Goal: Transaction & Acquisition: Purchase product/service

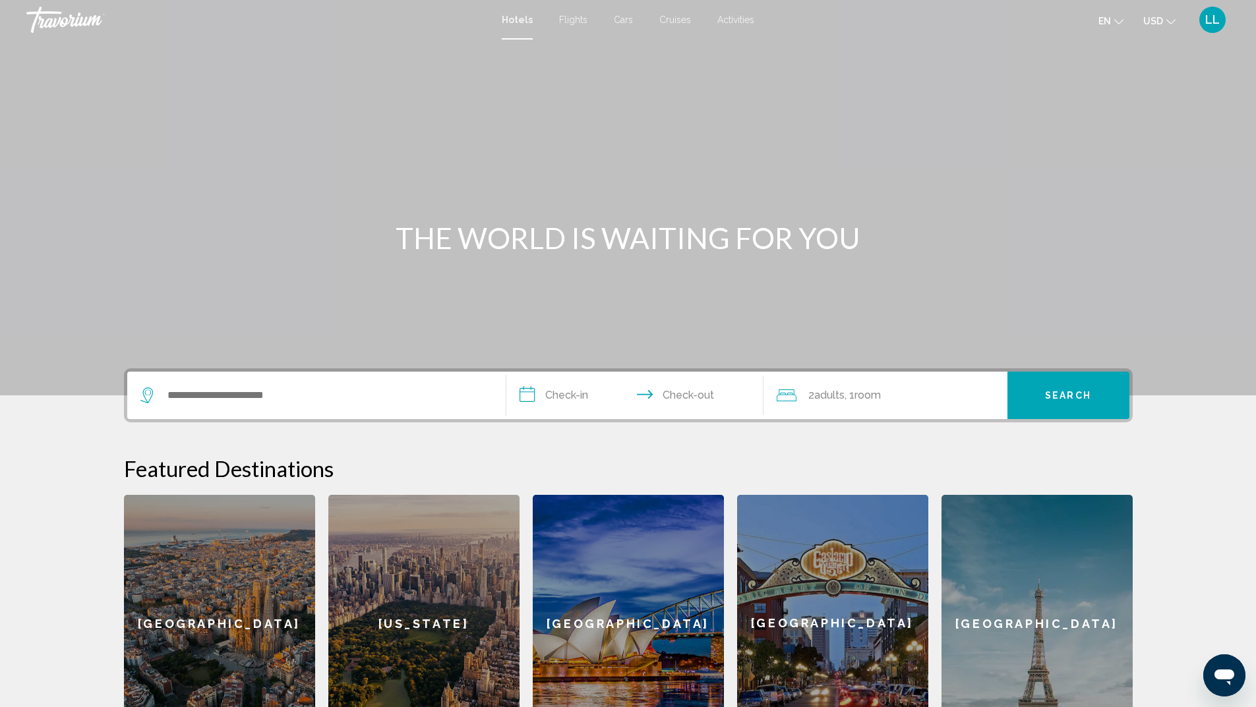
click at [571, 20] on span "Flights" at bounding box center [573, 20] width 28 height 11
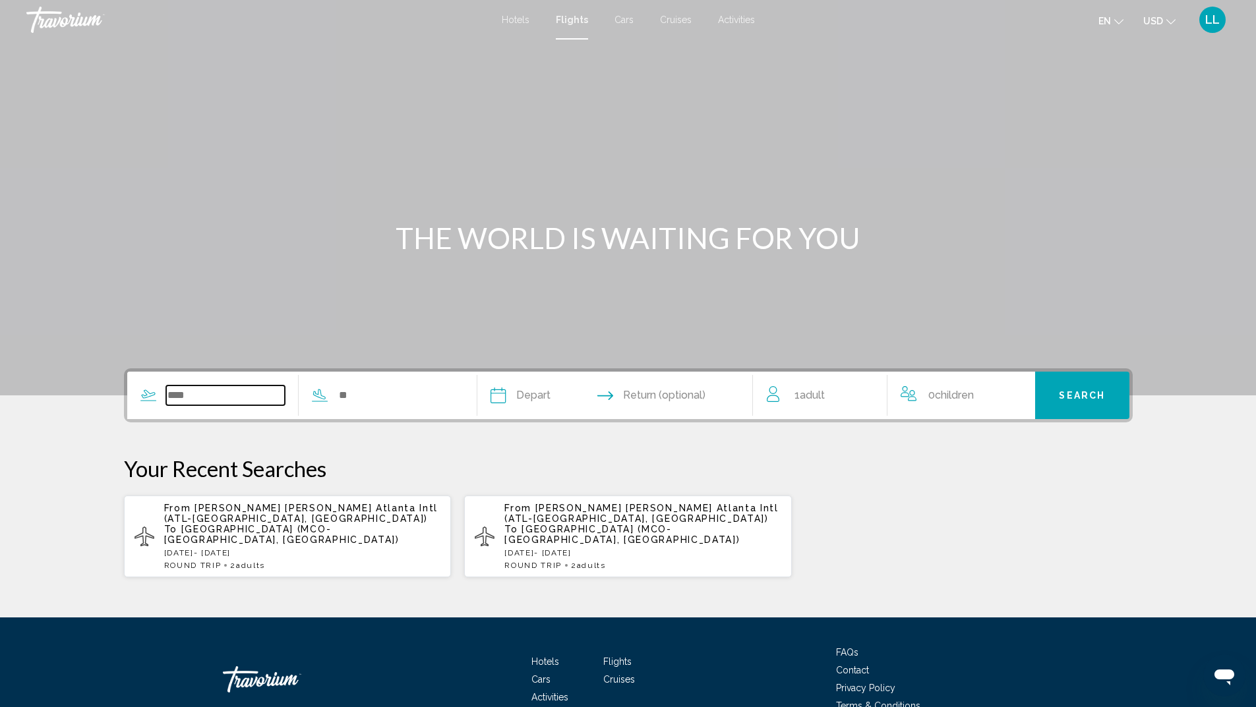
click at [183, 397] on input "Search widget" at bounding box center [225, 396] width 119 height 20
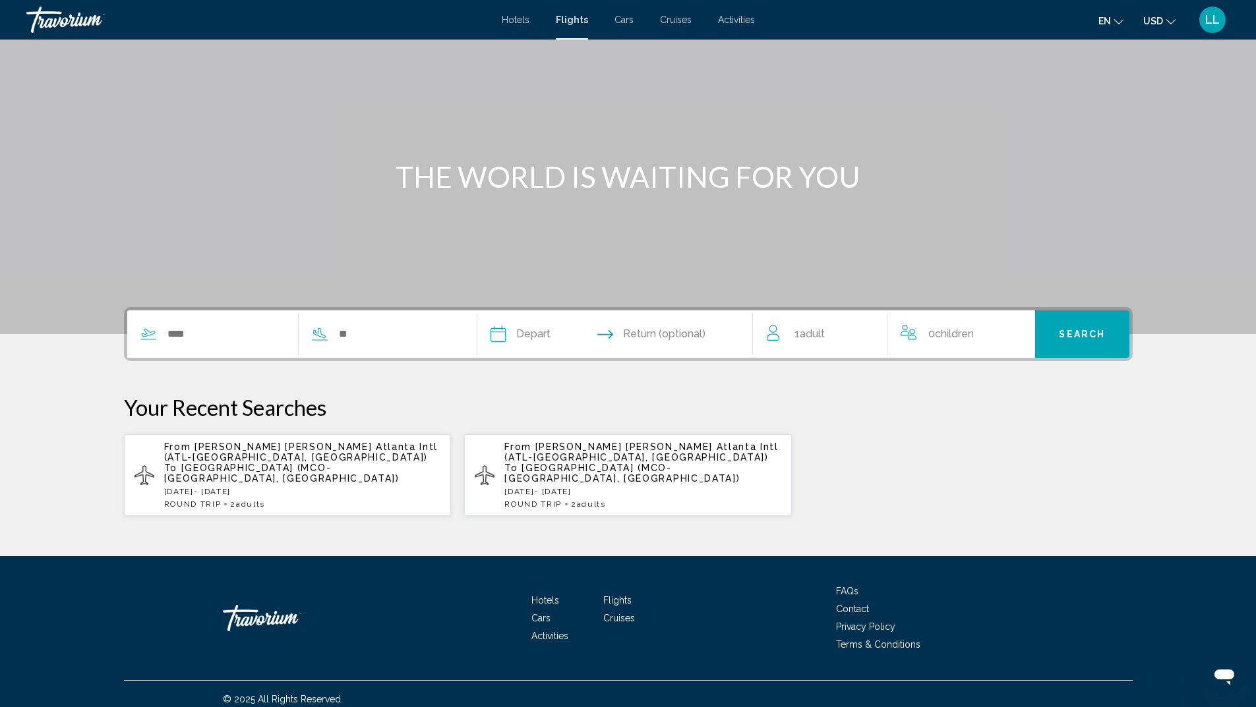
click at [233, 473] on span "[GEOGRAPHIC_DATA] (MCO-[GEOGRAPHIC_DATA], [GEOGRAPHIC_DATA])" at bounding box center [281, 473] width 235 height 21
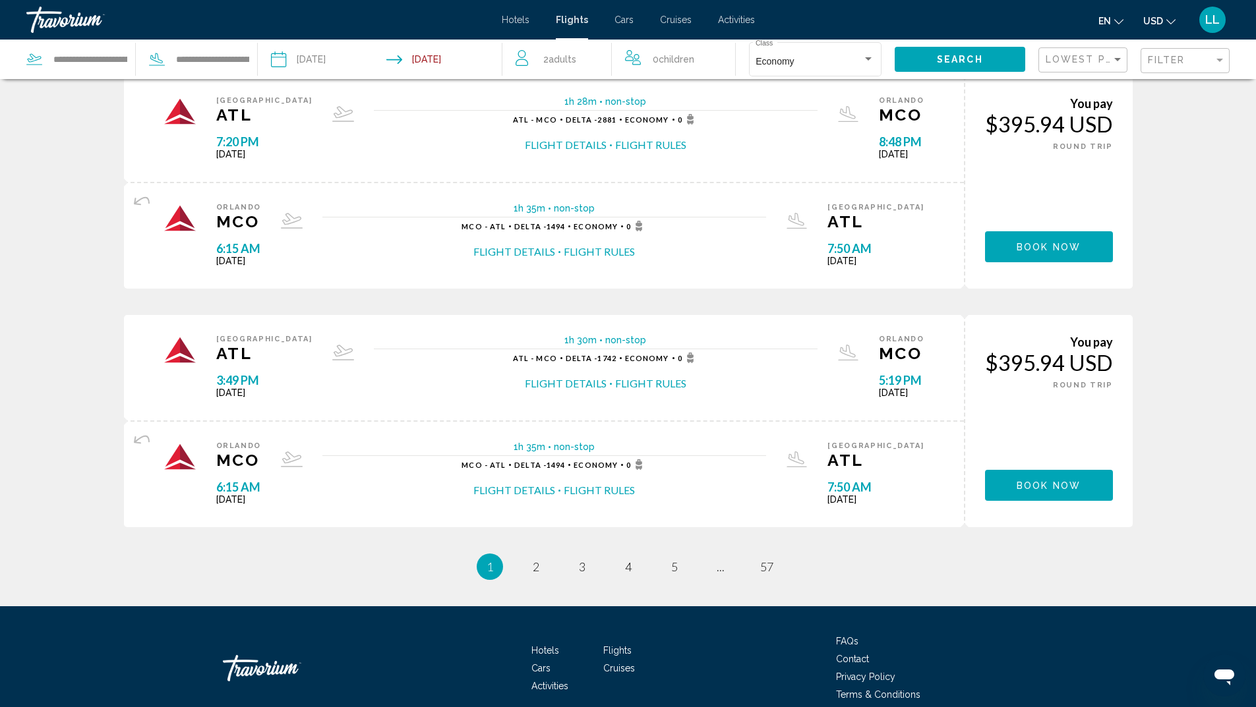
scroll to position [1055, 0]
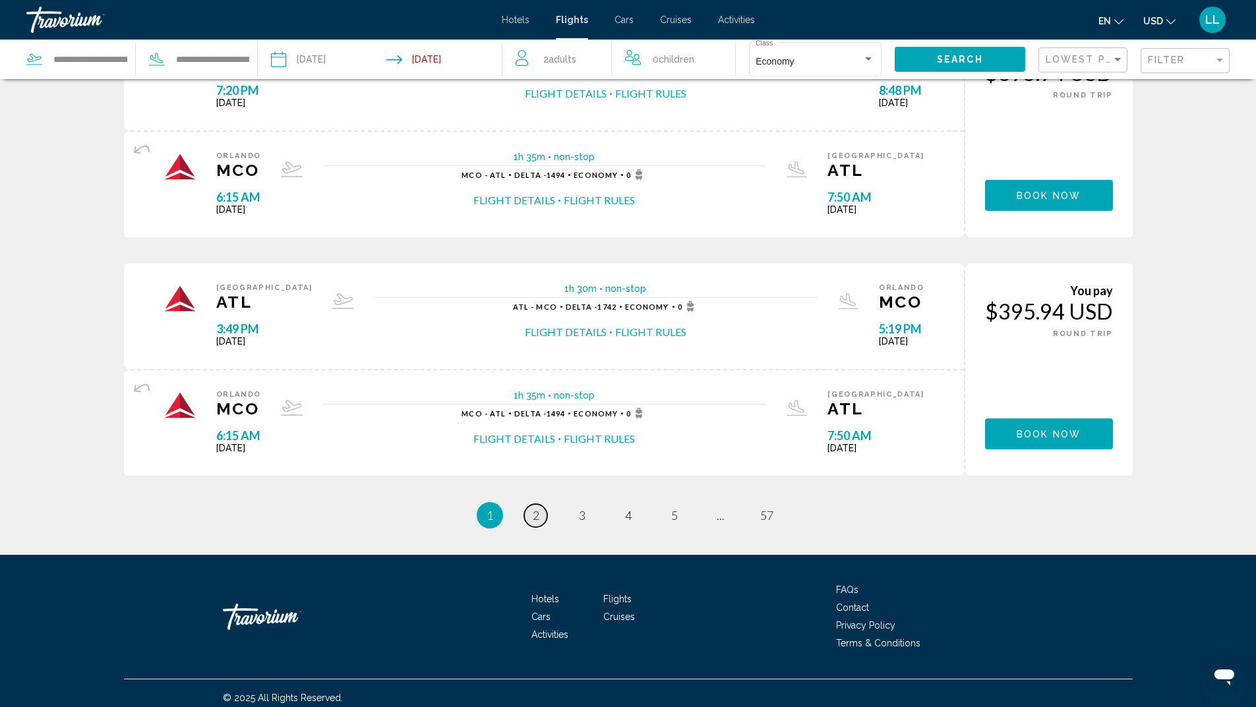
click at [545, 515] on link "page 2" at bounding box center [535, 515] width 23 height 23
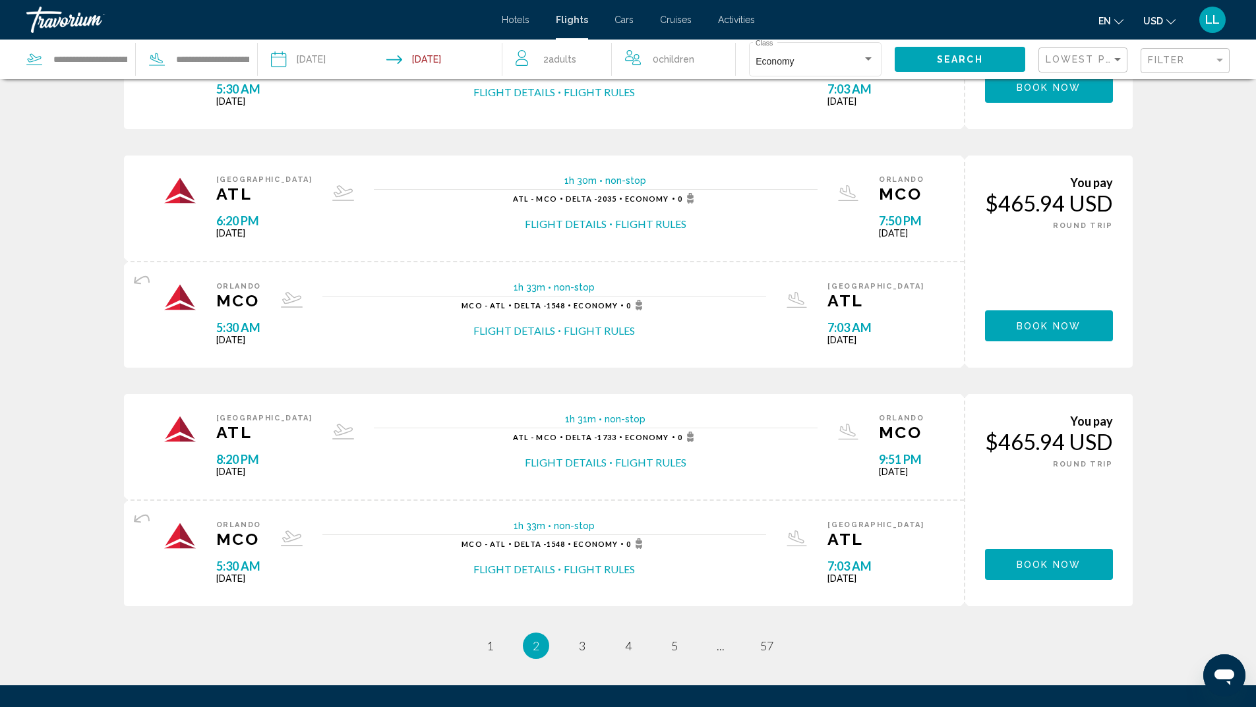
scroll to position [989, 0]
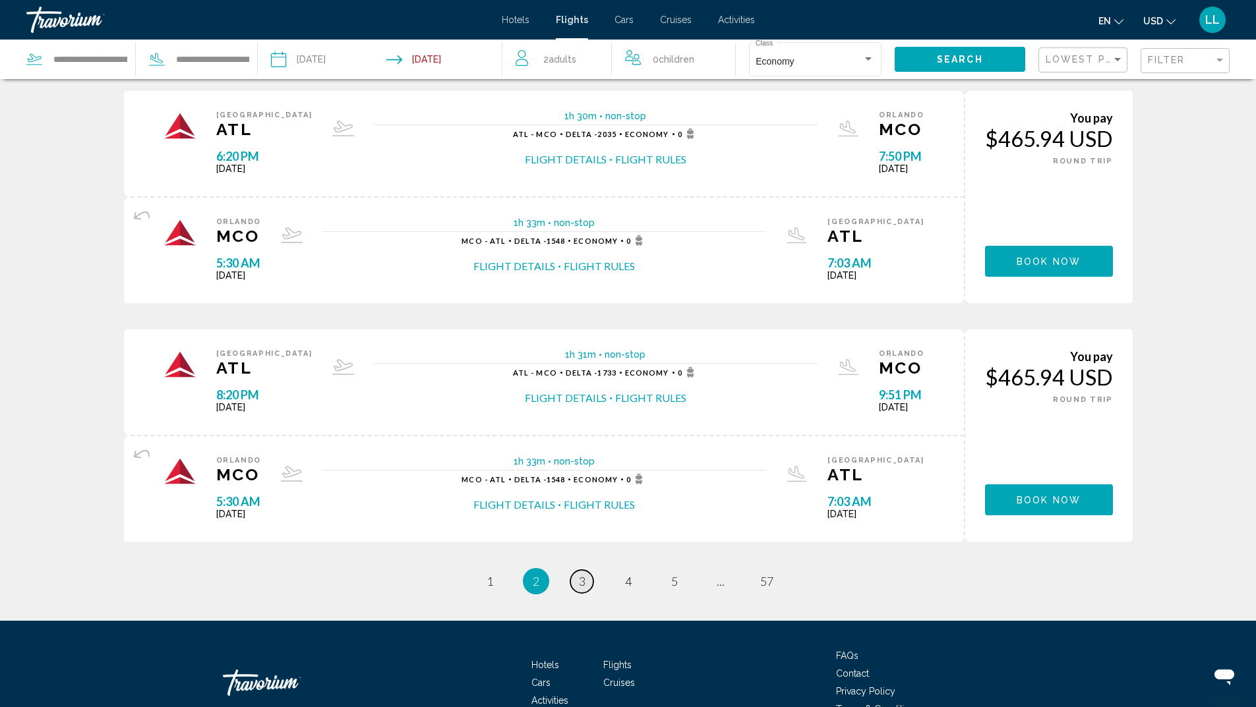
click at [581, 579] on span "3" at bounding box center [582, 581] width 7 height 15
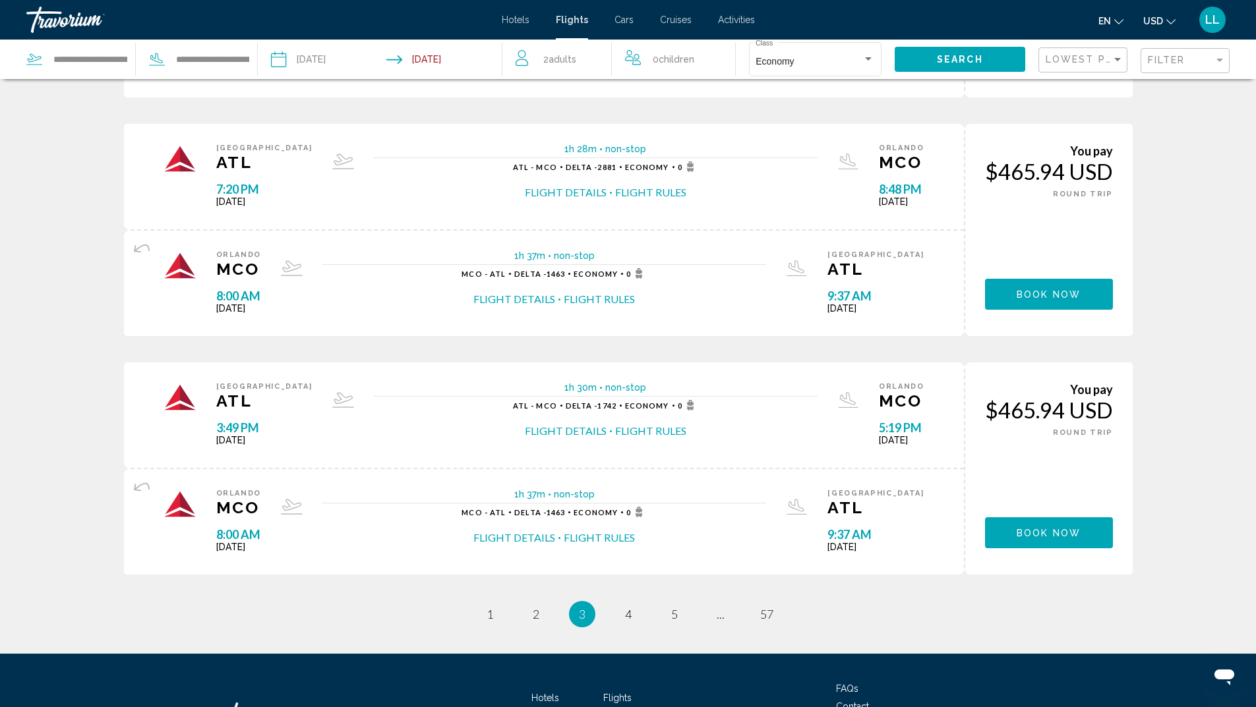
scroll to position [989, 0]
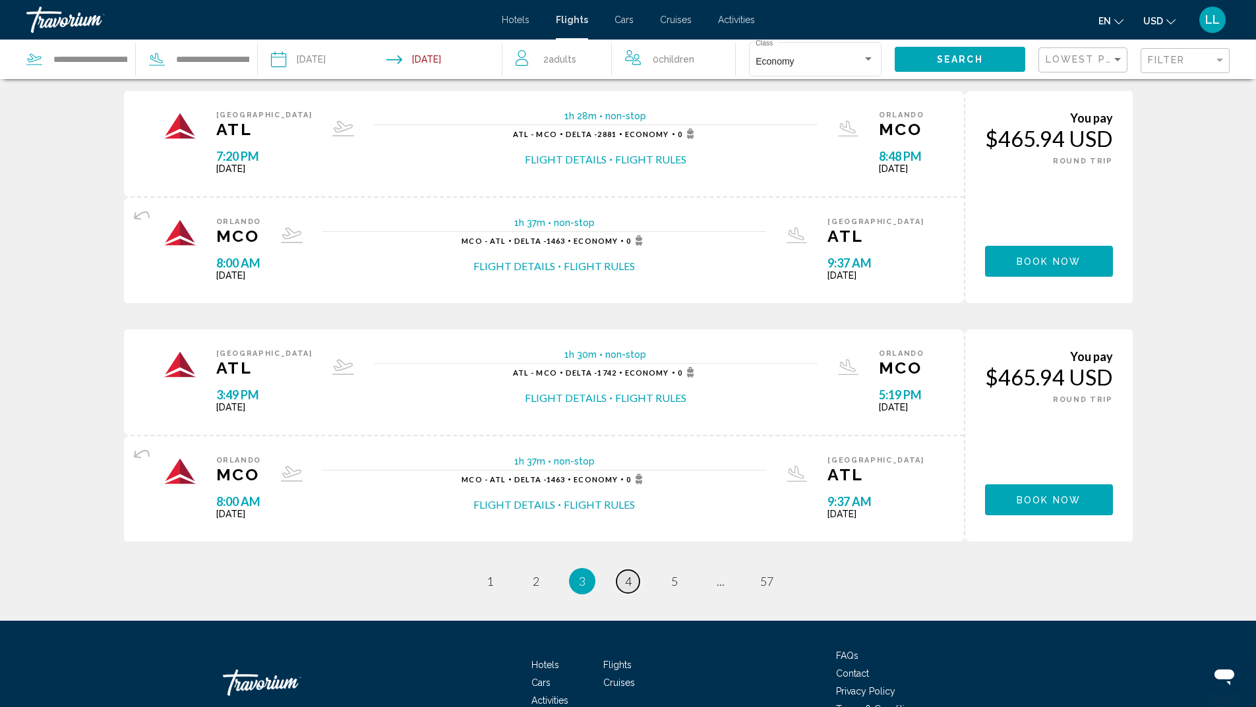
click at [633, 576] on link "page 4" at bounding box center [627, 581] width 23 height 23
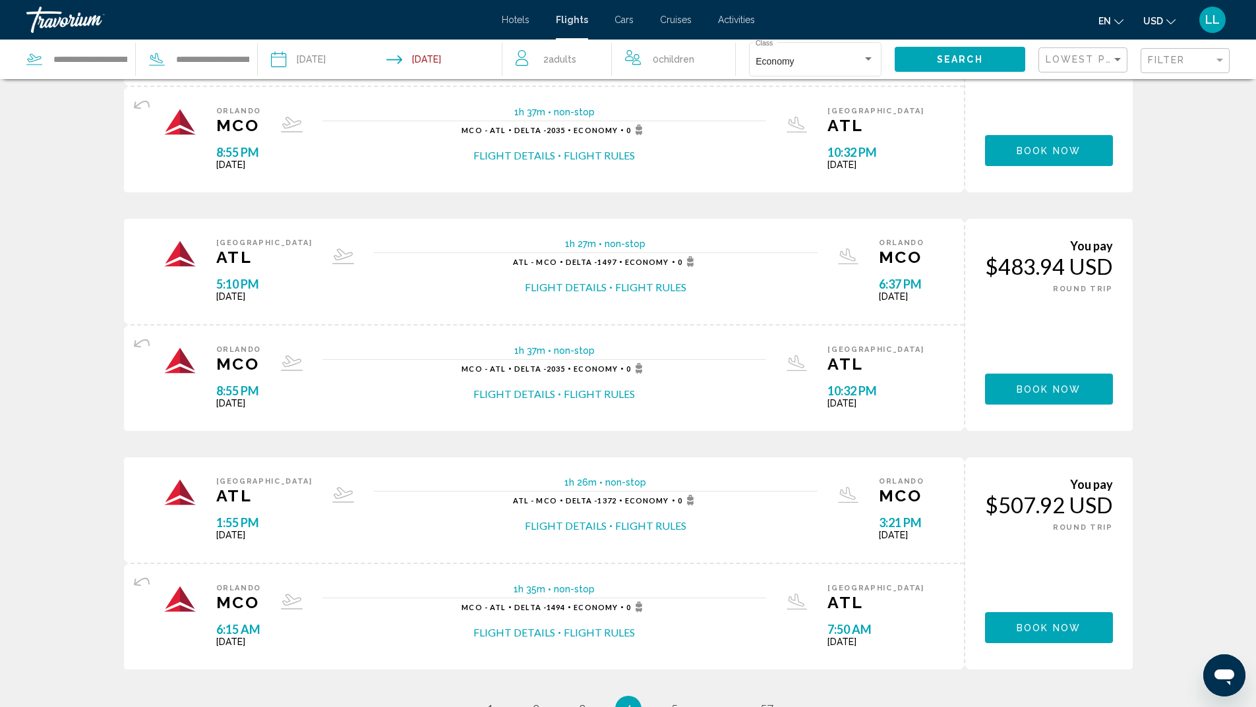
scroll to position [1055, 0]
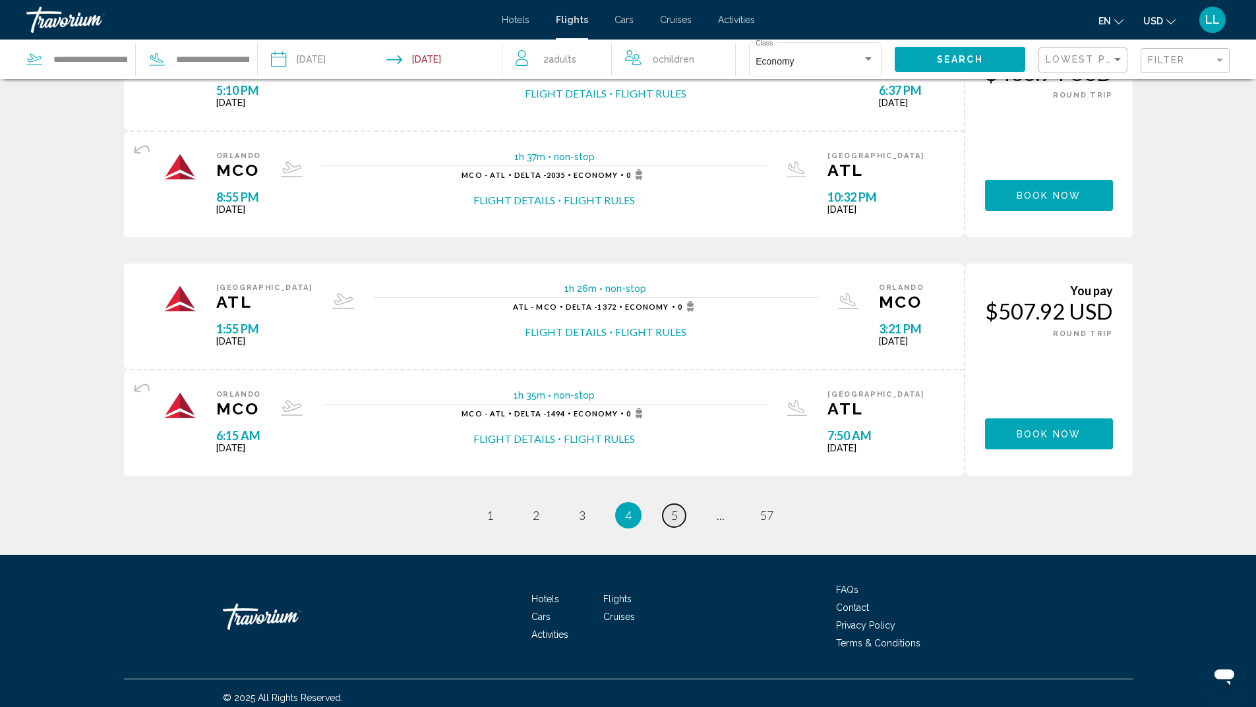
click at [680, 518] on link "page 5" at bounding box center [673, 515] width 23 height 23
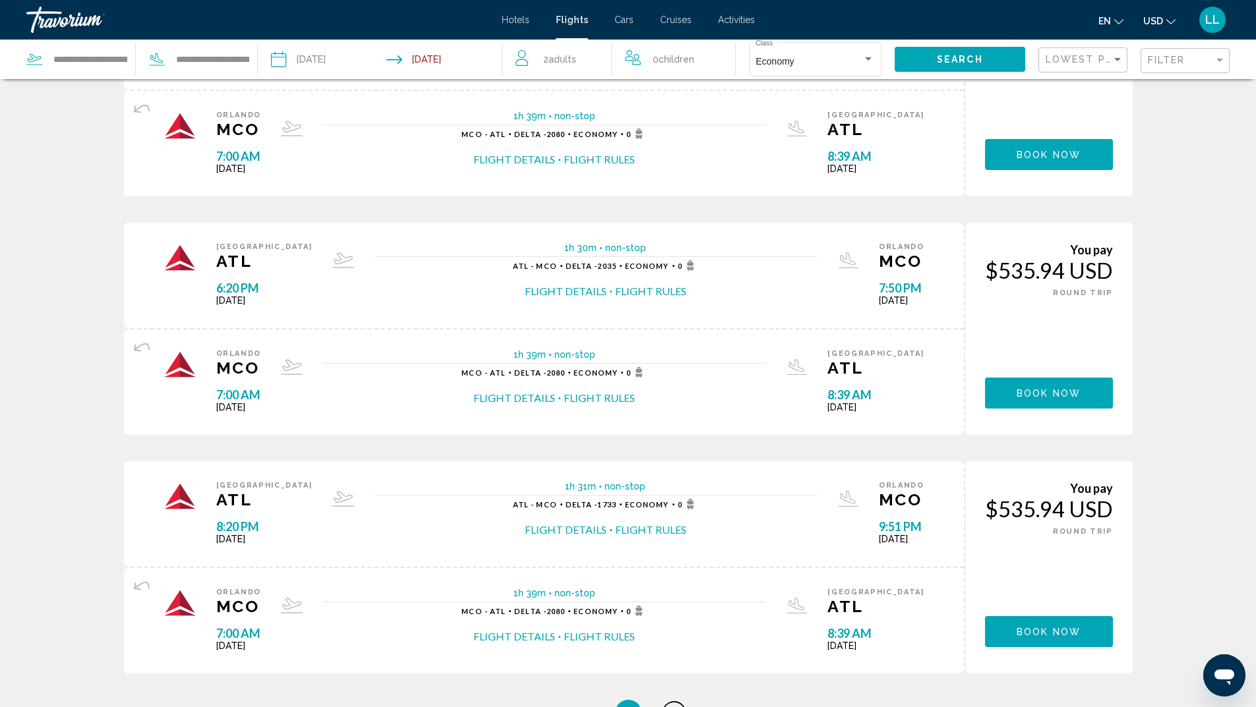
scroll to position [989, 0]
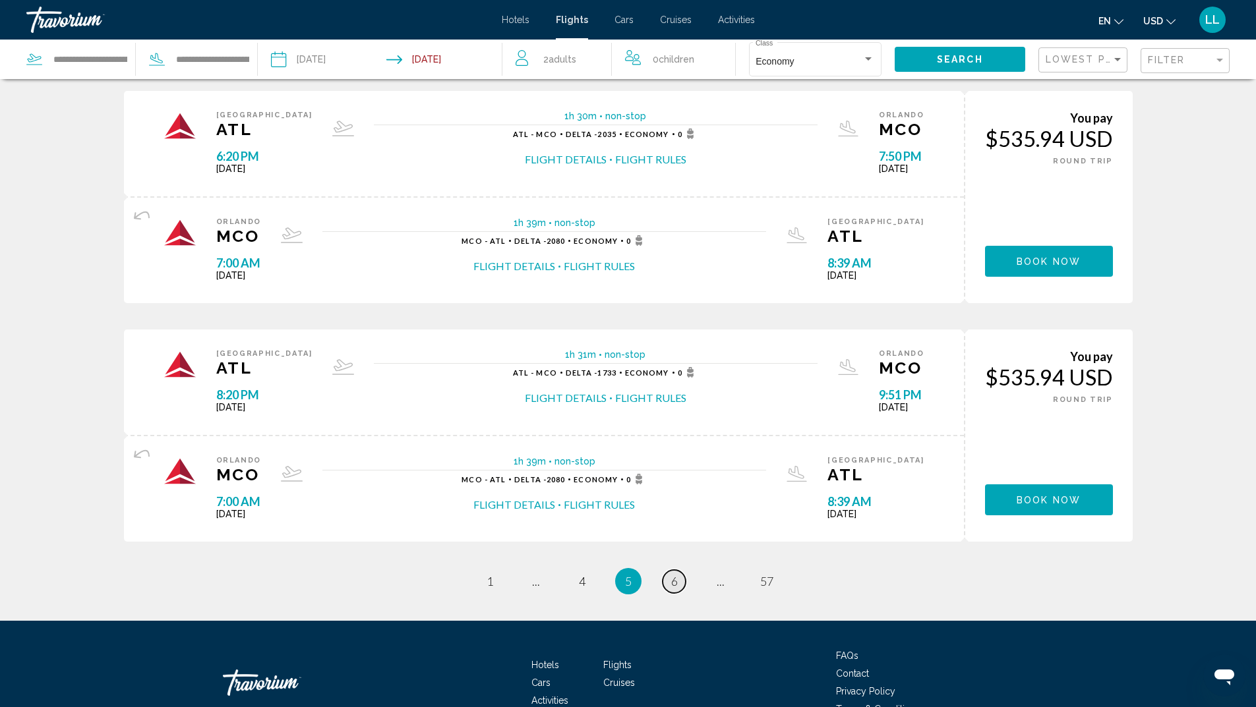
click at [670, 581] on link "page 6" at bounding box center [673, 581] width 23 height 23
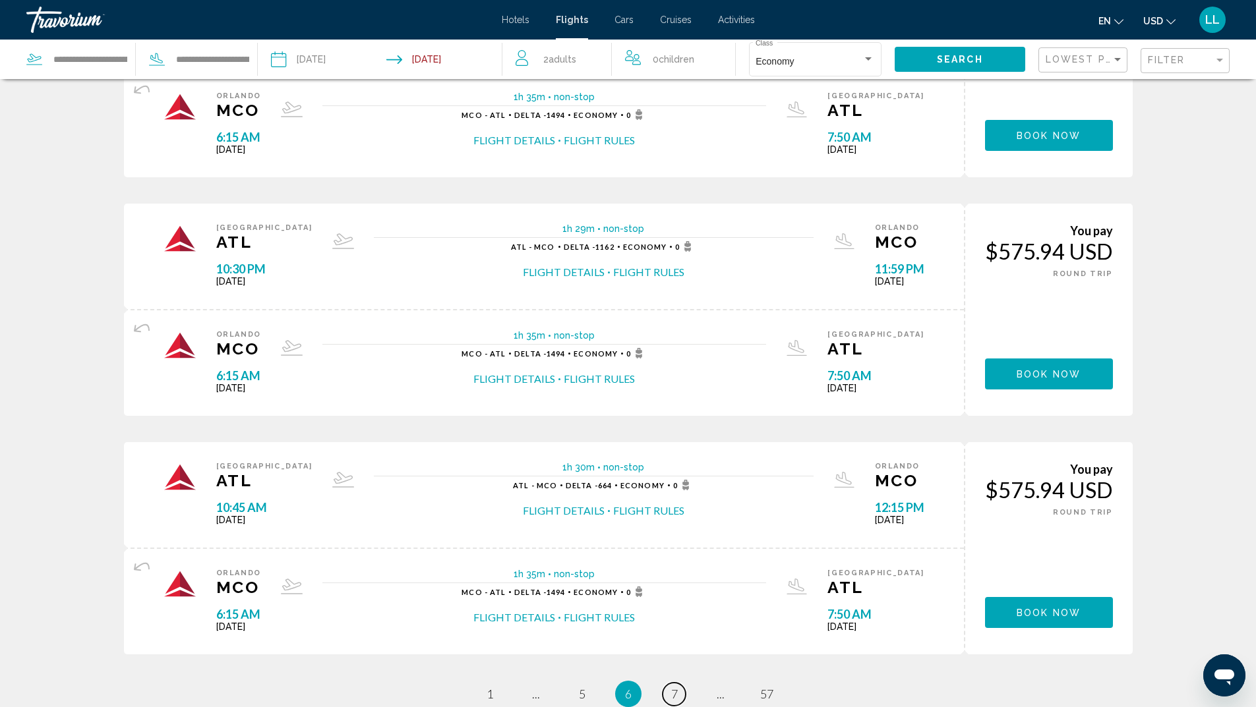
scroll to position [923, 0]
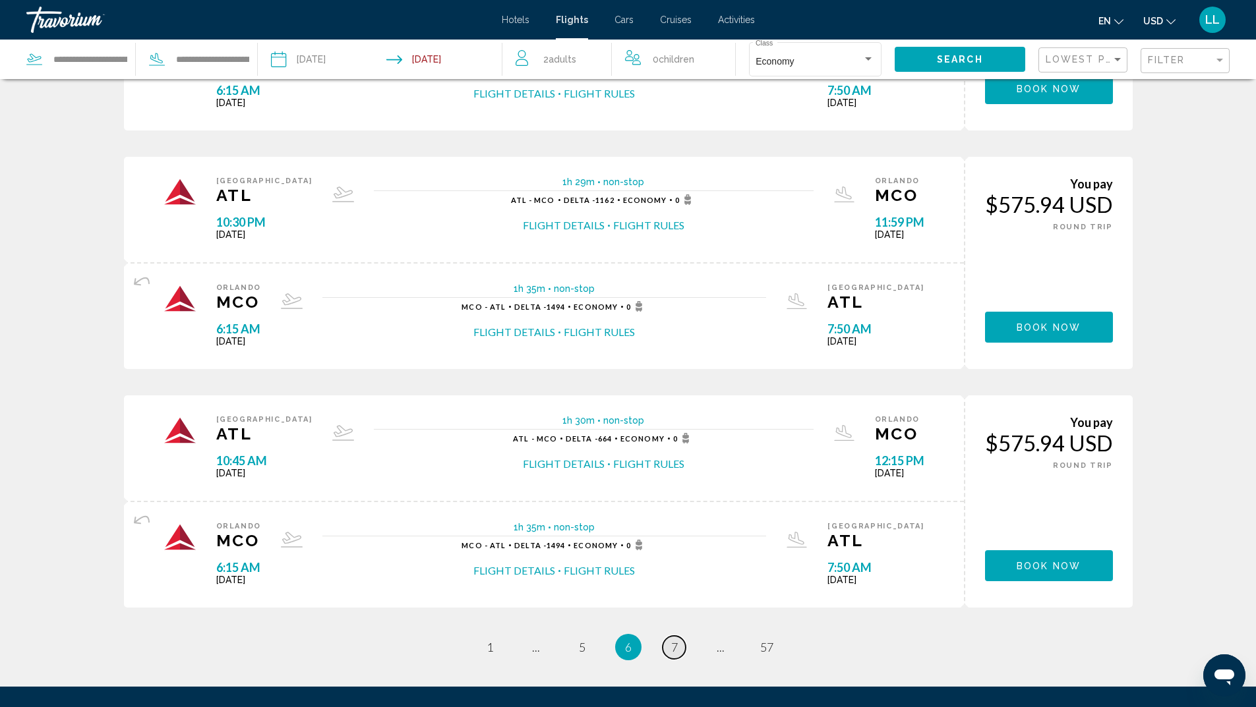
click at [680, 654] on link "page 7" at bounding box center [673, 647] width 23 height 23
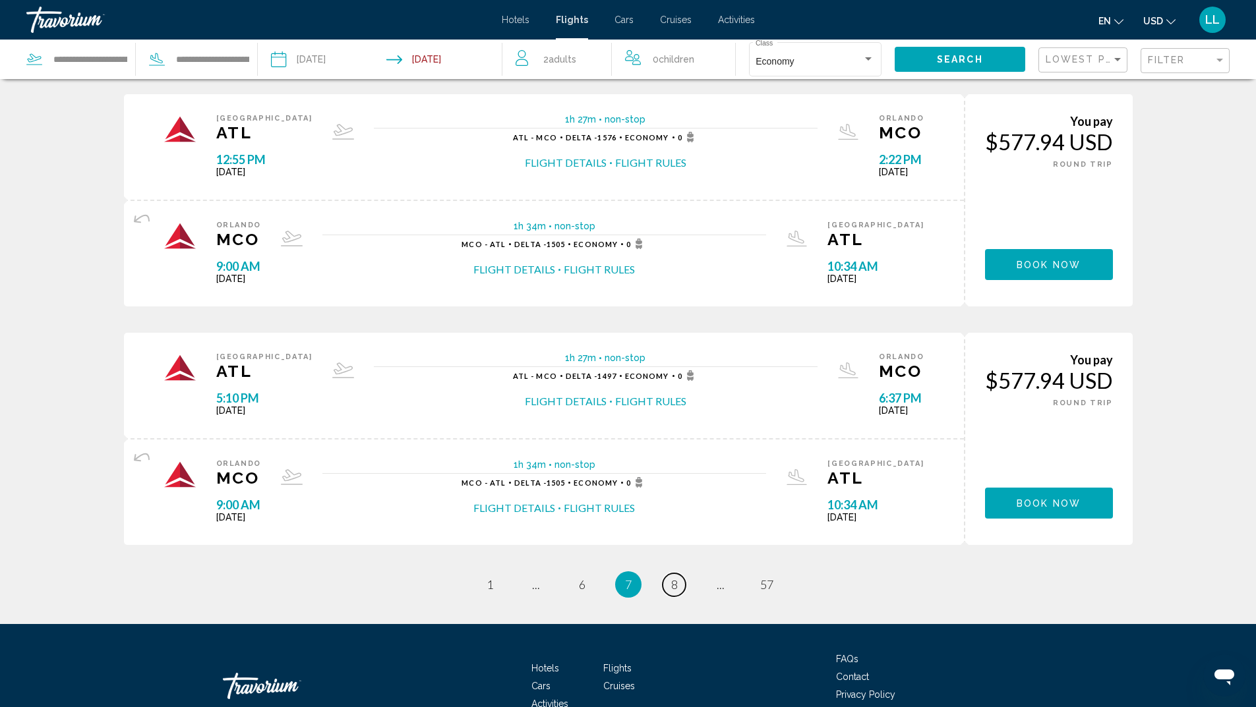
scroll to position [989, 0]
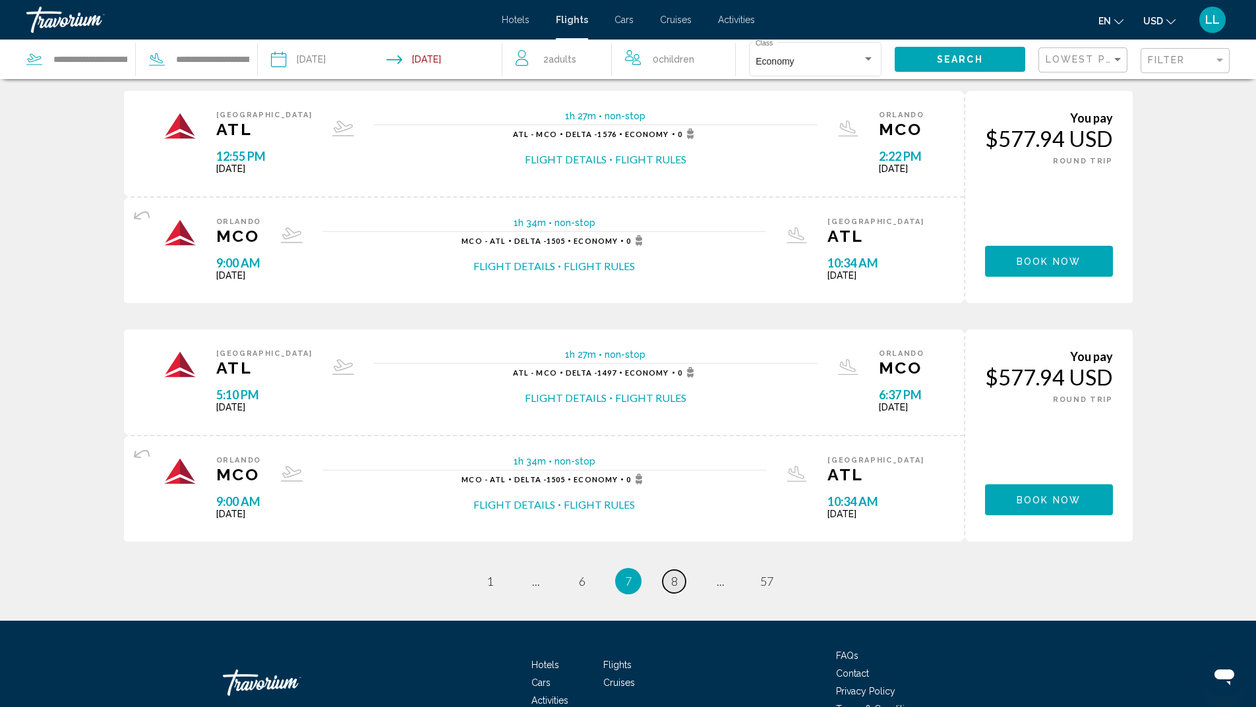
click at [682, 587] on link "page 8" at bounding box center [673, 581] width 23 height 23
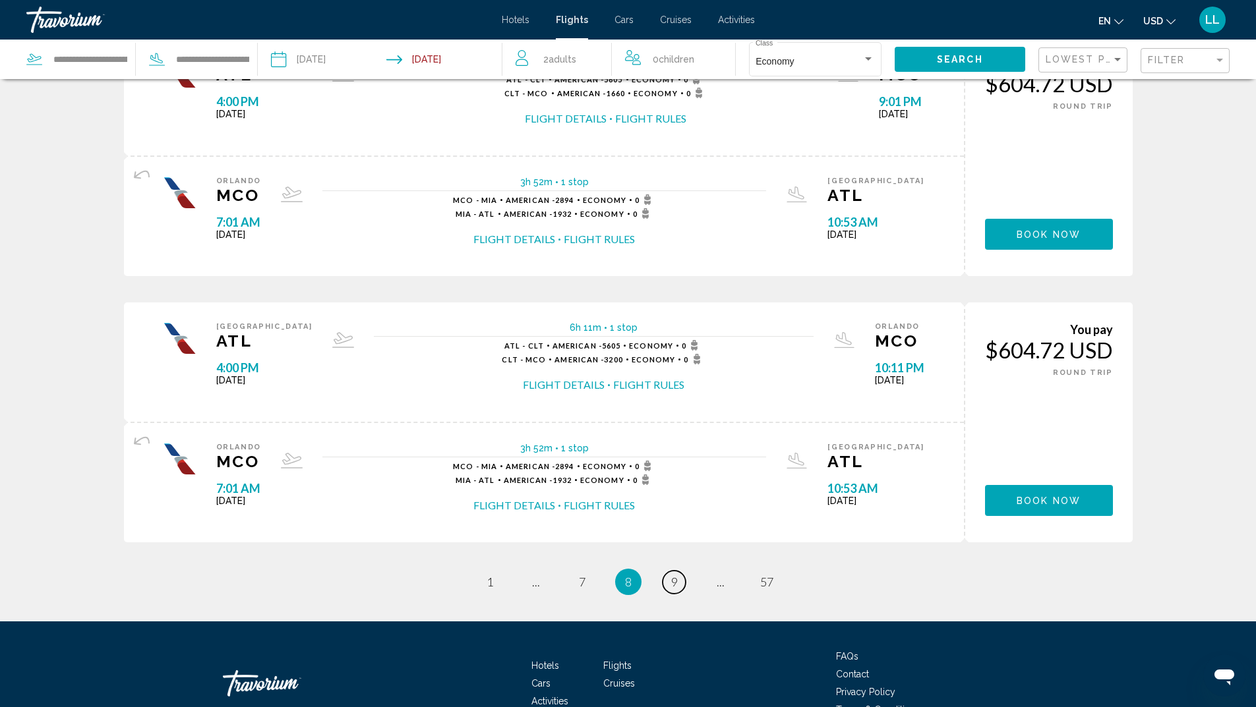
scroll to position [1120, 0]
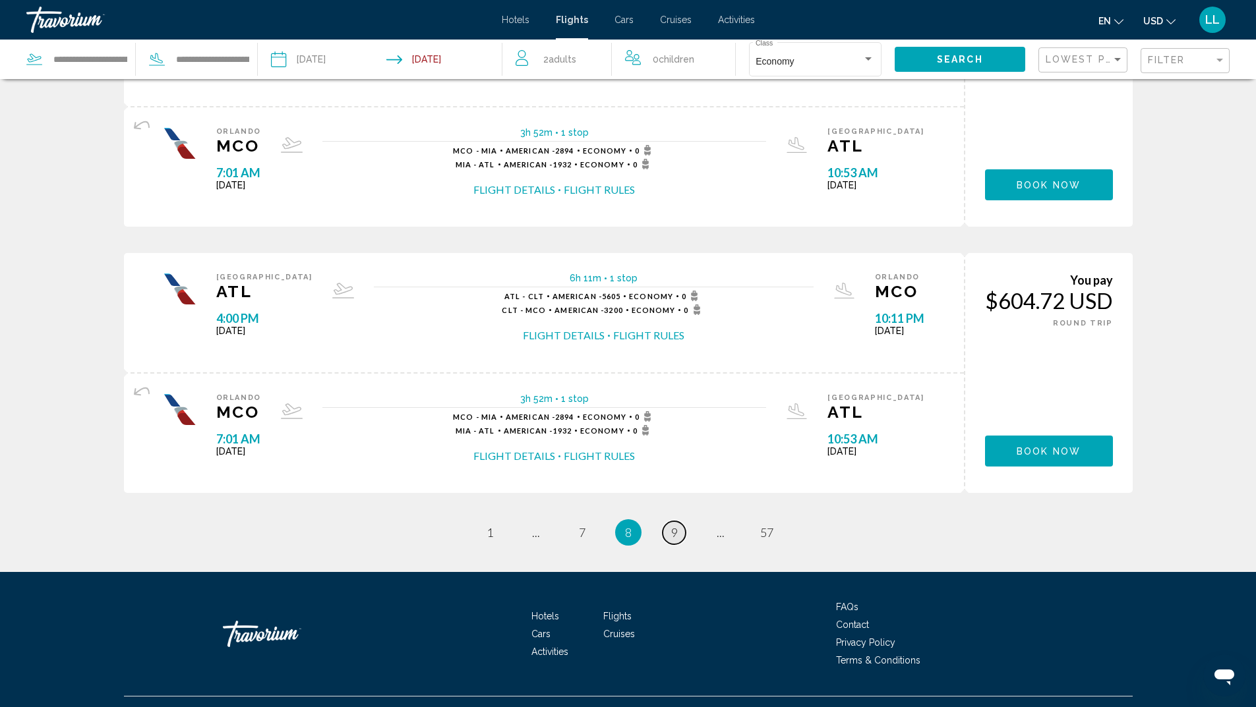
click at [671, 536] on span "9" at bounding box center [674, 532] width 7 height 15
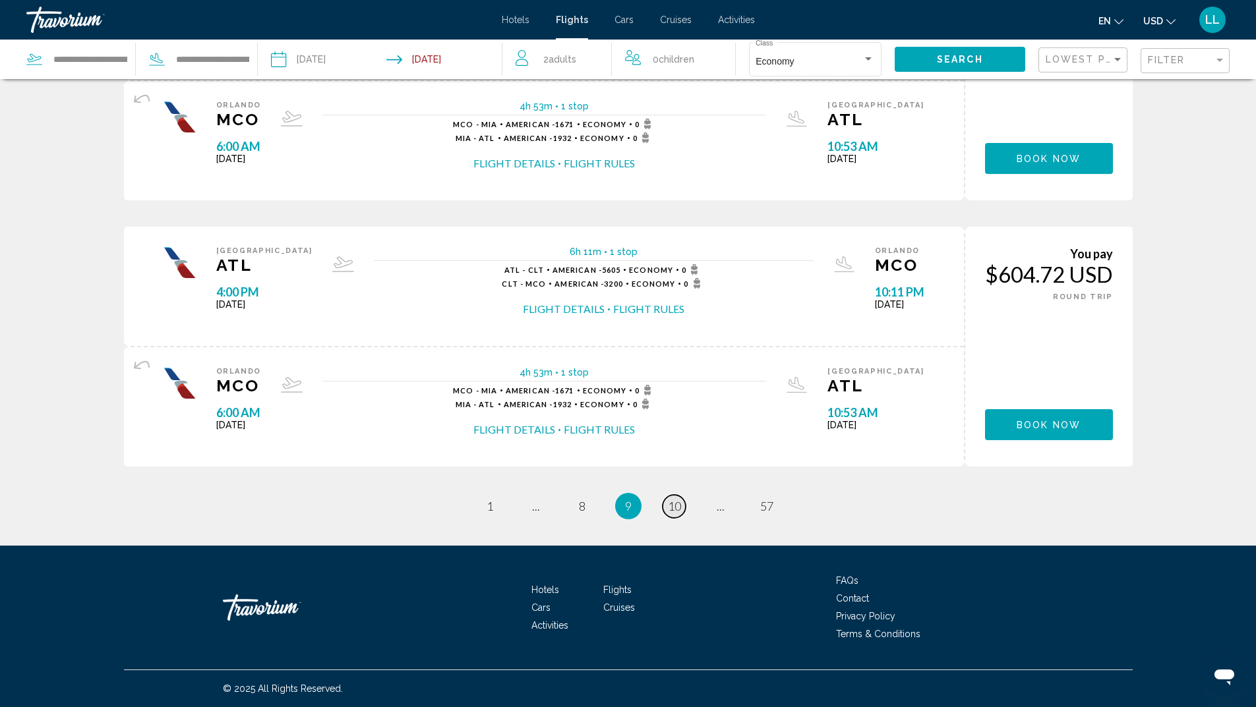
click at [666, 509] on link "page 10" at bounding box center [673, 506] width 23 height 23
click at [670, 507] on span "11" at bounding box center [674, 506] width 13 height 15
click at [676, 508] on span "12" at bounding box center [674, 506] width 13 height 15
click at [669, 516] on link "page 13" at bounding box center [673, 506] width 23 height 23
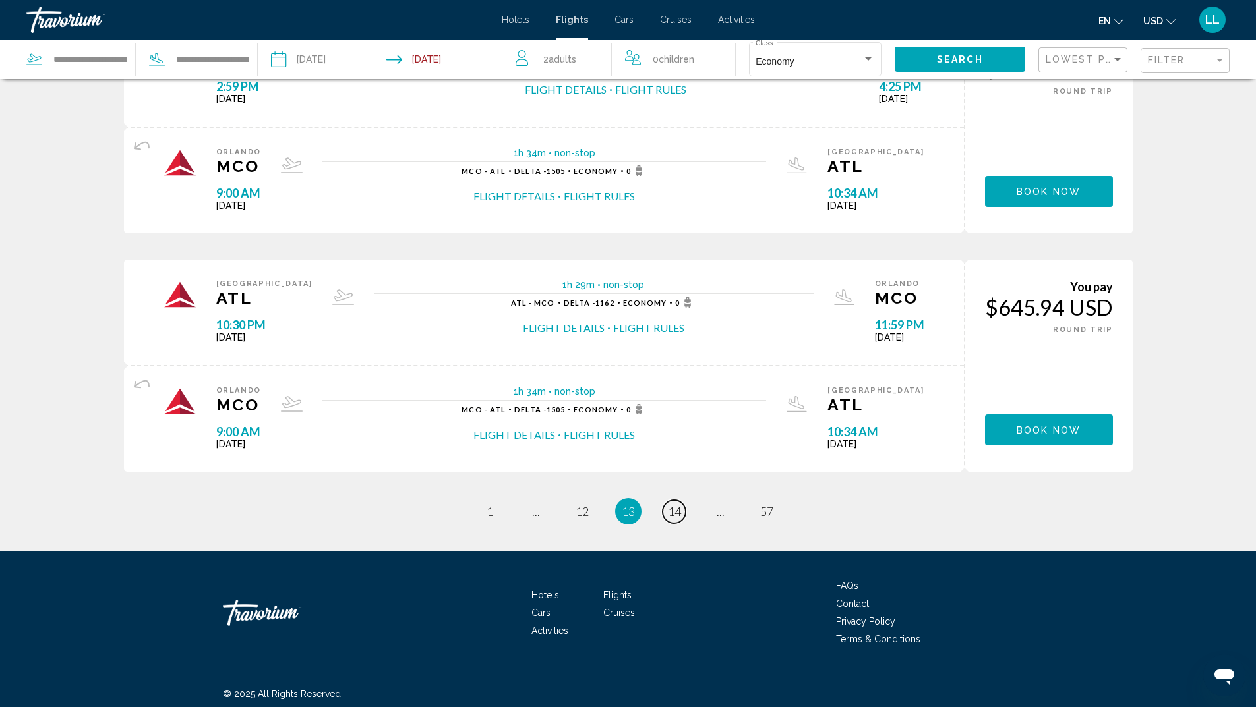
scroll to position [1091, 0]
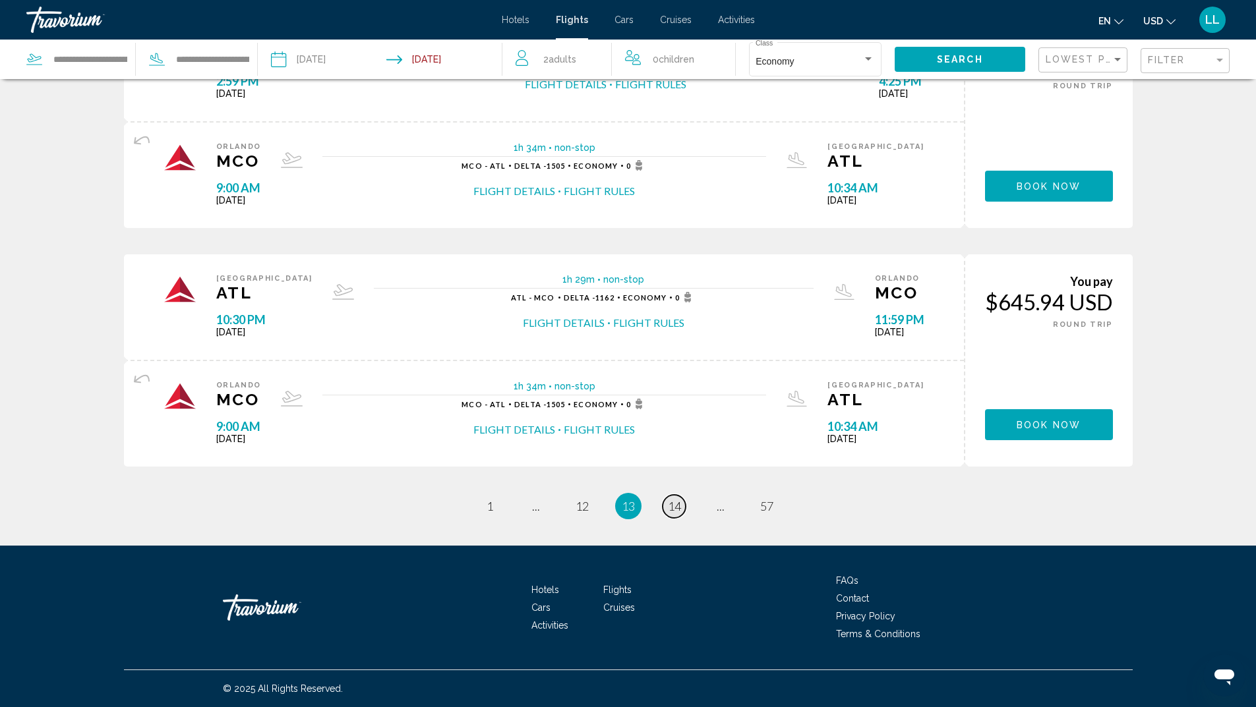
click at [674, 511] on span "14" at bounding box center [674, 506] width 13 height 15
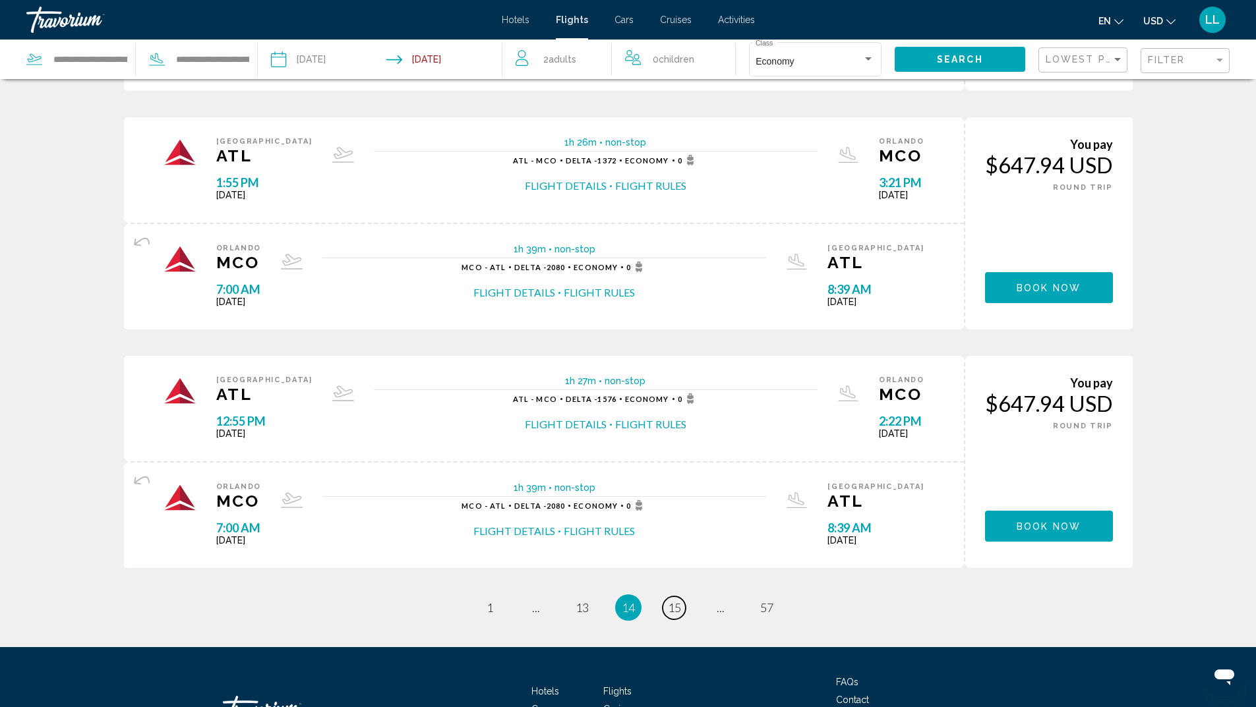
scroll to position [989, 0]
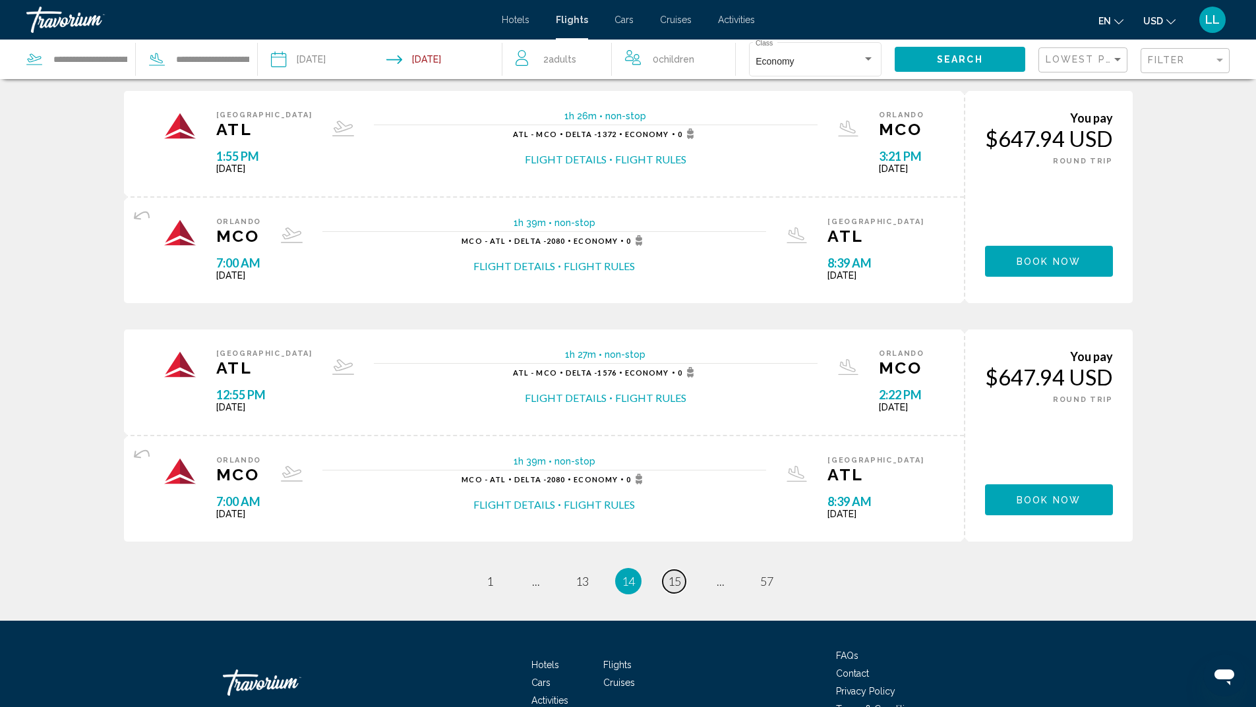
click at [671, 583] on span "15" at bounding box center [674, 581] width 13 height 15
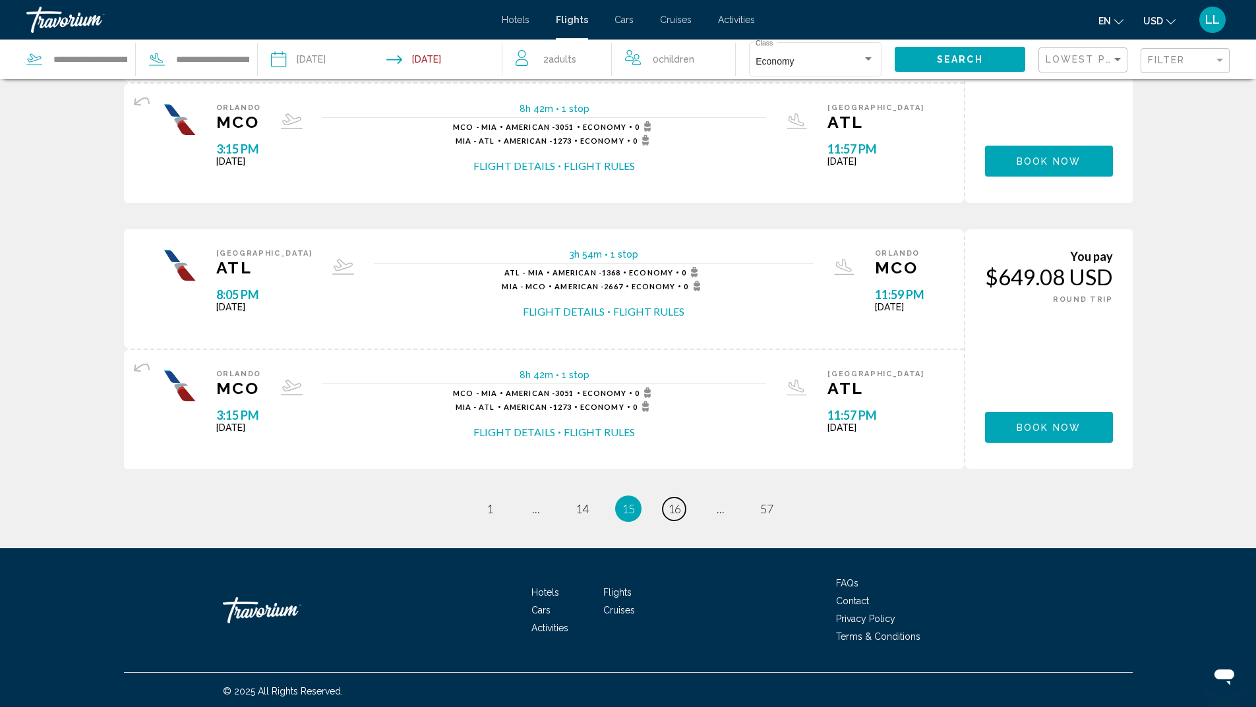
scroll to position [1202, 0]
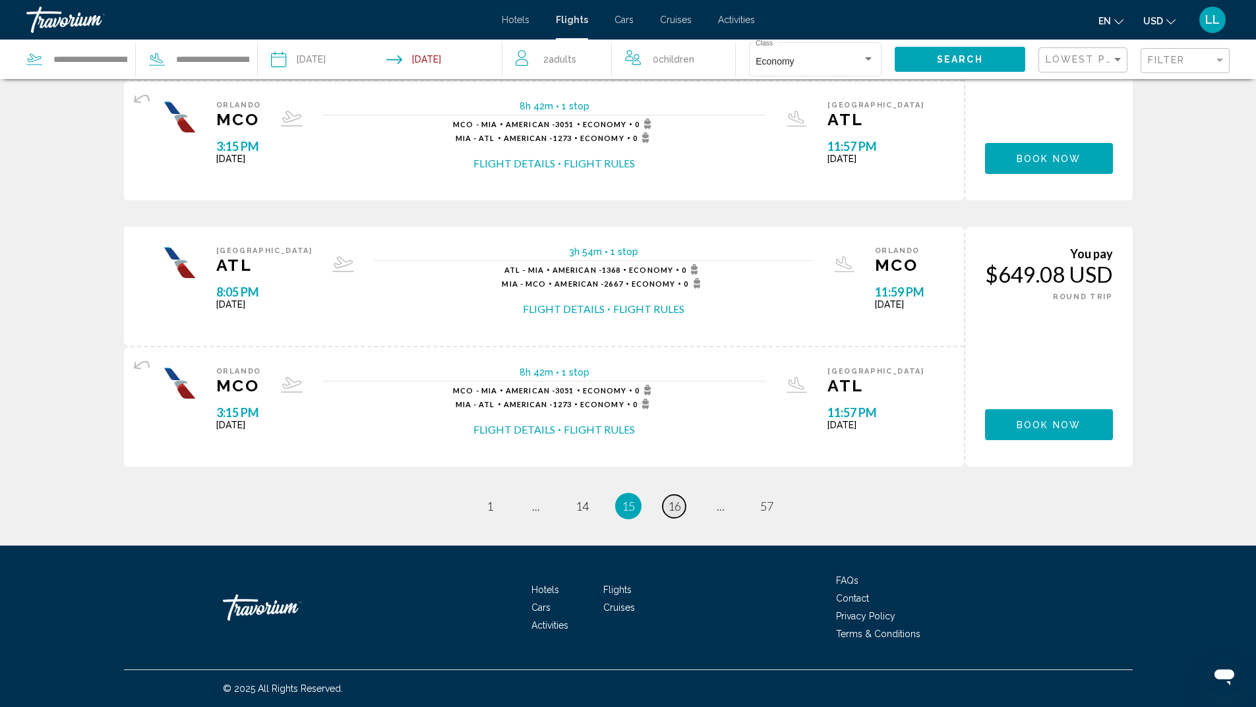
click at [671, 513] on link "page 16" at bounding box center [673, 506] width 23 height 23
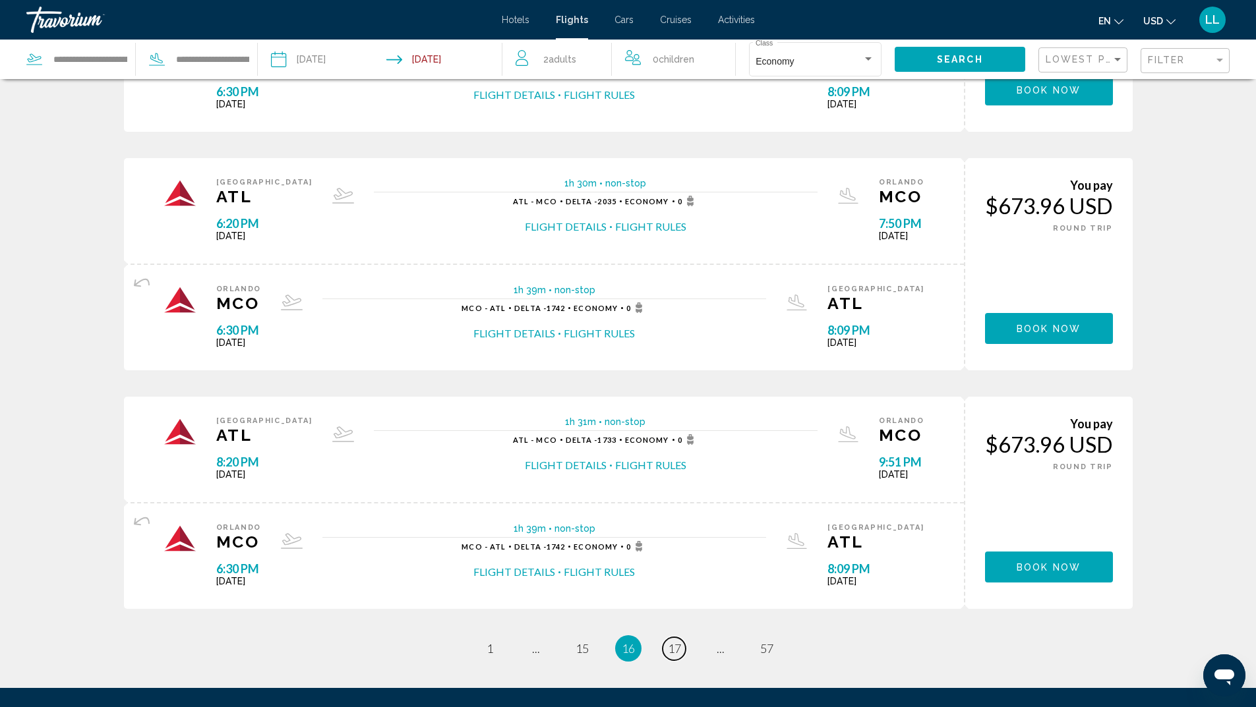
scroll to position [989, 0]
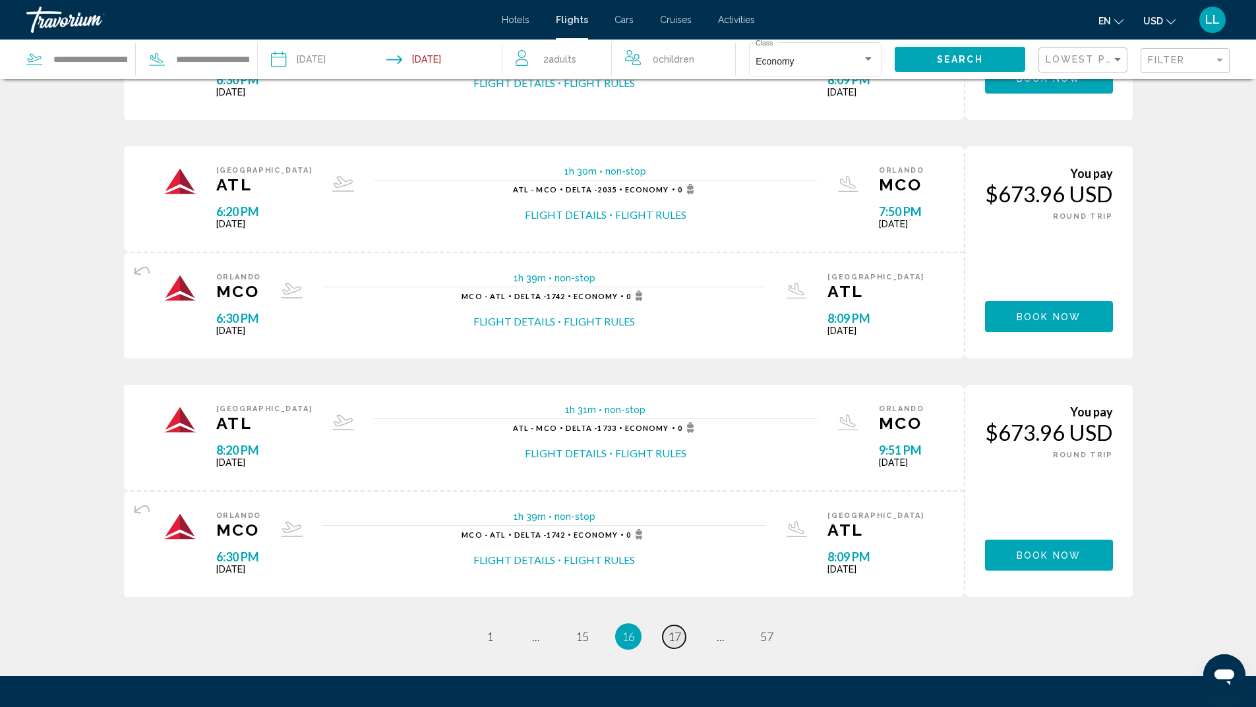
click at [678, 642] on span "17" at bounding box center [674, 636] width 13 height 15
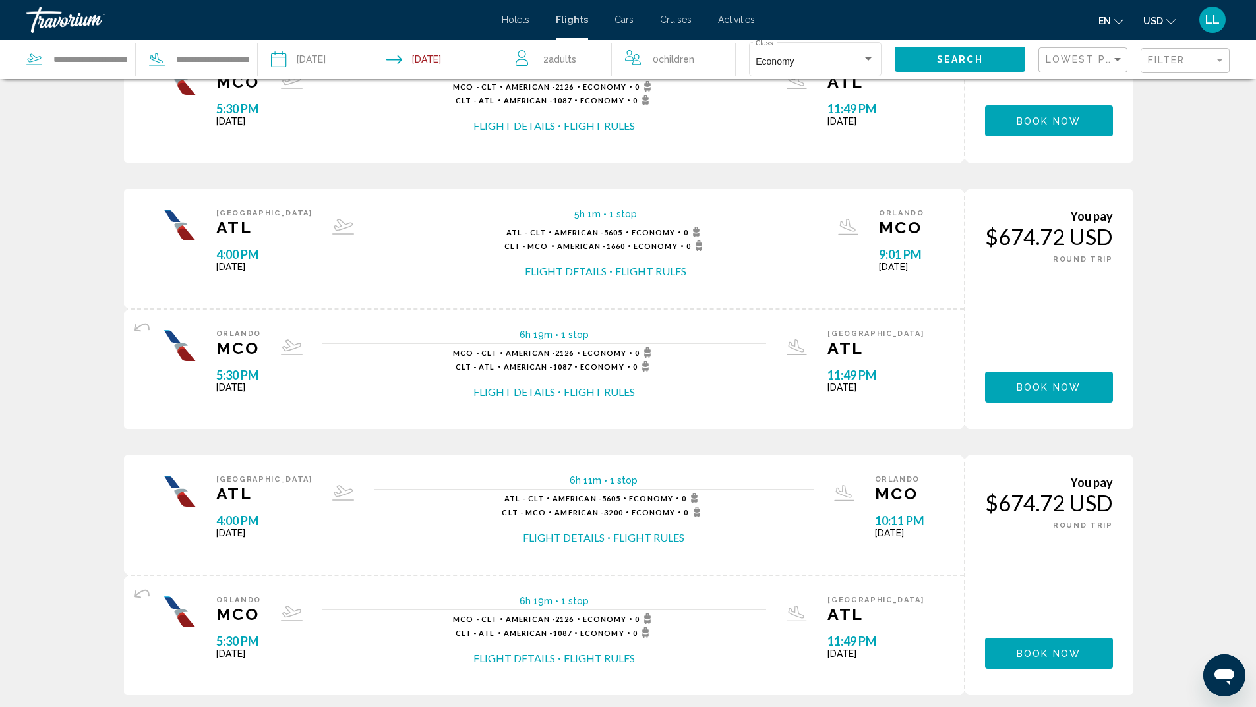
scroll to position [1186, 0]
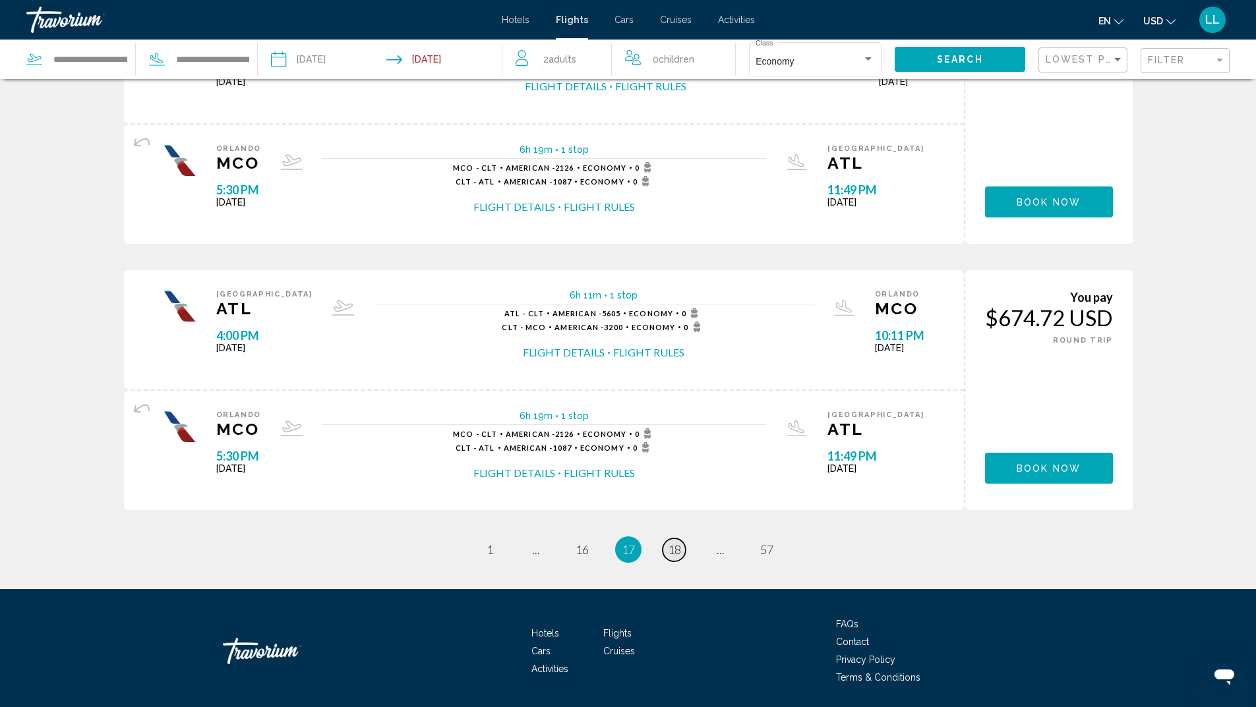
click at [678, 548] on span "18" at bounding box center [674, 549] width 13 height 15
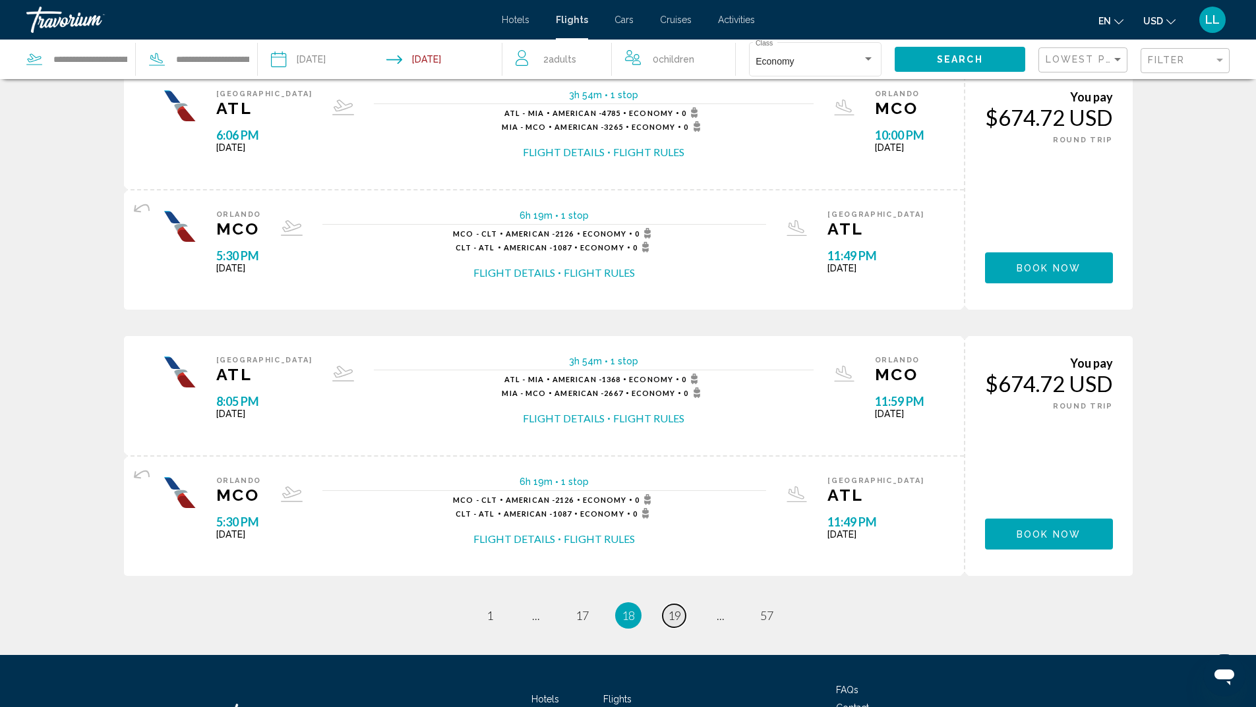
click at [678, 610] on span "19" at bounding box center [674, 615] width 13 height 15
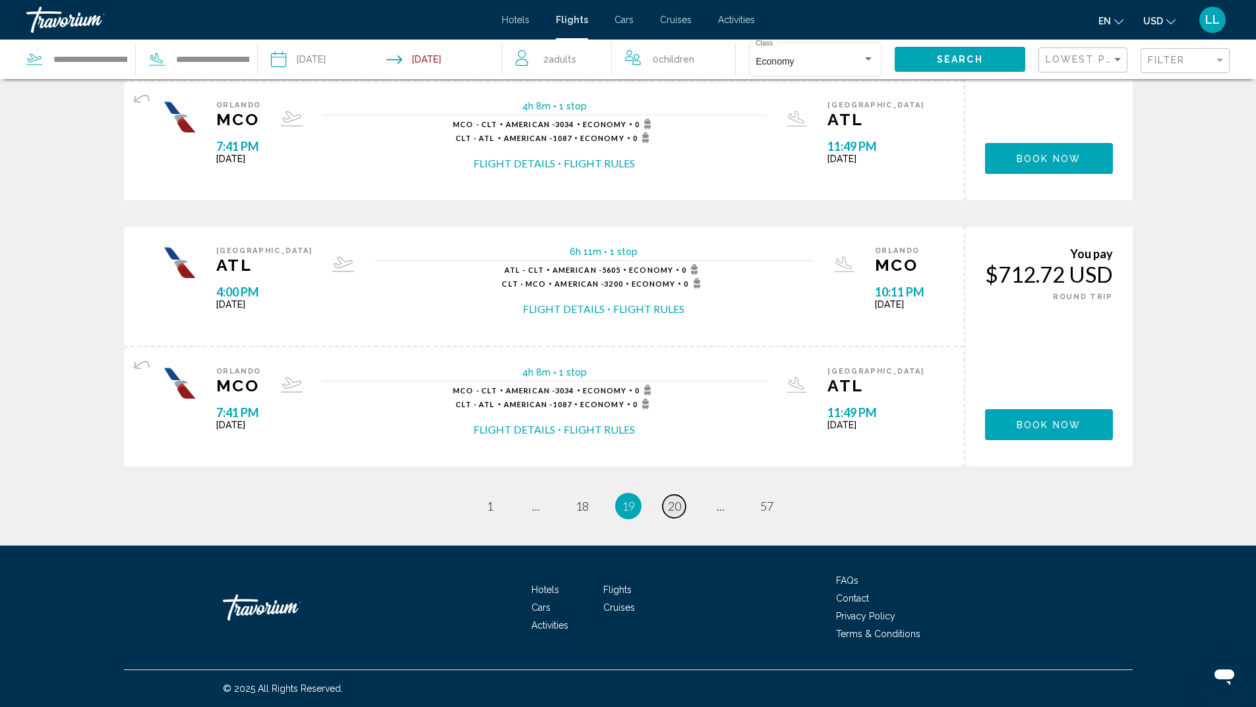
click at [675, 506] on span "20" at bounding box center [674, 506] width 13 height 15
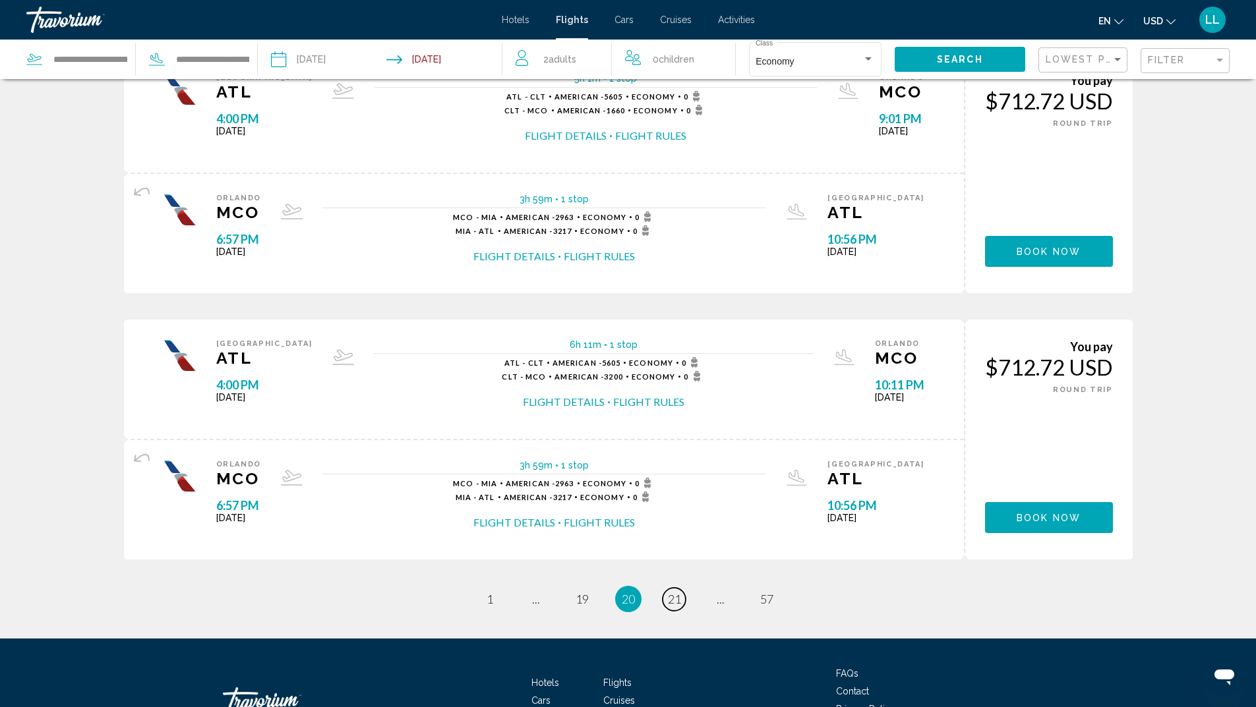
scroll to position [1230, 0]
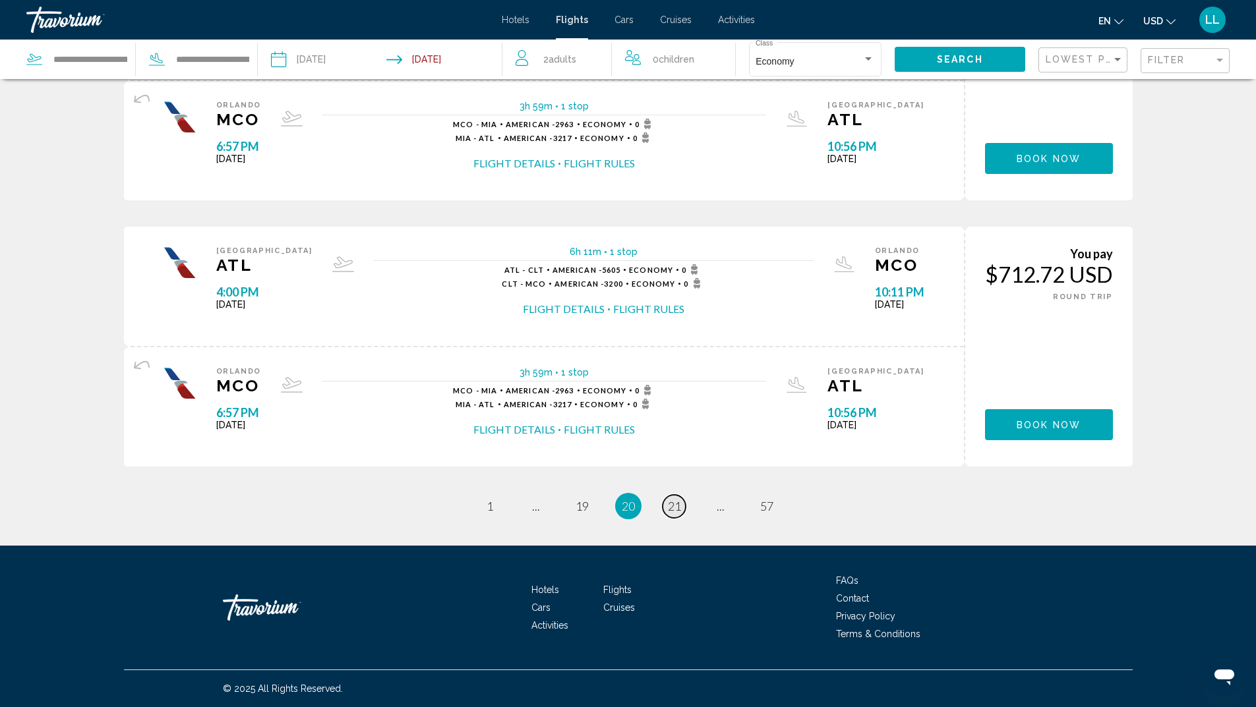
click at [670, 505] on span "21" at bounding box center [674, 506] width 13 height 15
click at [682, 506] on link "page 22" at bounding box center [673, 506] width 23 height 23
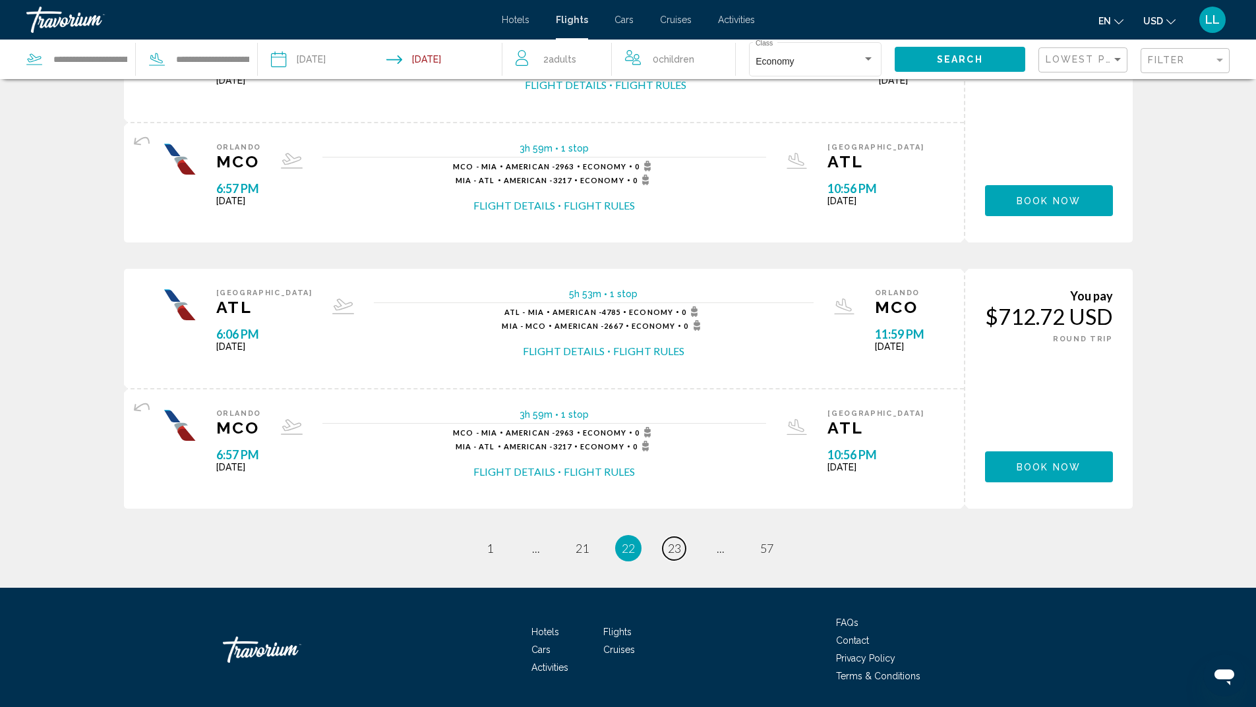
scroll to position [1230, 0]
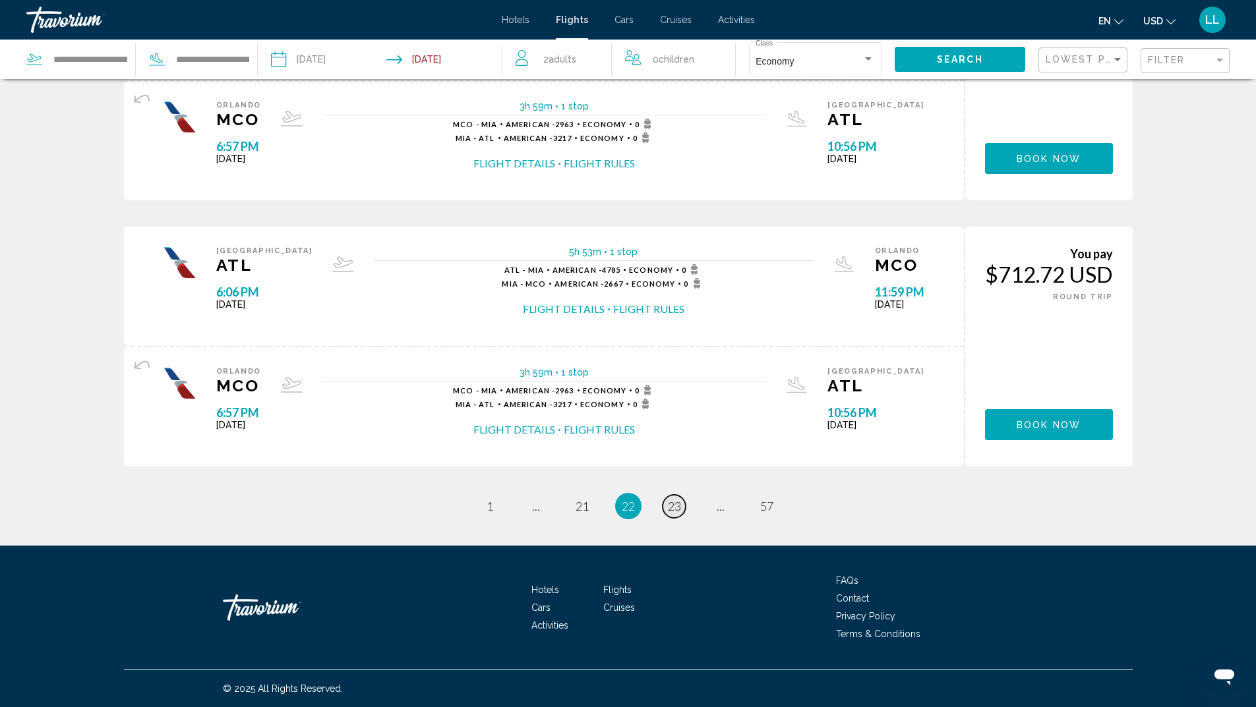
click at [672, 505] on span "23" at bounding box center [674, 506] width 13 height 15
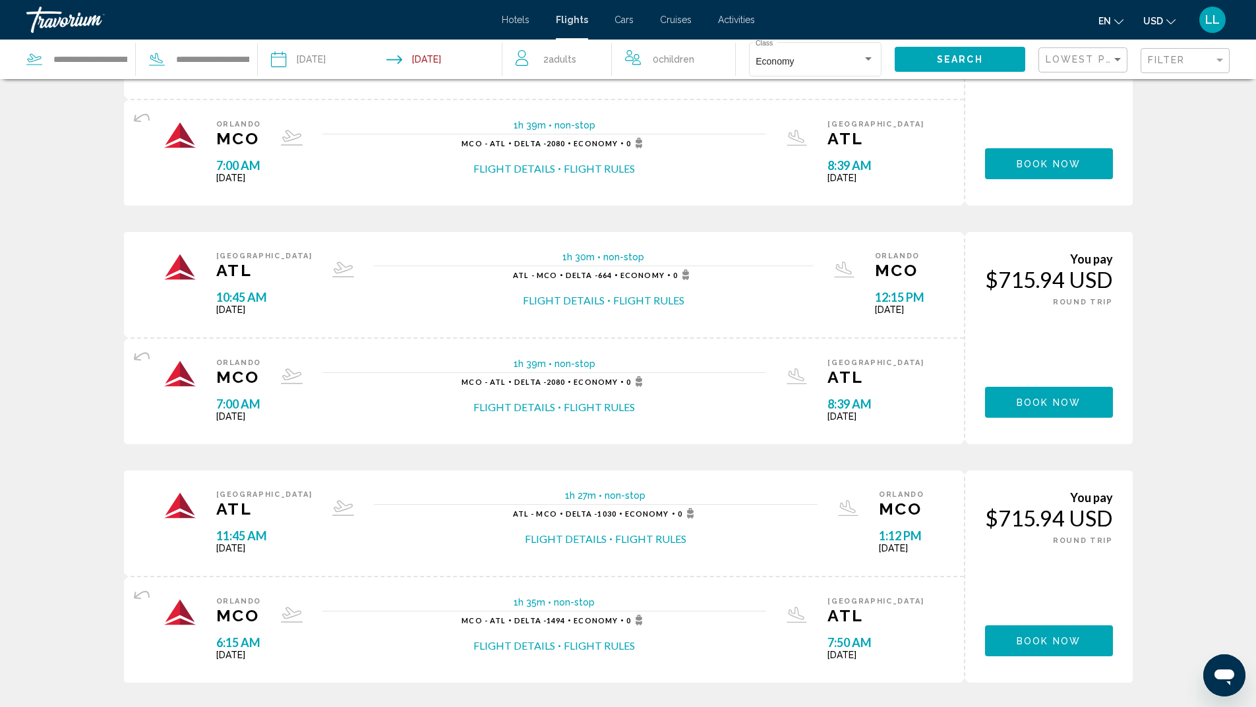
scroll to position [395, 0]
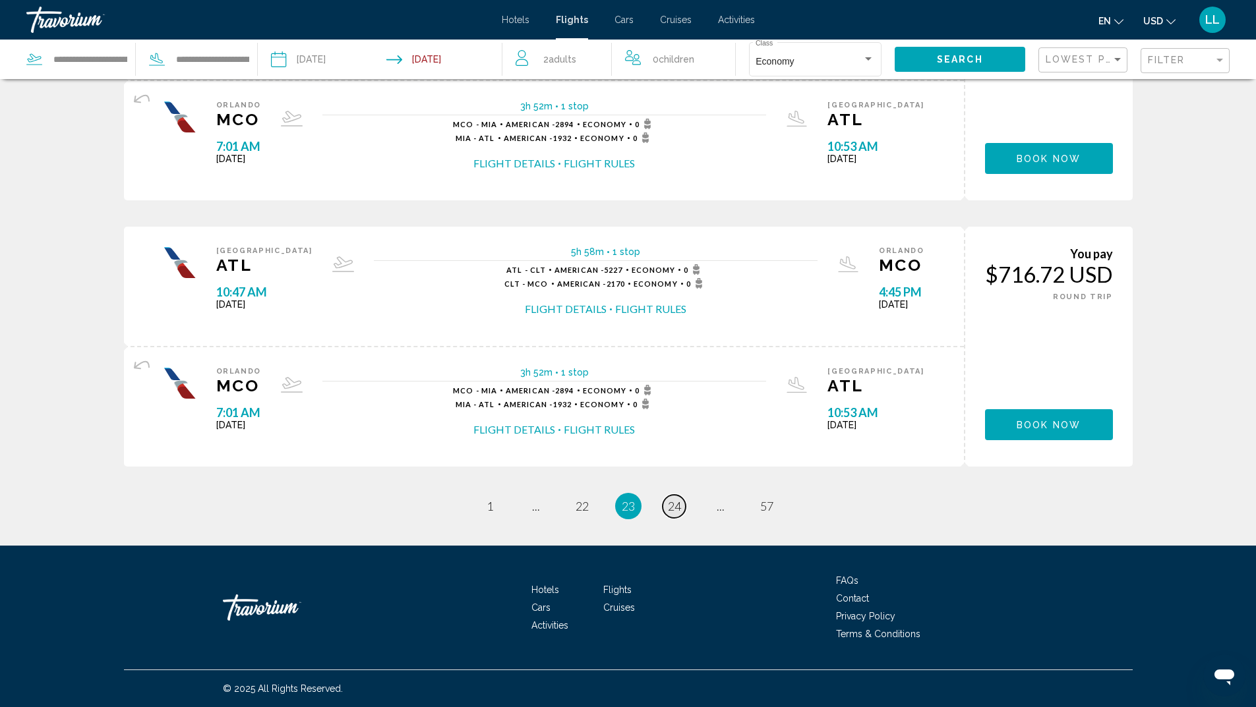
click at [676, 508] on span "24" at bounding box center [674, 506] width 13 height 15
click at [670, 506] on span "25" at bounding box center [674, 506] width 13 height 15
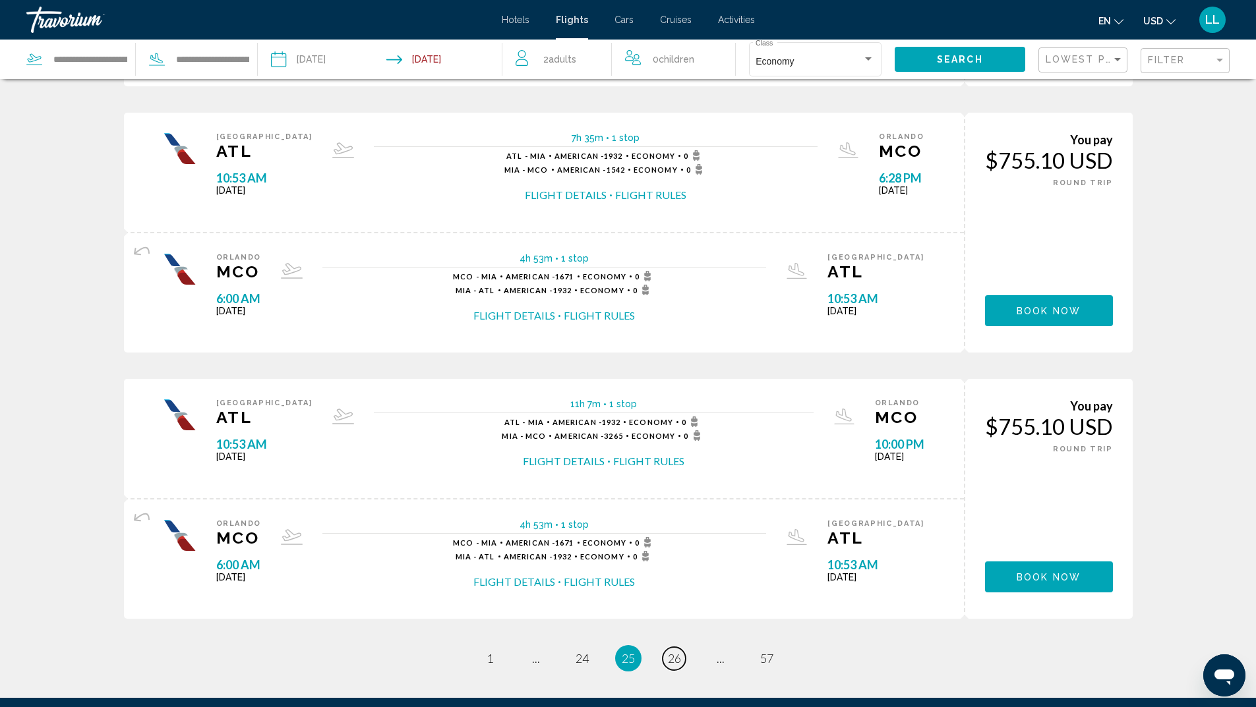
scroll to position [1230, 0]
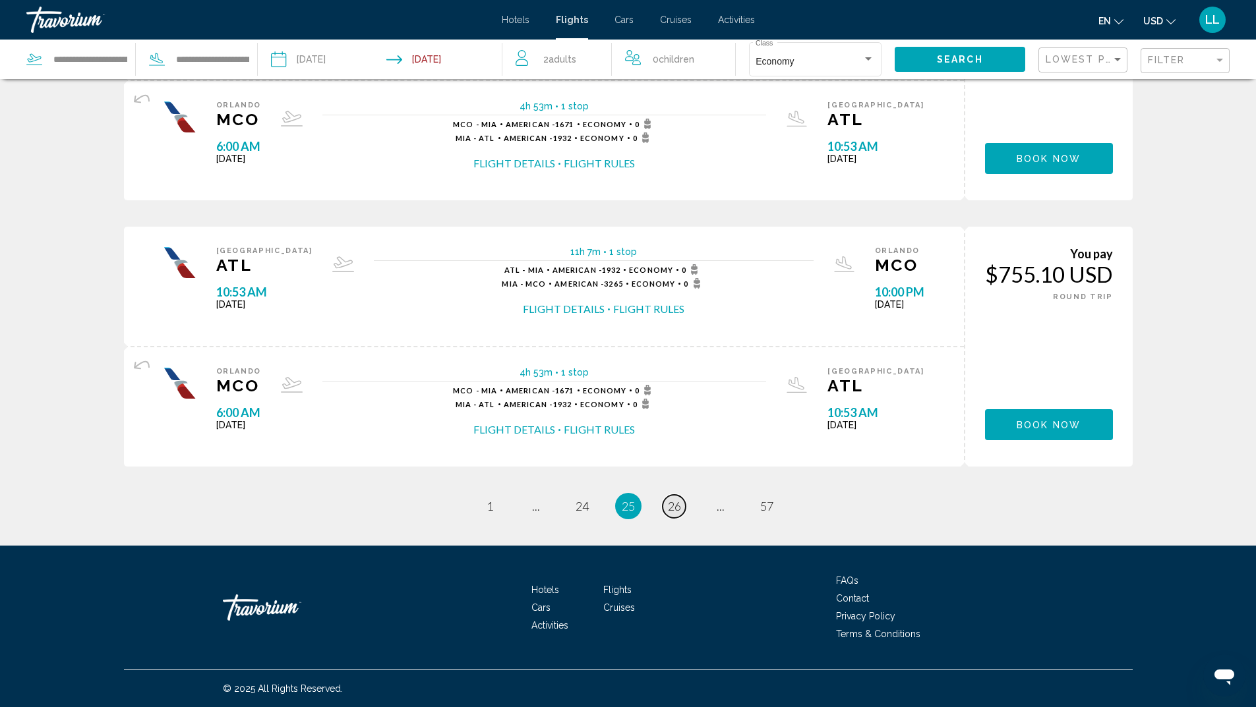
click at [680, 509] on span "26" at bounding box center [674, 506] width 13 height 15
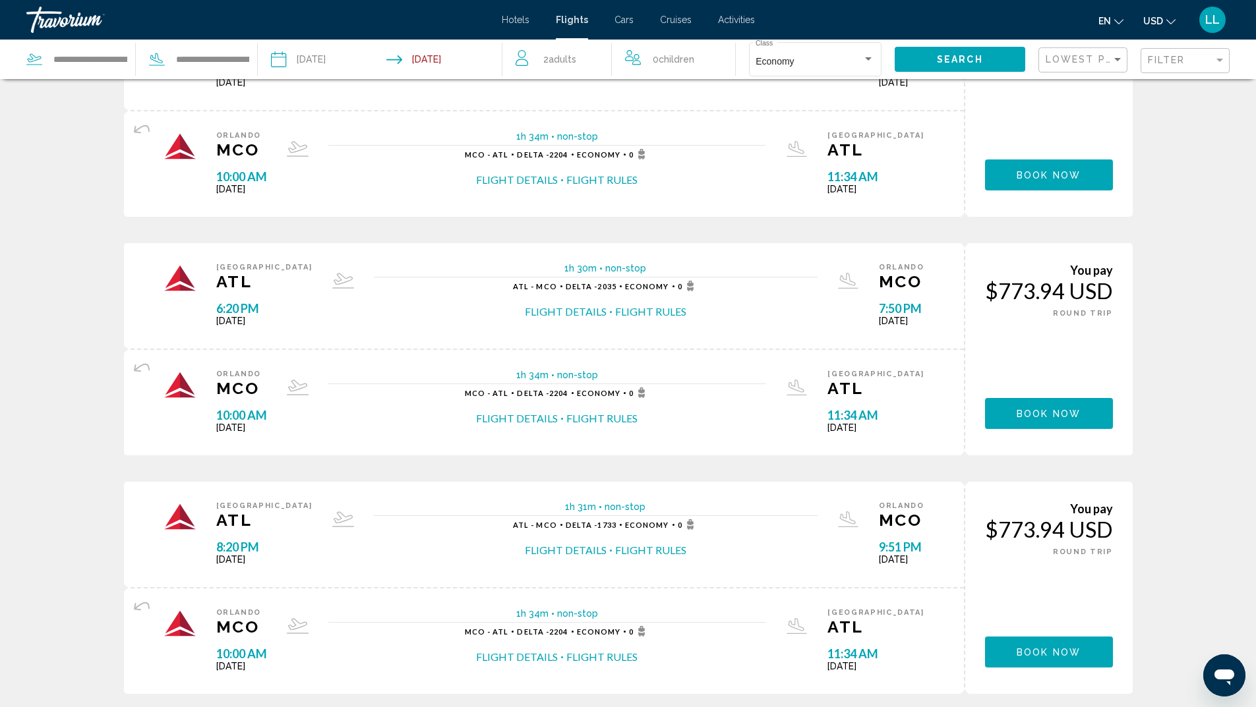
scroll to position [989, 0]
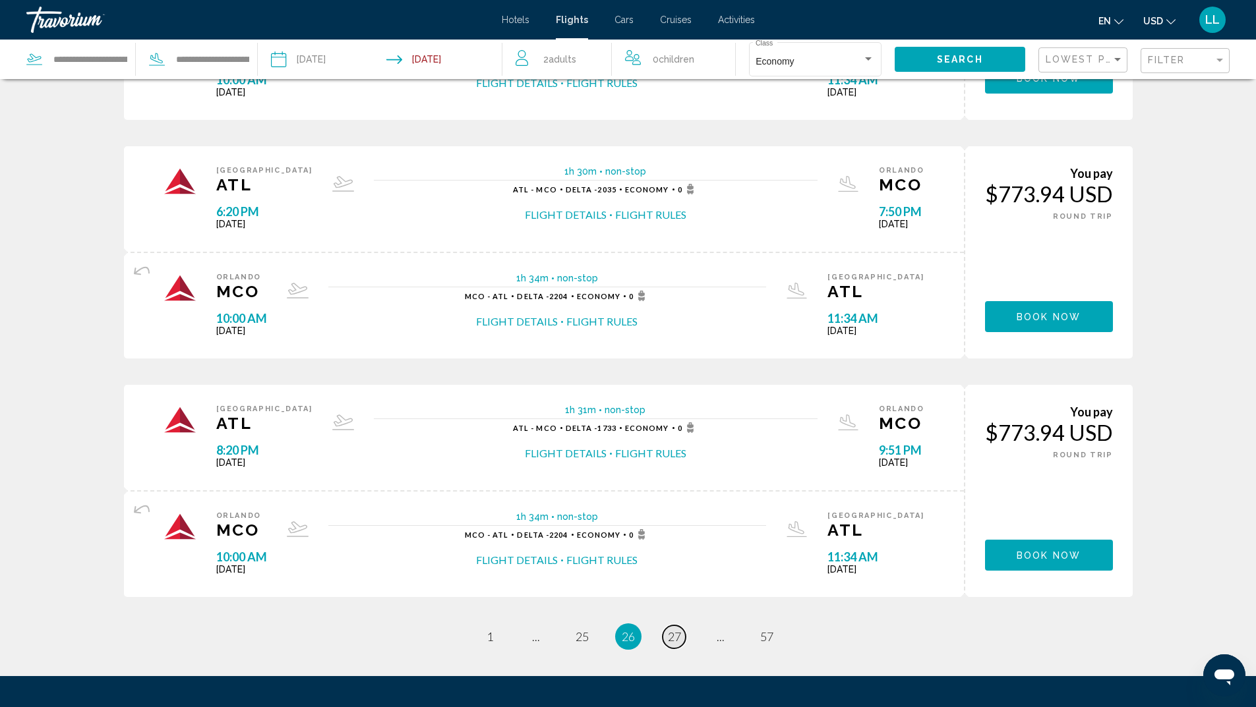
click at [679, 636] on span "27" at bounding box center [674, 636] width 13 height 15
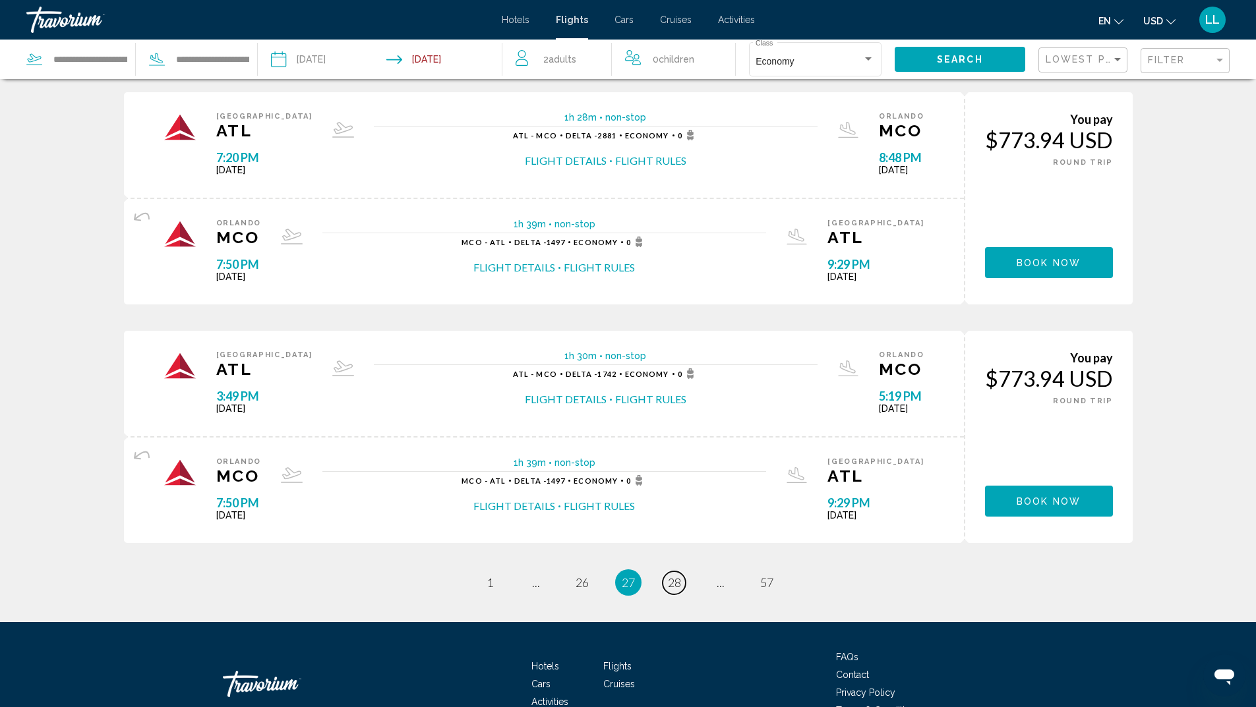
scroll to position [989, 0]
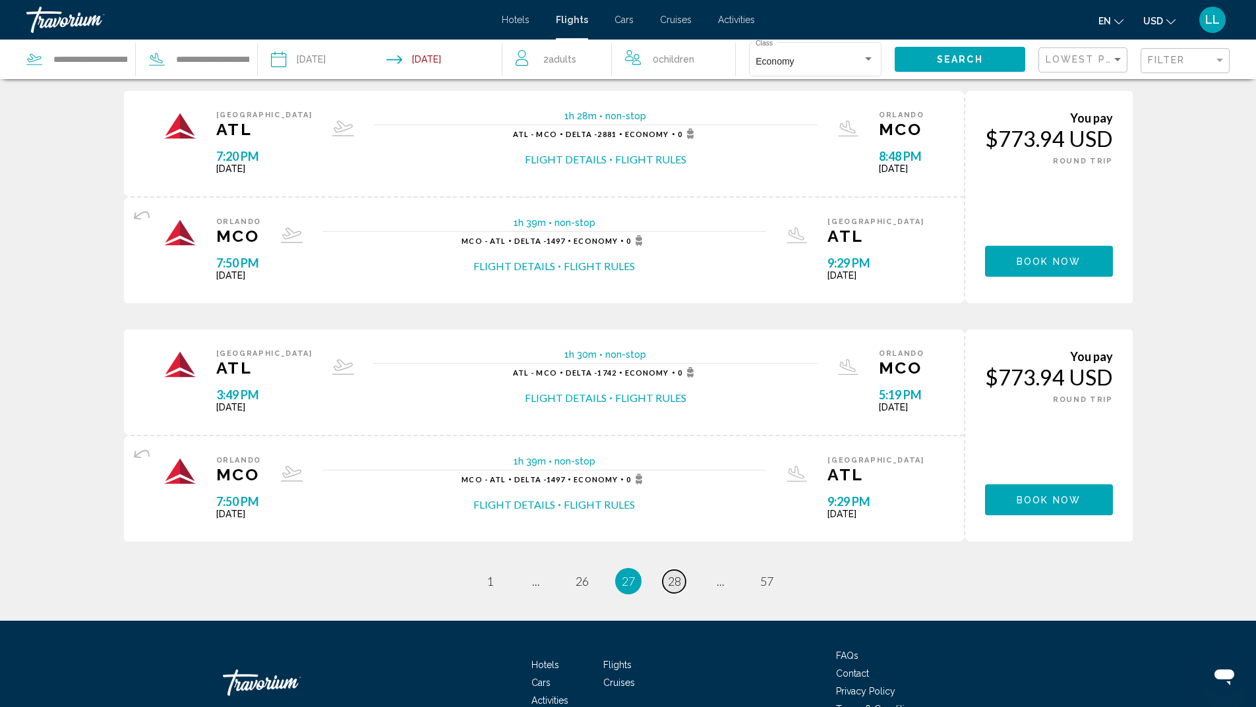
click at [668, 587] on span "28" at bounding box center [674, 581] width 13 height 15
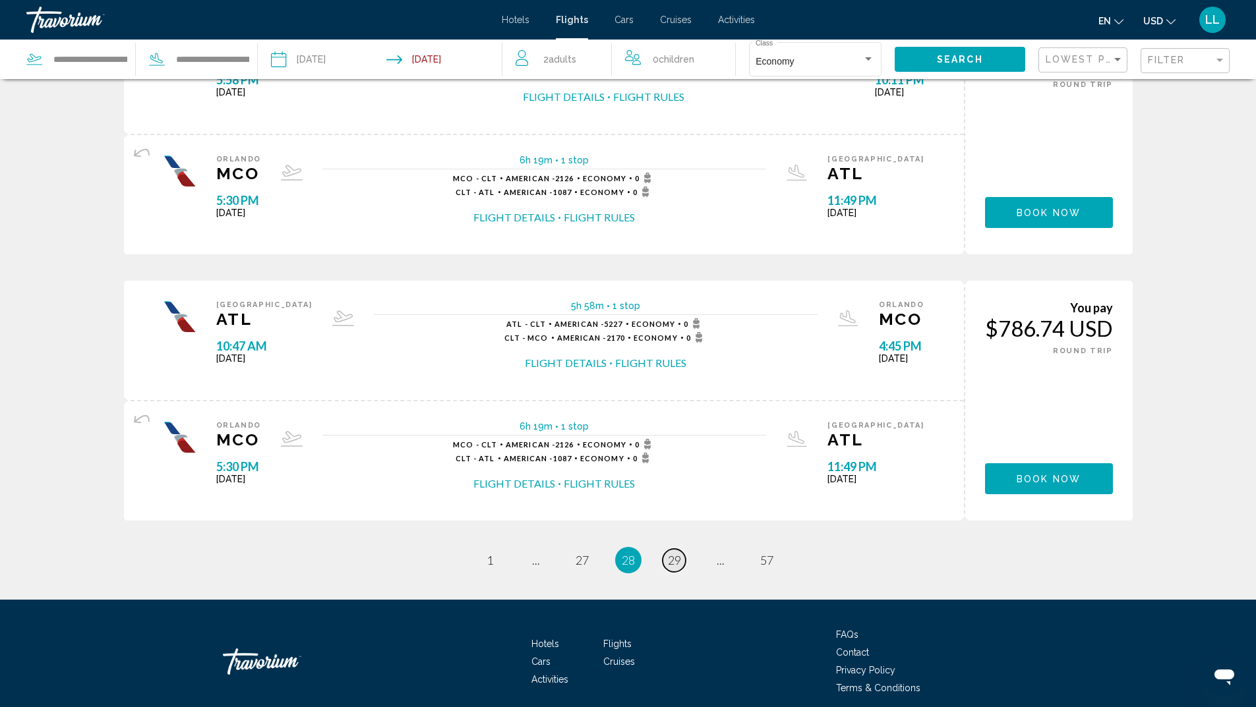
click at [668, 565] on span "29" at bounding box center [674, 560] width 13 height 15
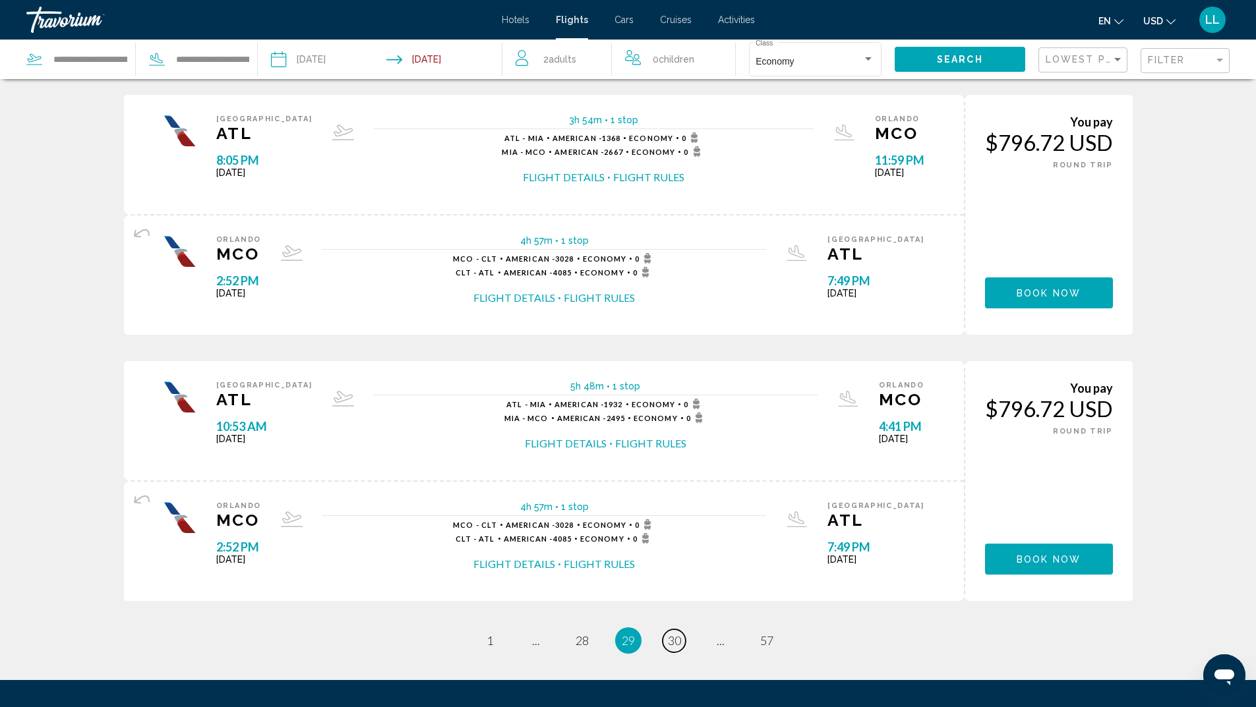
scroll to position [1120, 0]
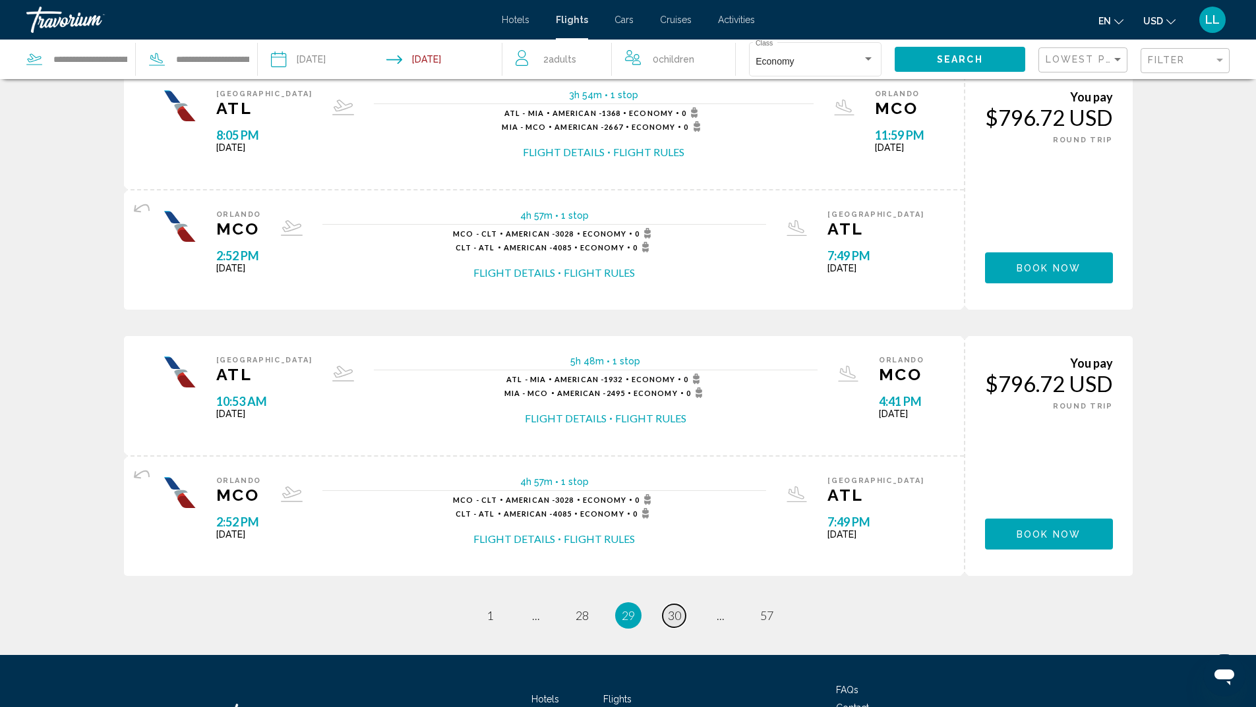
click at [673, 612] on span "30" at bounding box center [674, 615] width 13 height 15
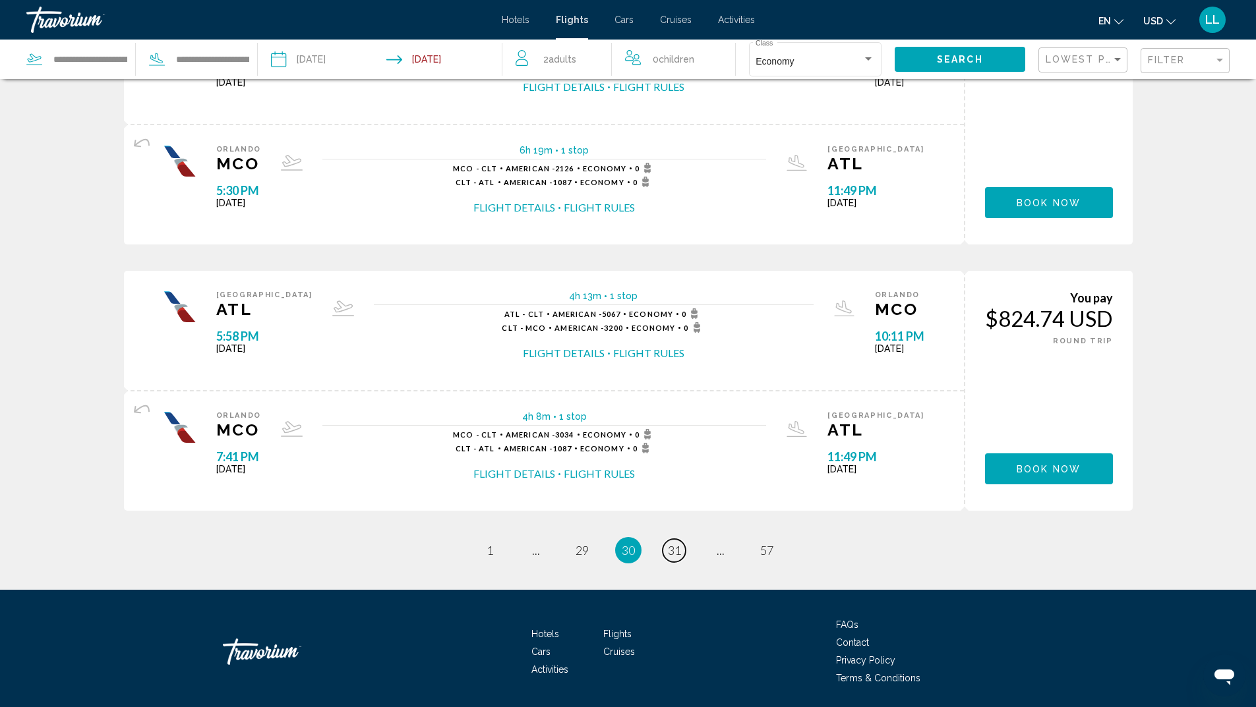
scroll to position [1230, 0]
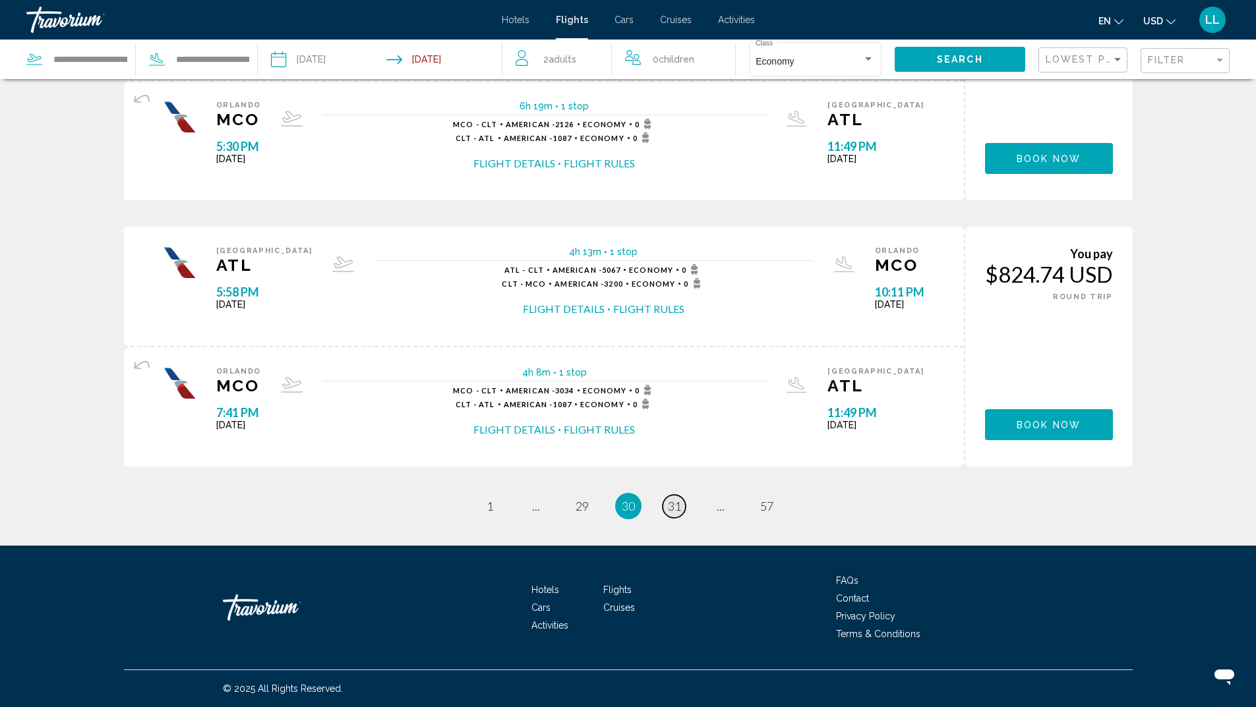
click at [674, 514] on link "page 31" at bounding box center [673, 506] width 23 height 23
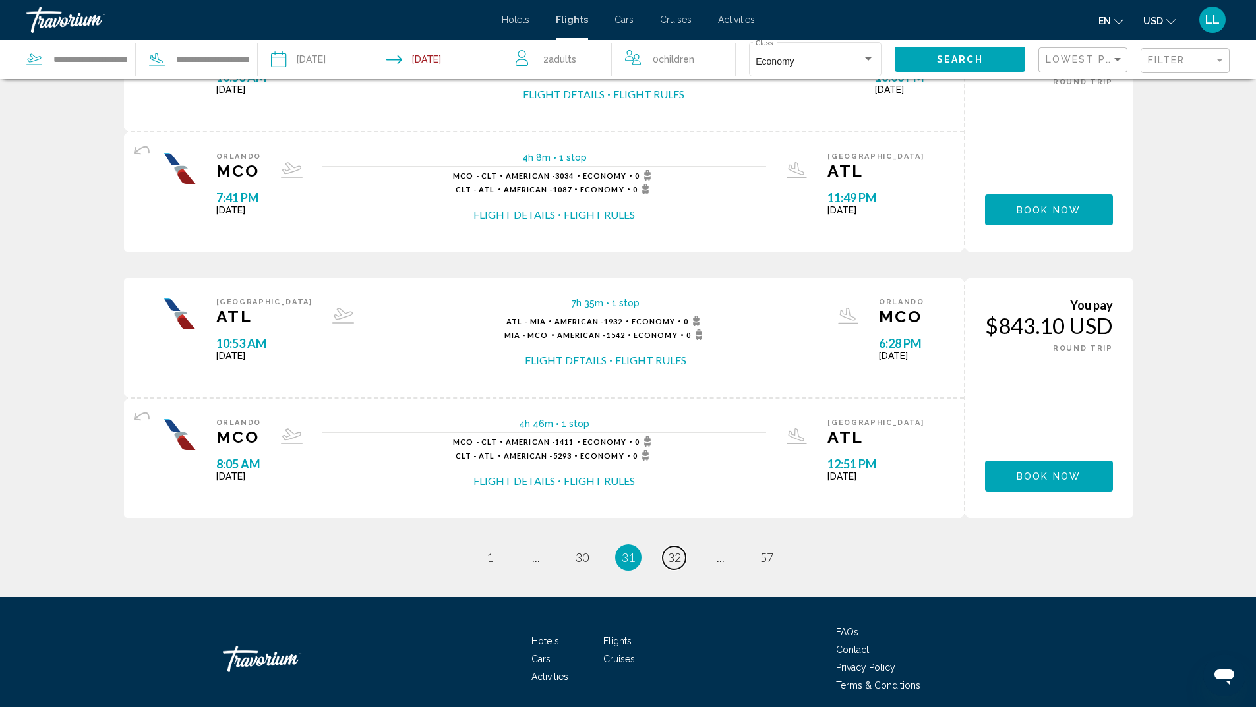
scroll to position [1186, 0]
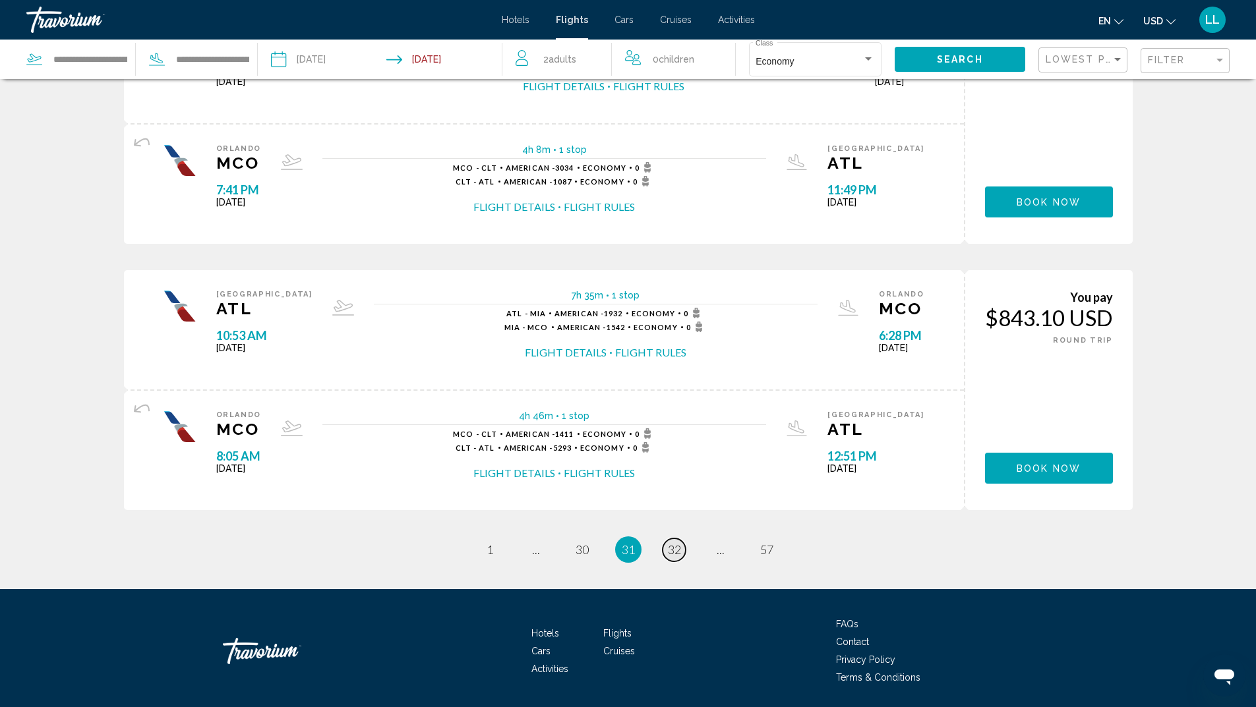
click at [680, 553] on span "32" at bounding box center [674, 549] width 13 height 15
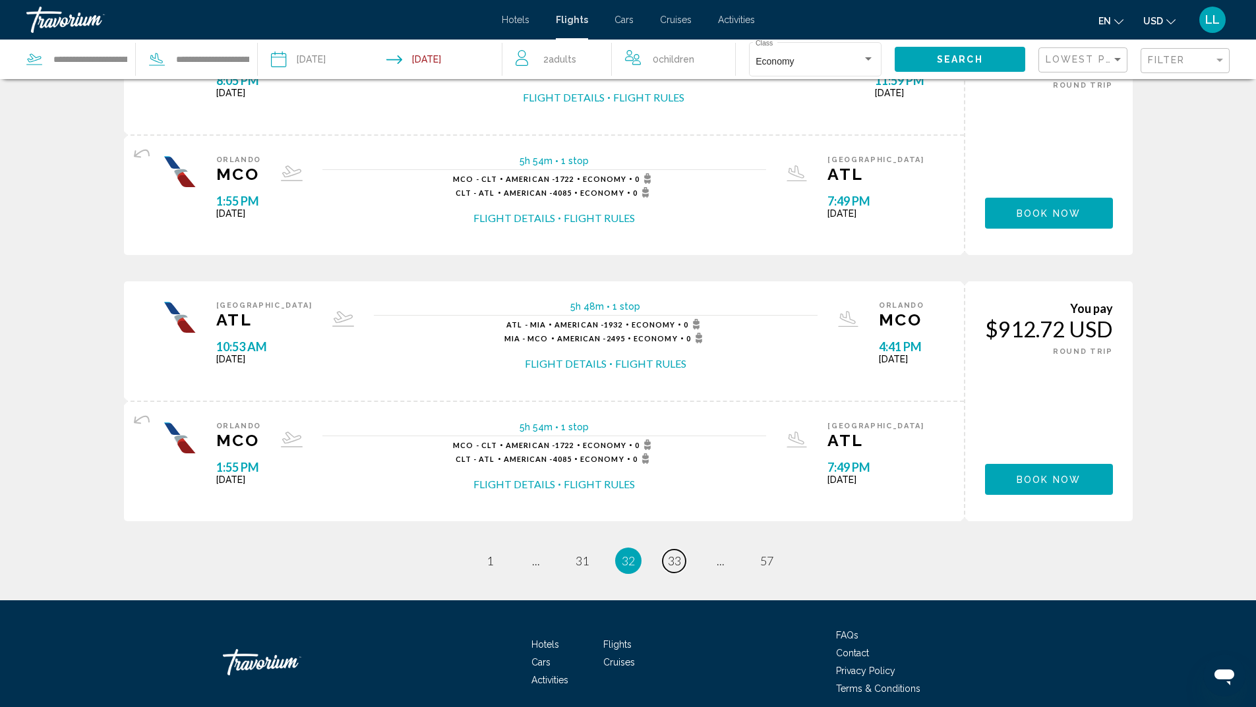
scroll to position [1186, 0]
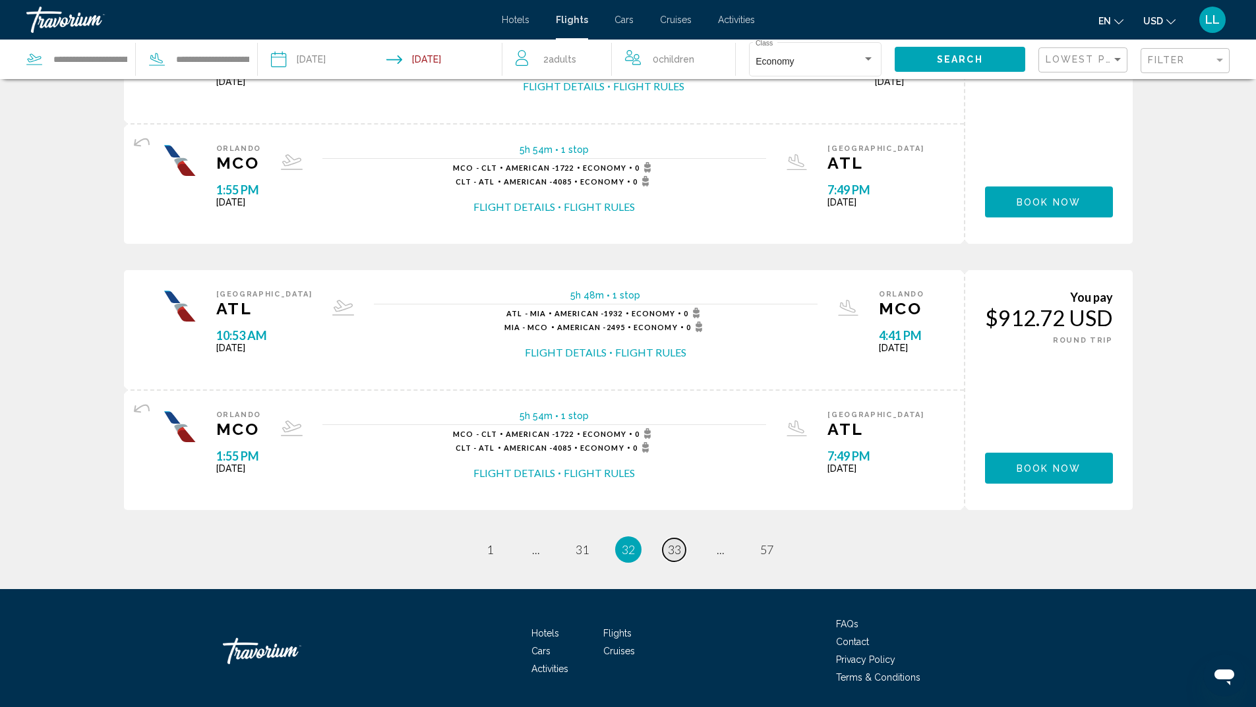
click at [671, 554] on span "33" at bounding box center [674, 549] width 13 height 15
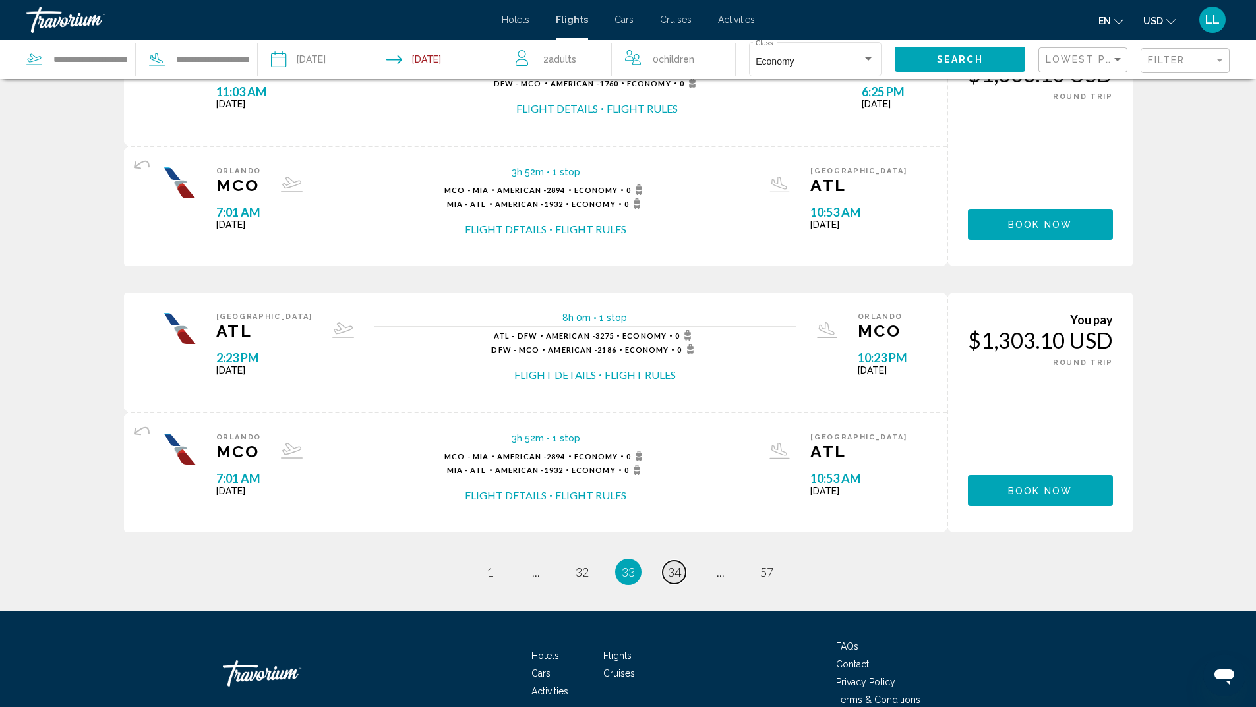
click at [679, 575] on span "34" at bounding box center [674, 572] width 13 height 15
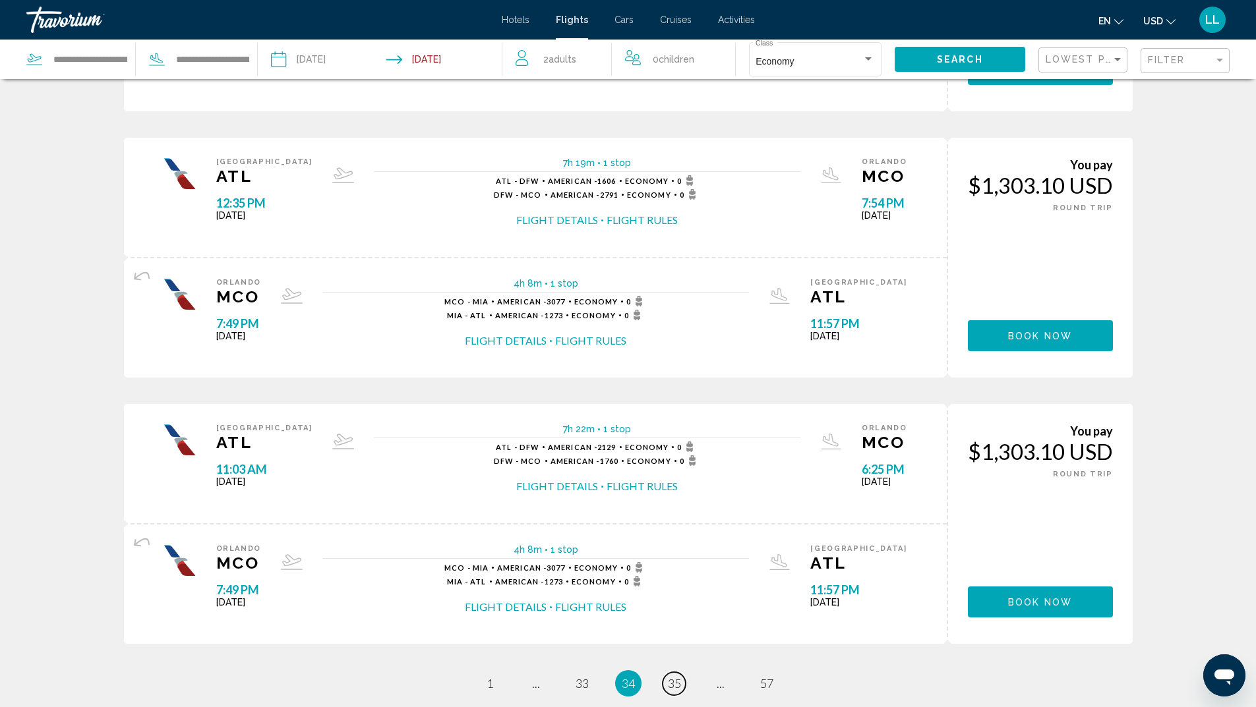
scroll to position [1186, 0]
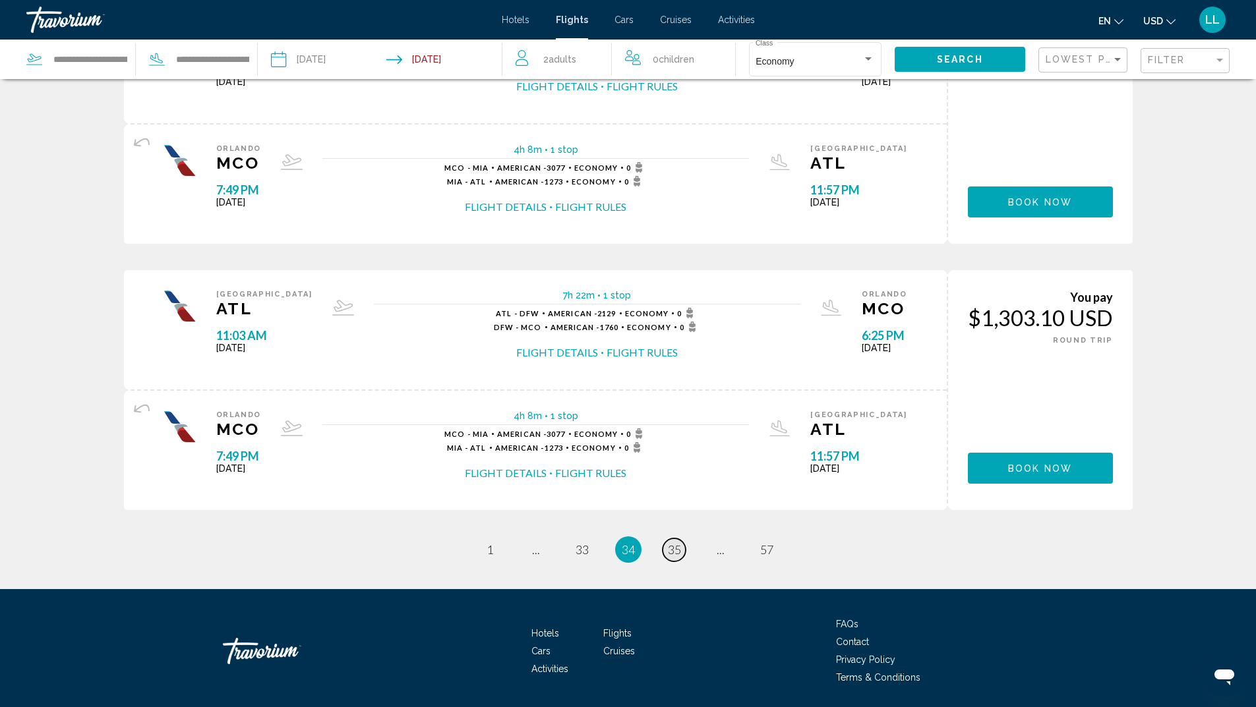
click at [674, 552] on span "35" at bounding box center [674, 549] width 13 height 15
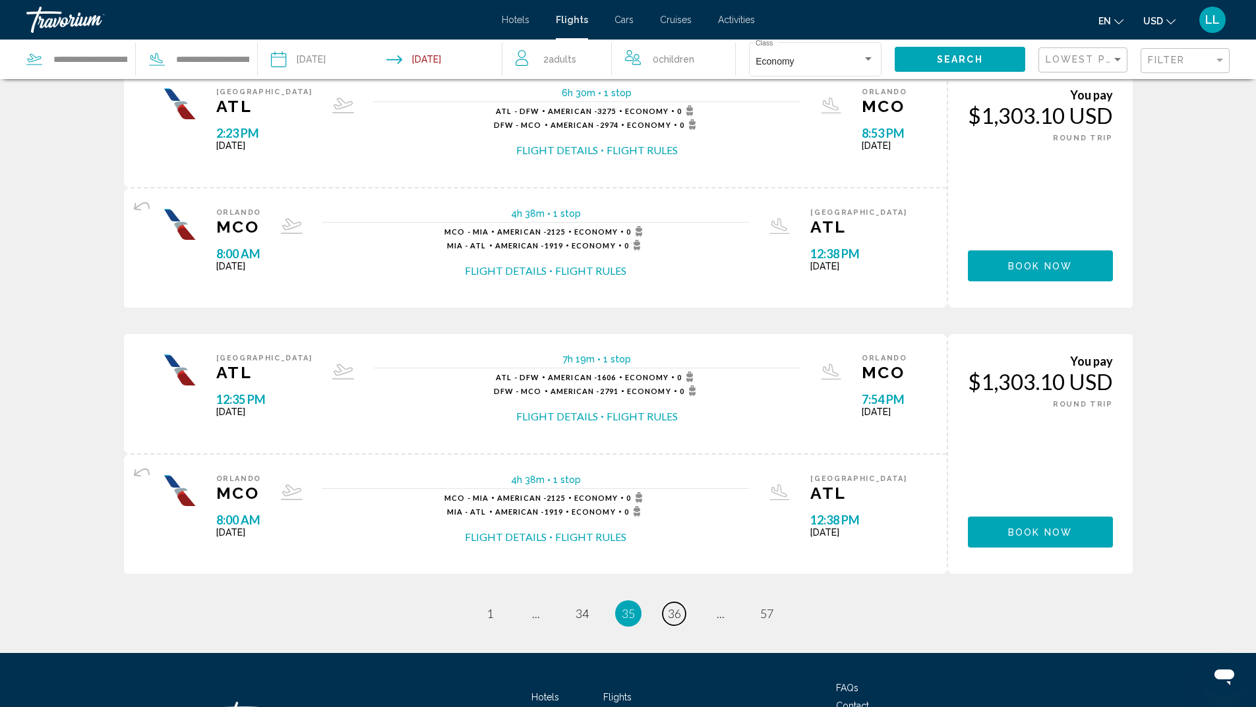
scroll to position [1186, 0]
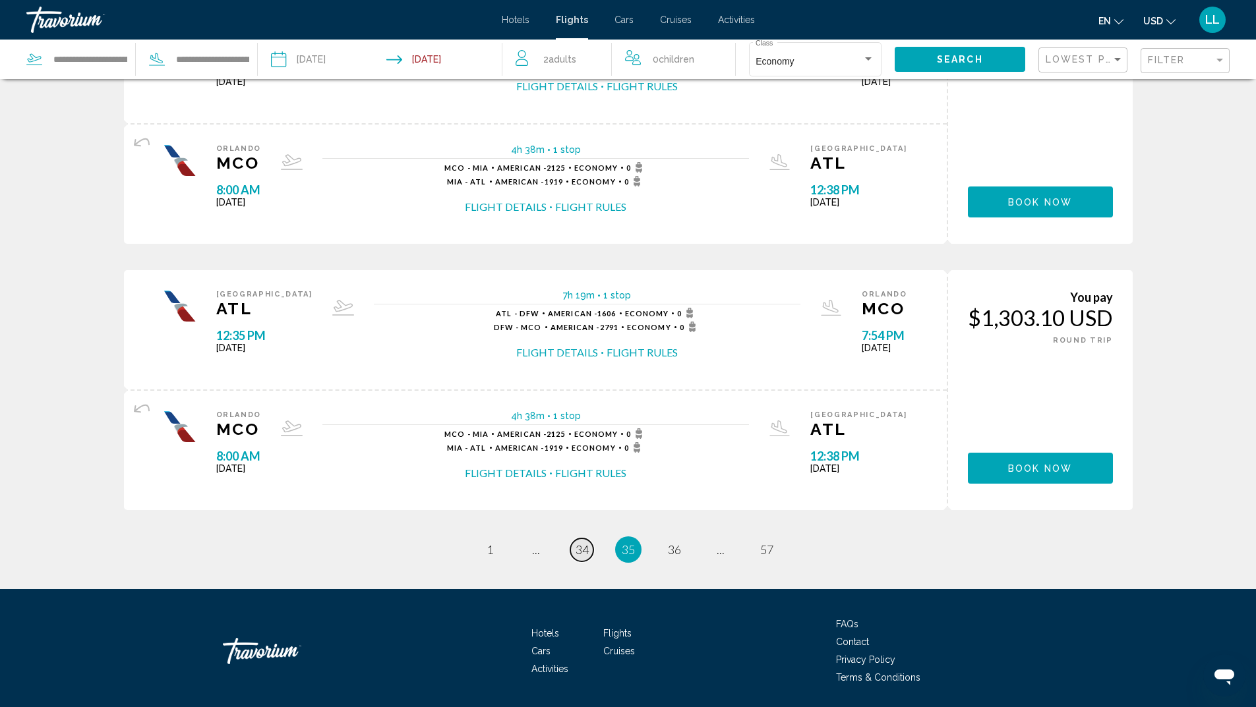
click at [575, 556] on span "34" at bounding box center [581, 549] width 13 height 15
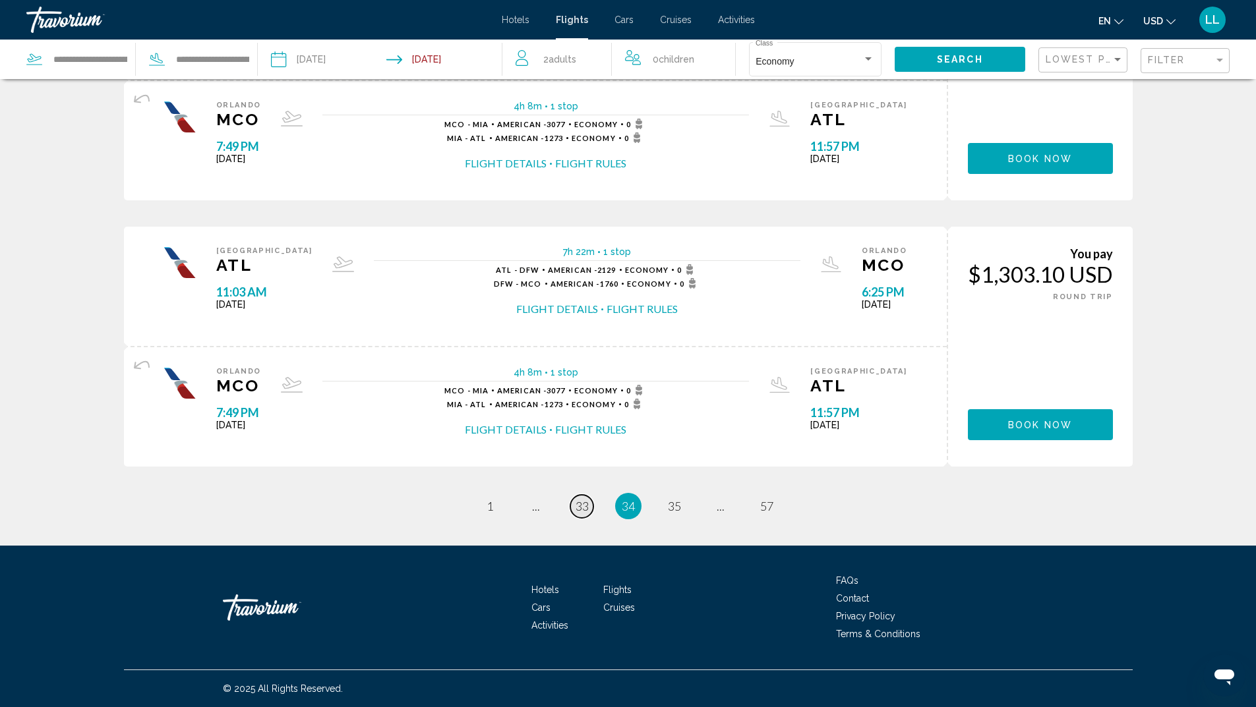
click at [581, 508] on span "33" at bounding box center [581, 506] width 13 height 15
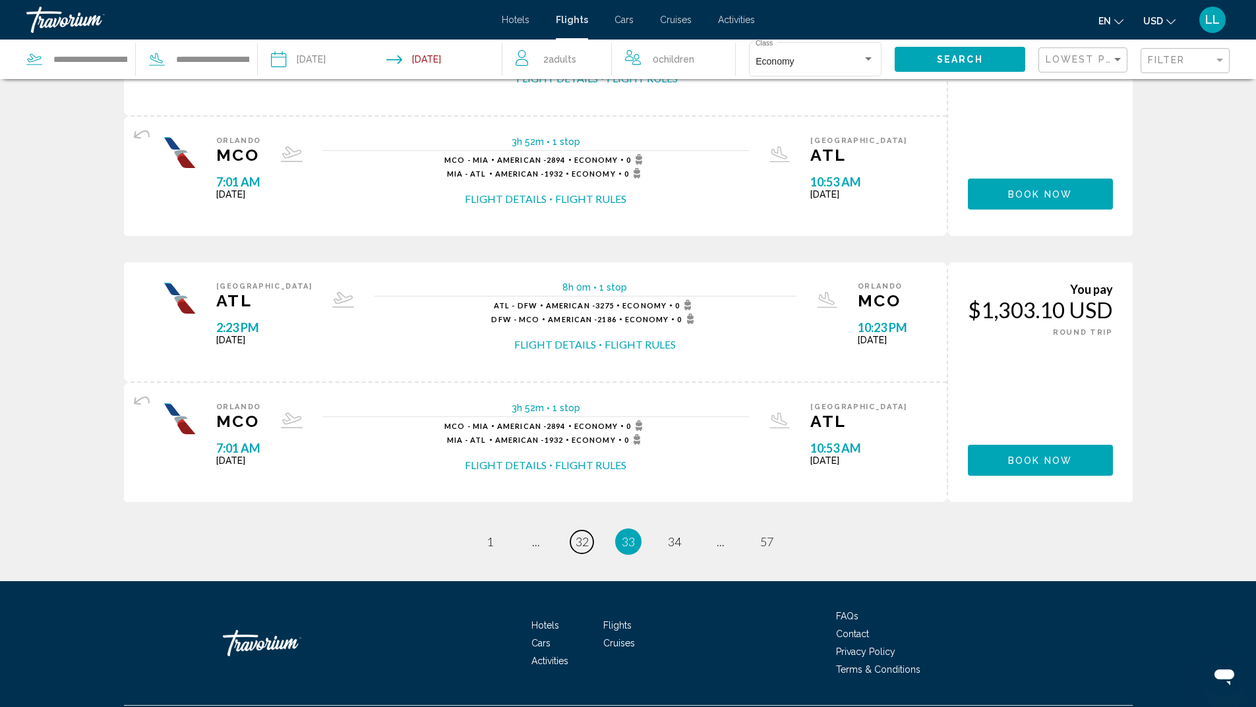
scroll to position [1230, 0]
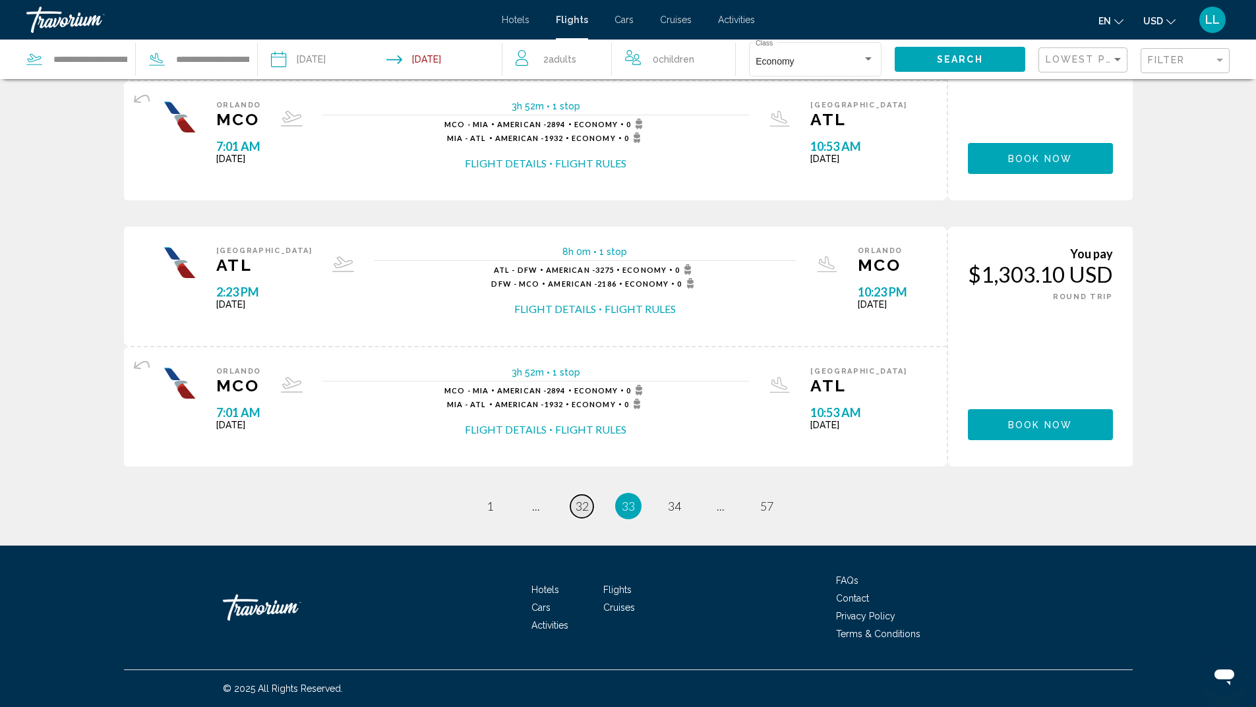
click at [579, 509] on span "32" at bounding box center [581, 506] width 13 height 15
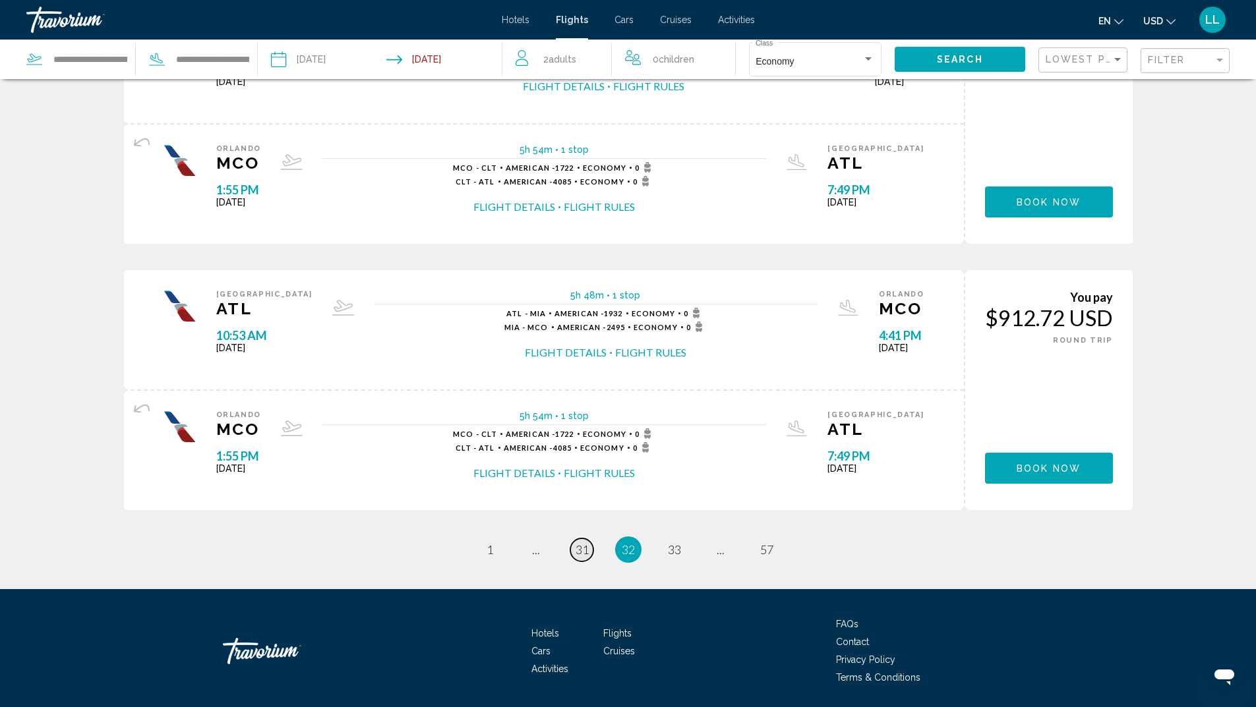
click at [583, 550] on span "31" at bounding box center [581, 549] width 13 height 15
click at [578, 552] on span "30" at bounding box center [581, 549] width 13 height 15
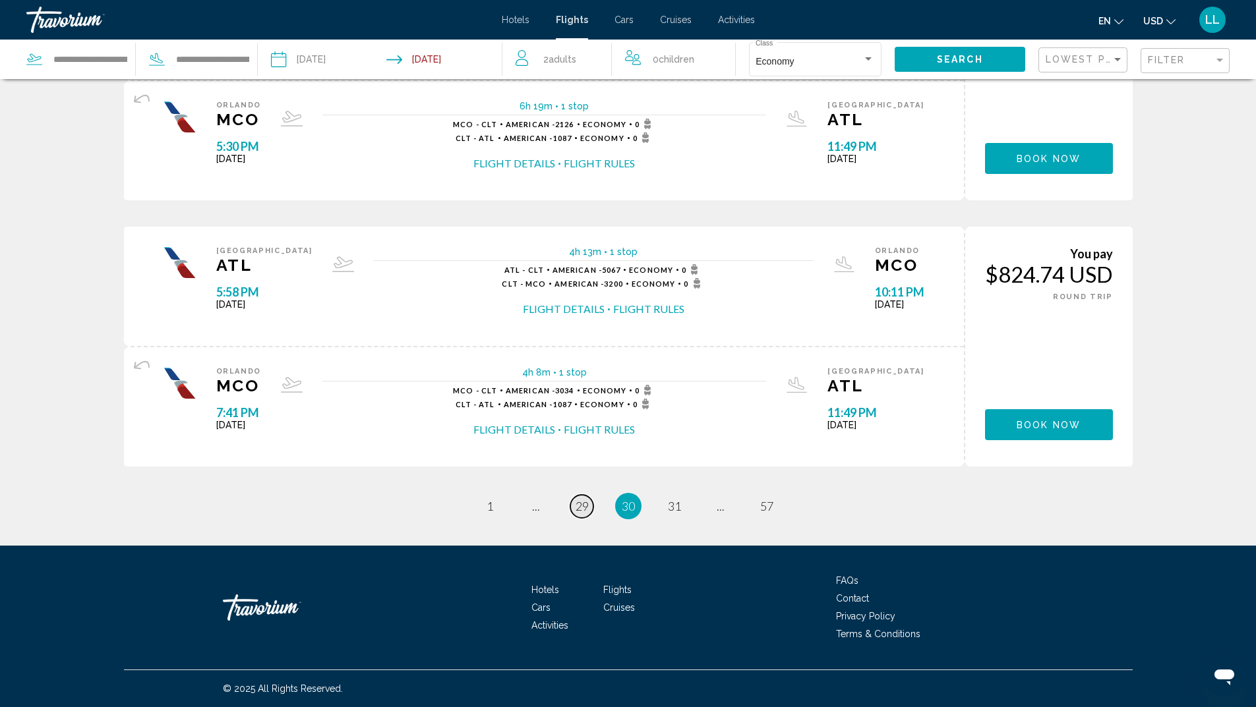
click at [579, 507] on span "29" at bounding box center [581, 506] width 13 height 15
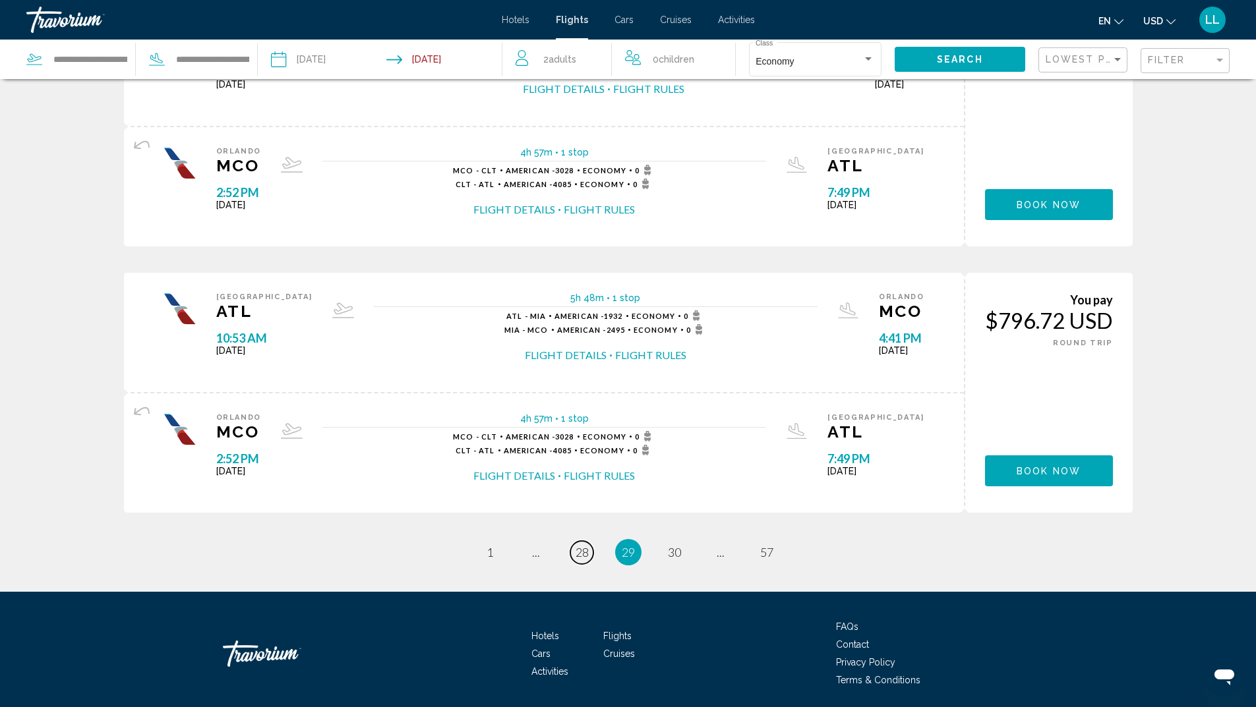
scroll to position [1186, 0]
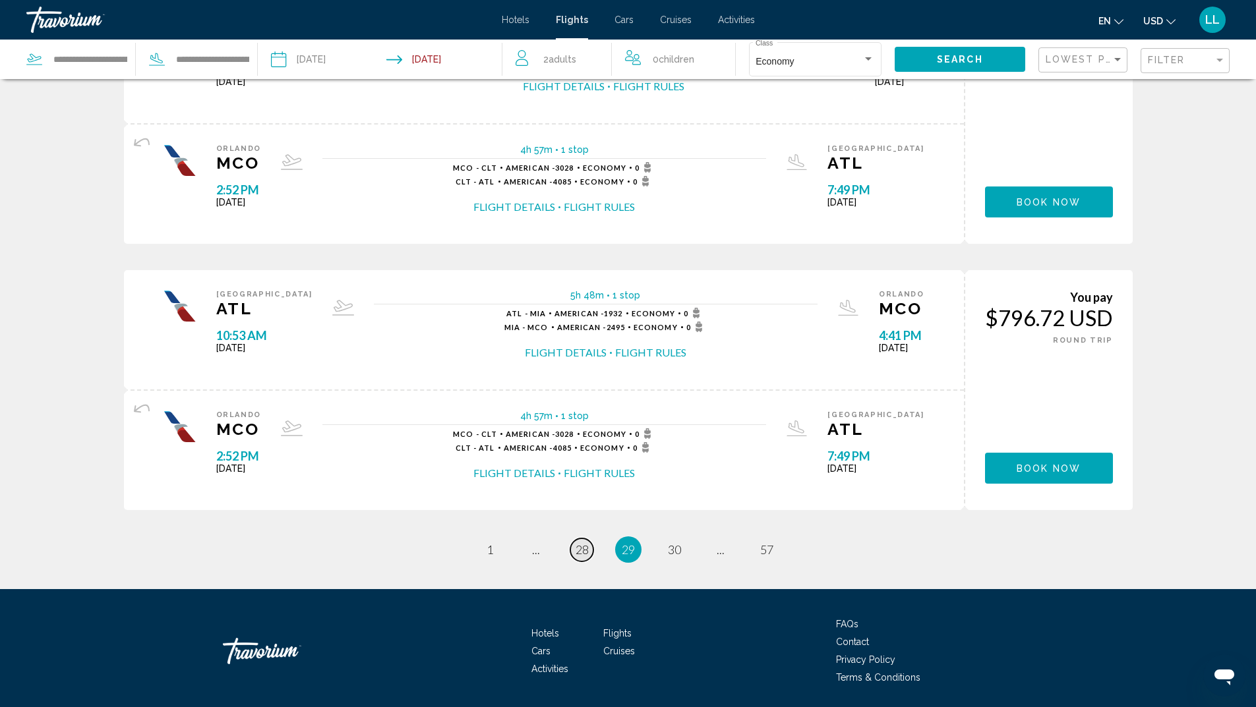
click at [577, 552] on span "28" at bounding box center [581, 549] width 13 height 15
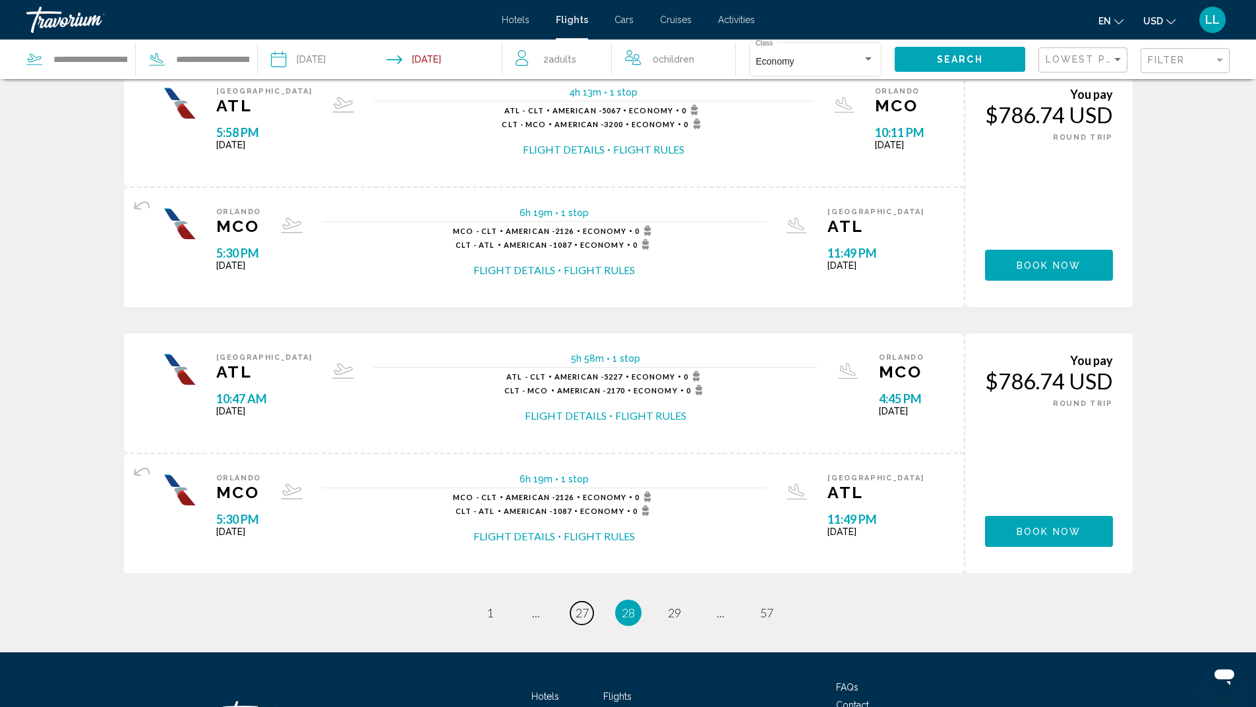
scroll to position [1120, 0]
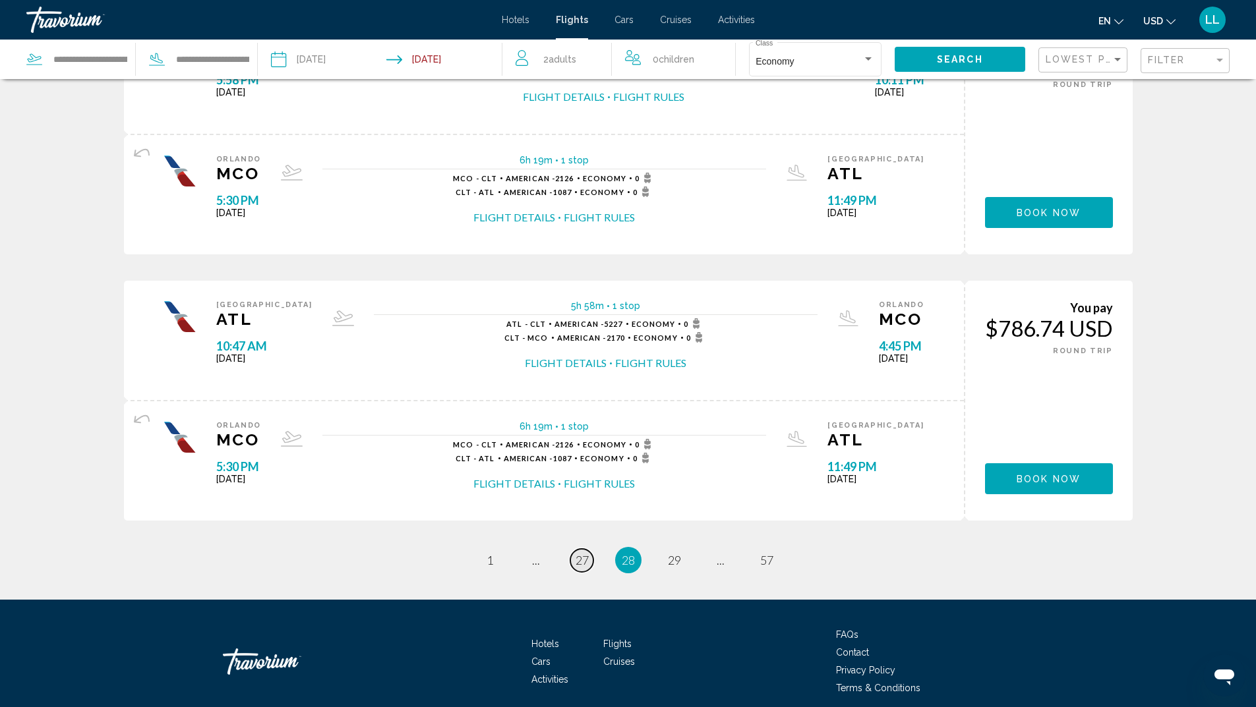
click at [577, 560] on span "27" at bounding box center [581, 560] width 13 height 15
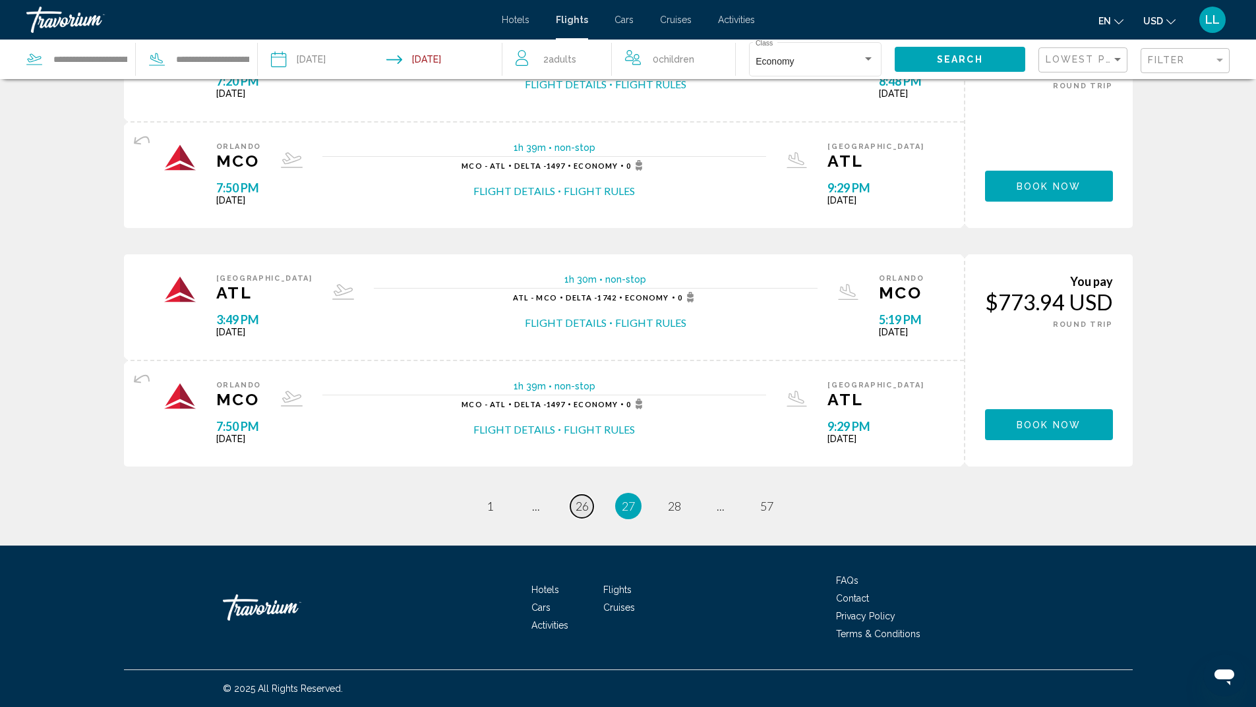
click at [579, 502] on span "26" at bounding box center [581, 506] width 13 height 15
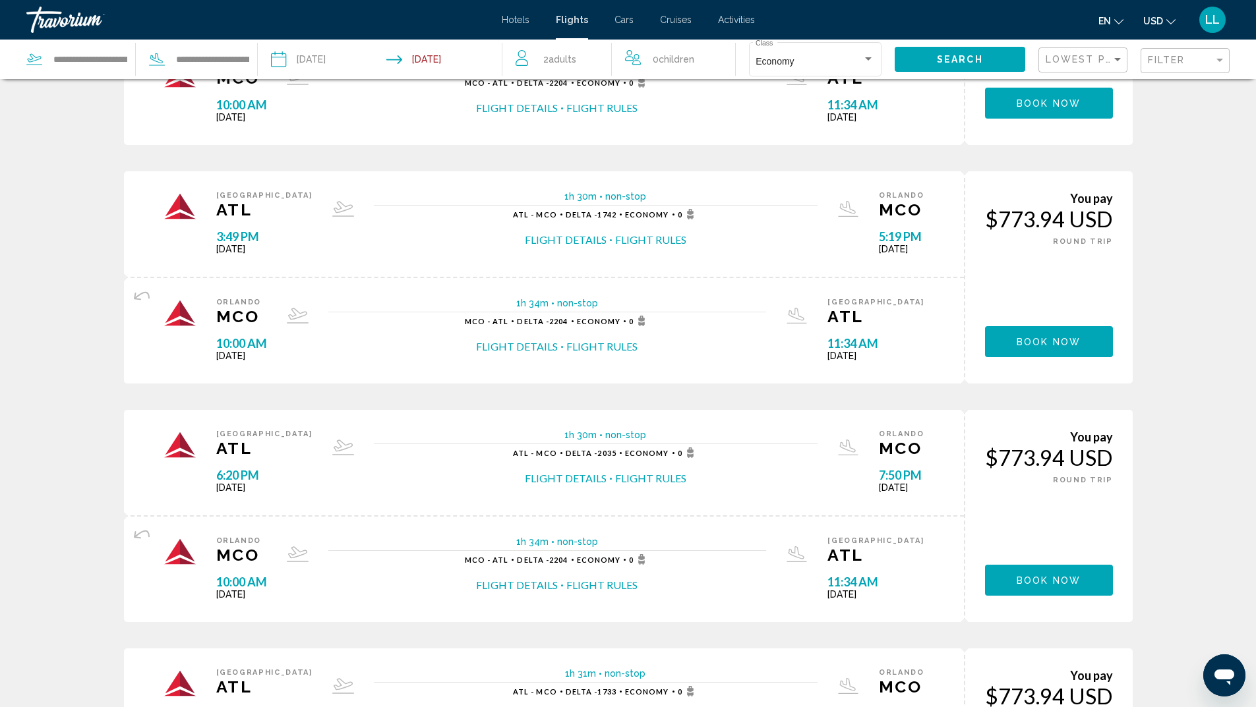
scroll to position [1055, 0]
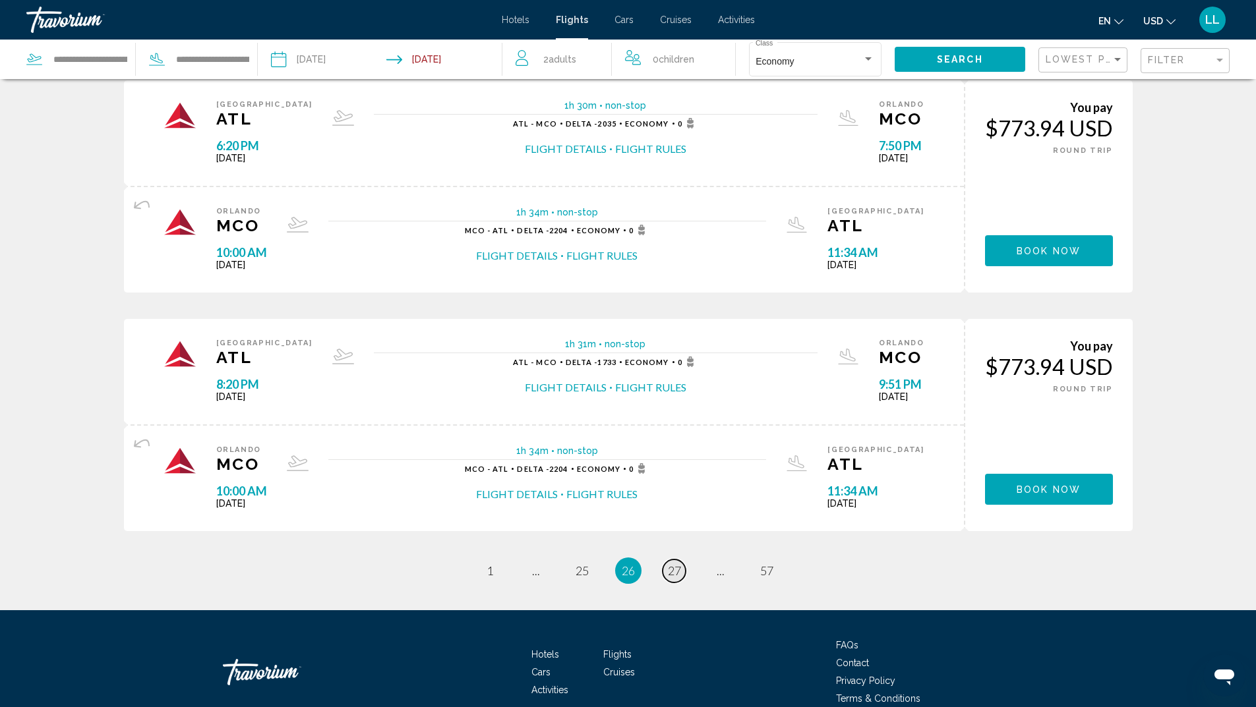
click at [674, 582] on link "page 27" at bounding box center [673, 571] width 23 height 23
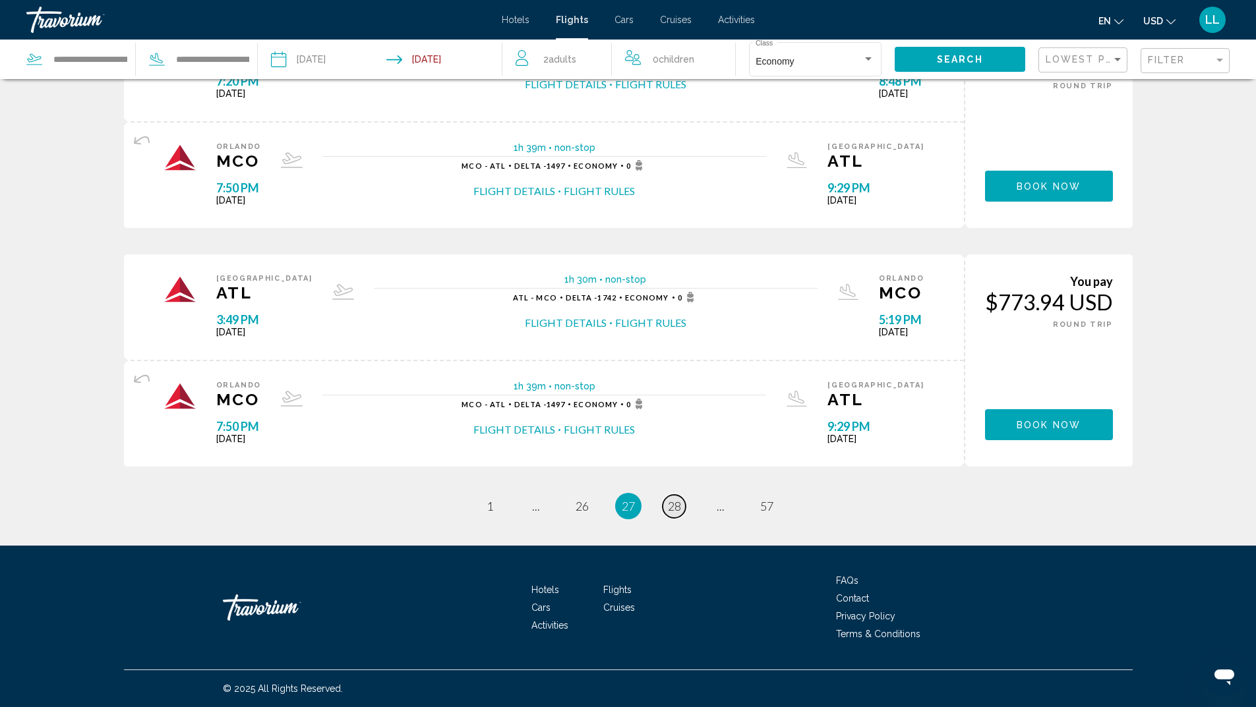
click at [674, 498] on link "page 28" at bounding box center [673, 506] width 23 height 23
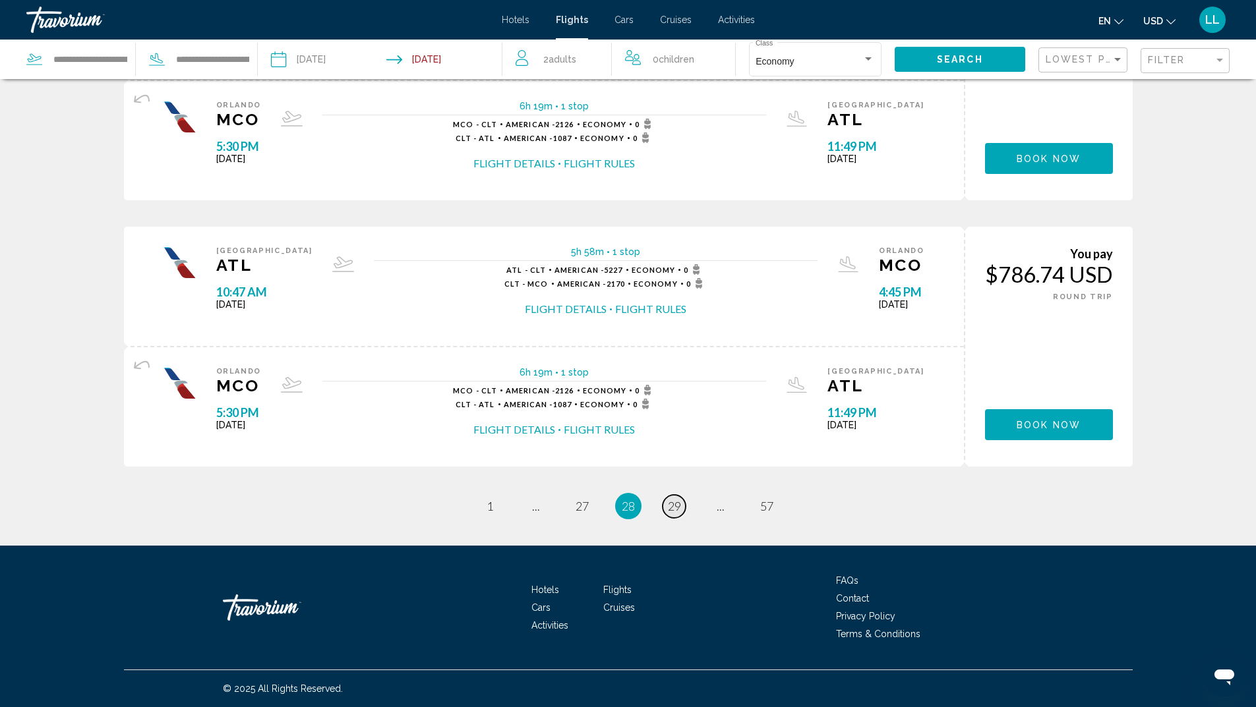
click at [680, 508] on span "29" at bounding box center [674, 506] width 13 height 15
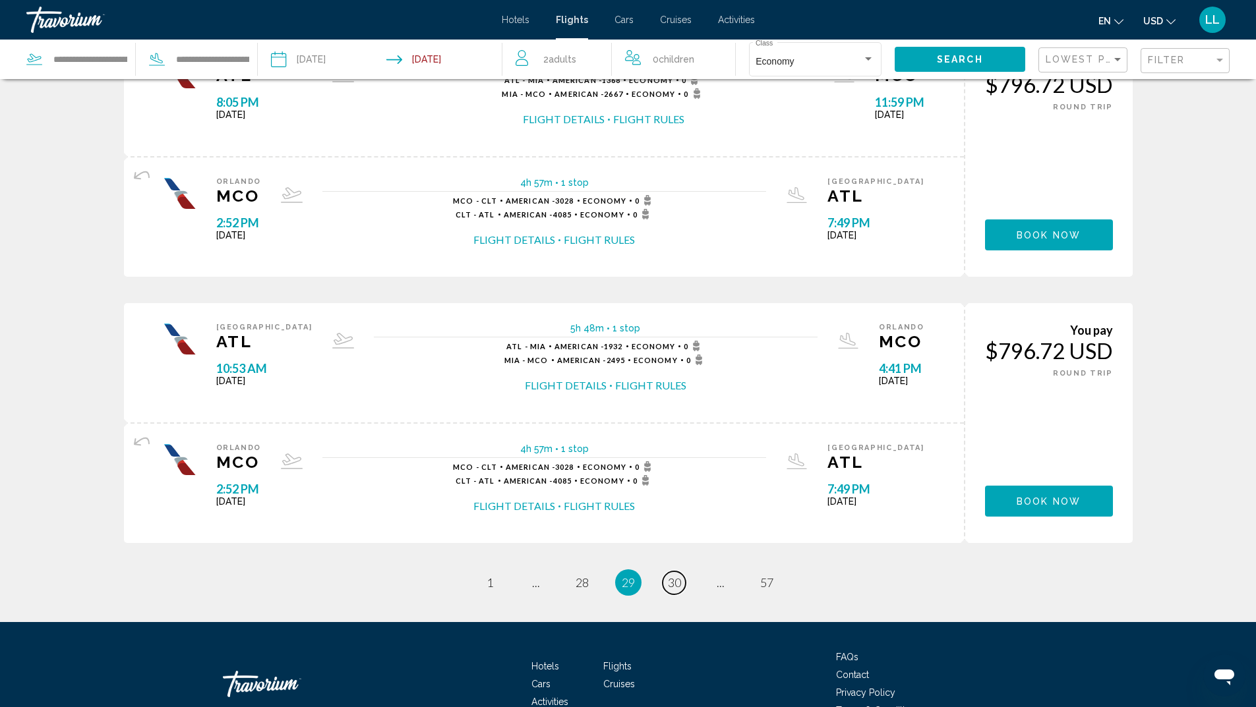
scroll to position [1186, 0]
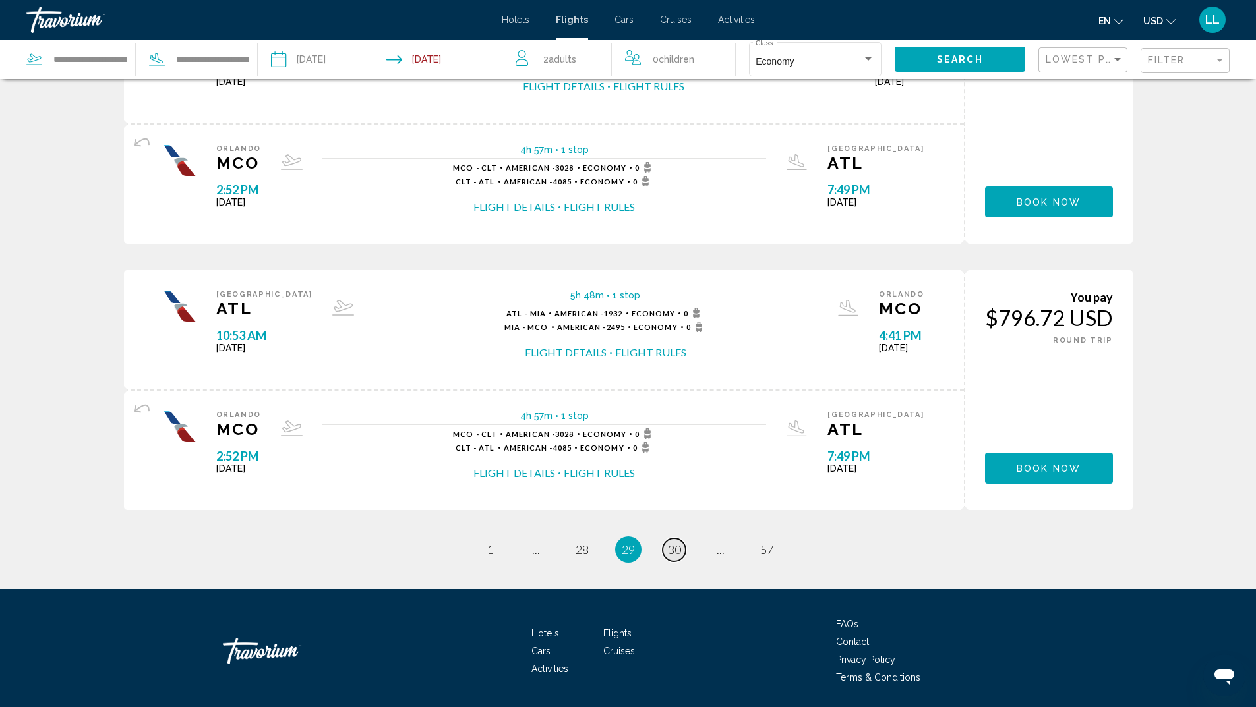
click at [685, 552] on link "page 30" at bounding box center [673, 549] width 23 height 23
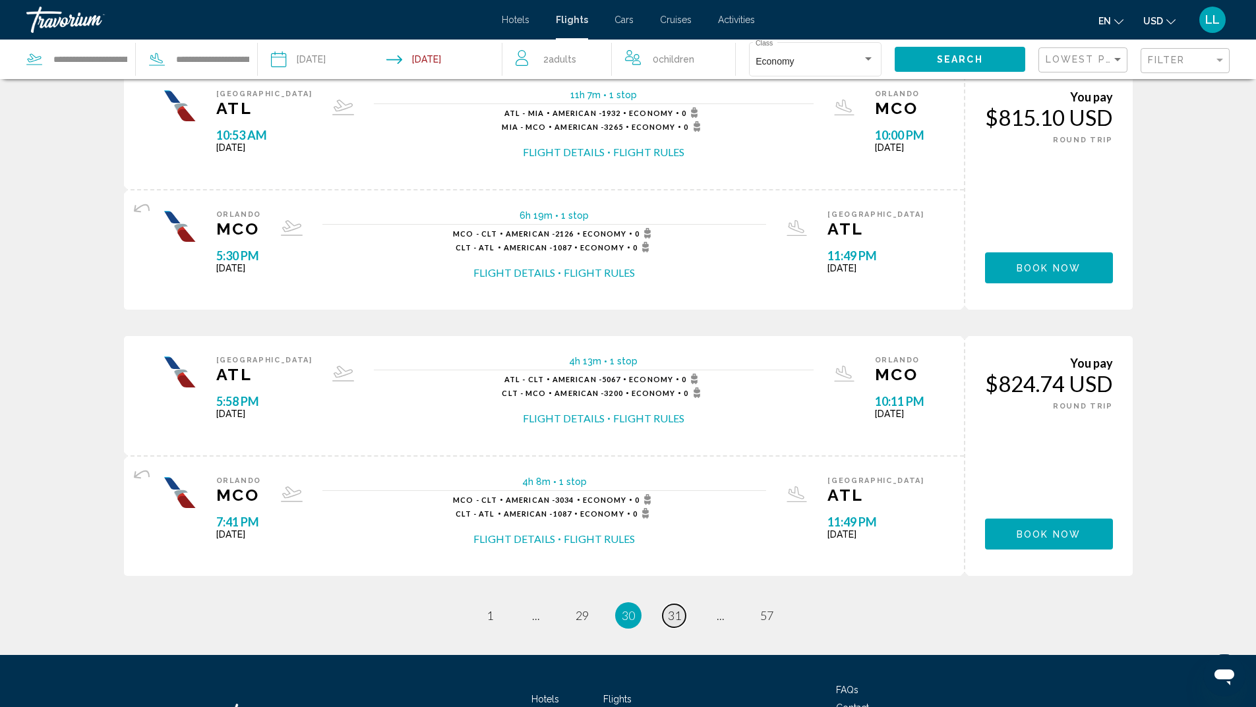
click at [678, 620] on span "31" at bounding box center [674, 615] width 13 height 15
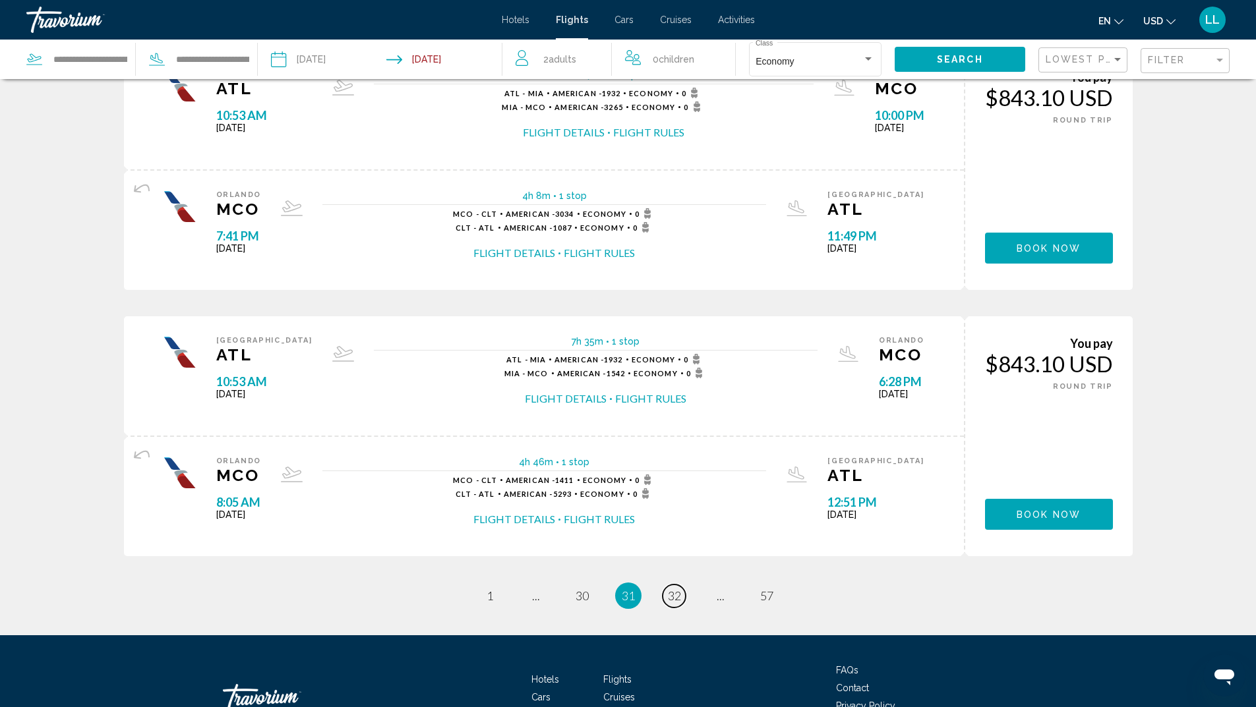
scroll to position [1230, 0]
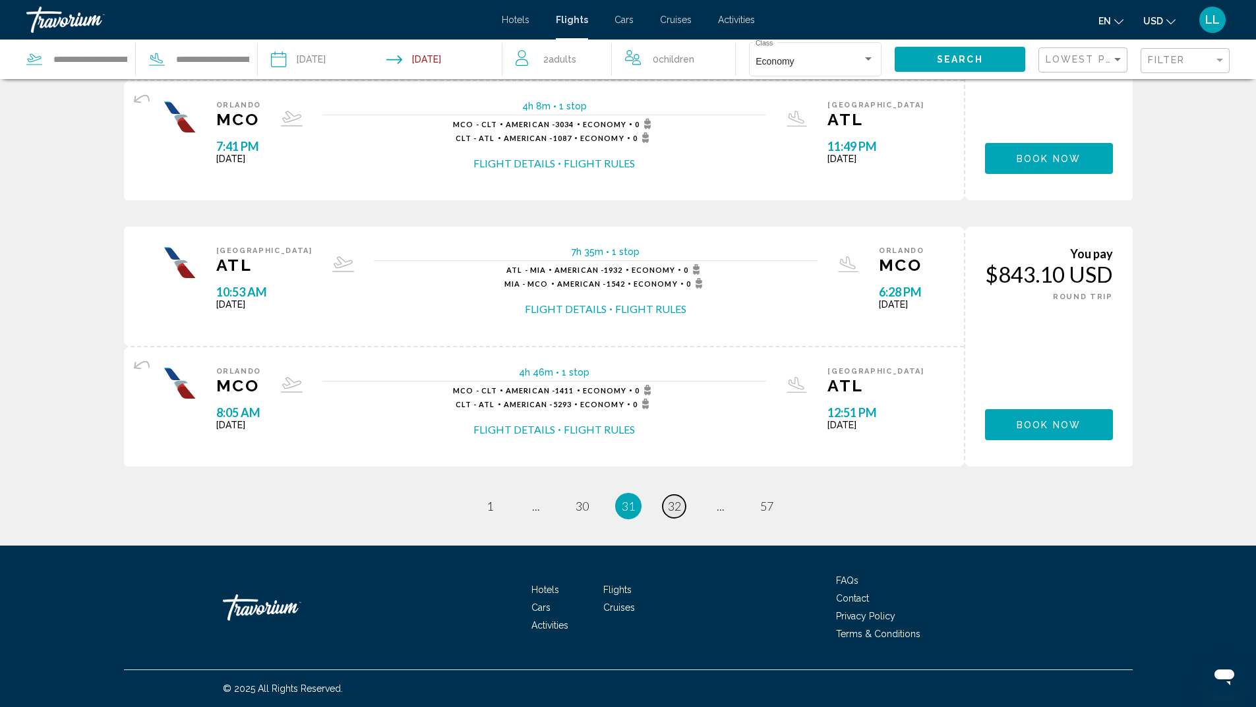
click at [670, 507] on span "32" at bounding box center [674, 506] width 13 height 15
click at [680, 511] on span "33" at bounding box center [674, 506] width 13 height 15
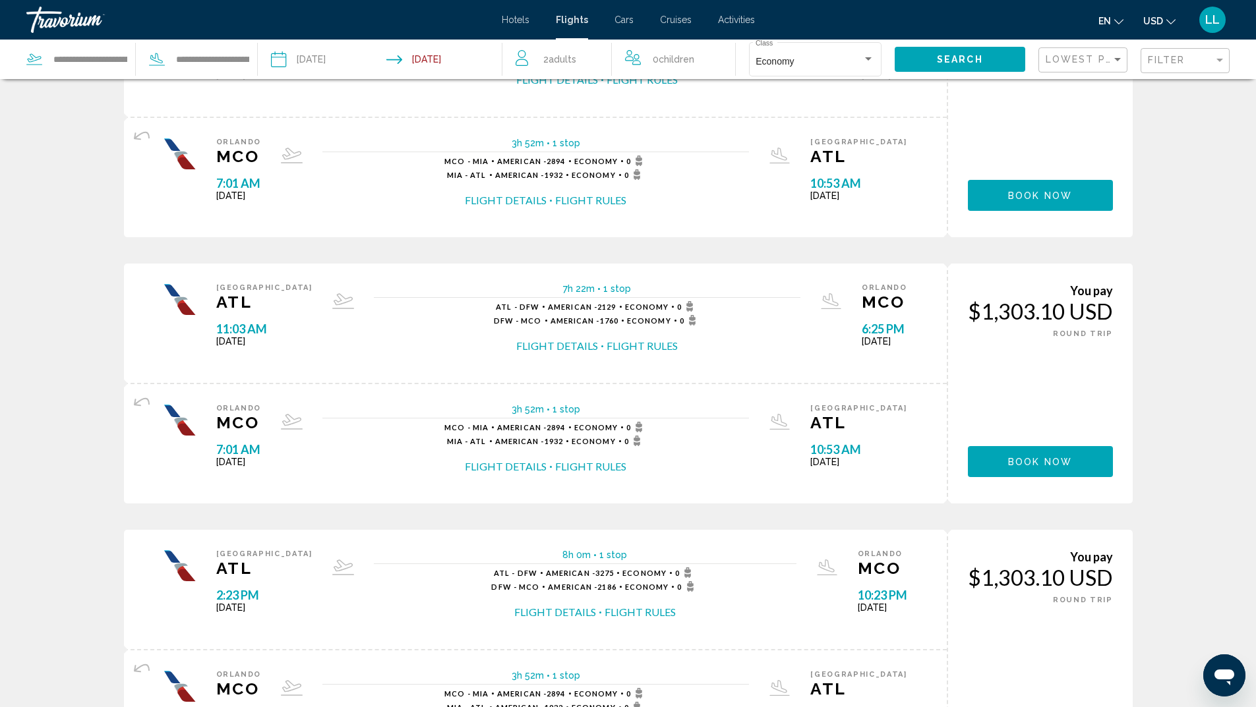
scroll to position [1186, 0]
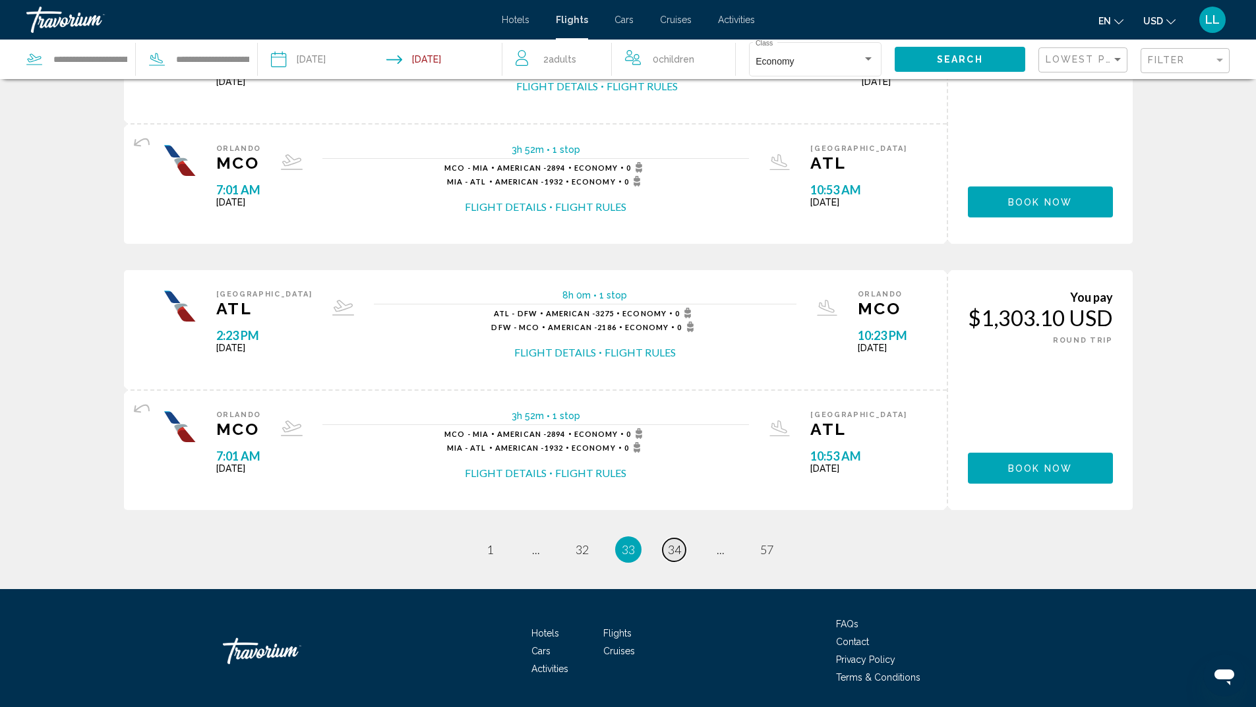
click at [674, 555] on span "34" at bounding box center [674, 549] width 13 height 15
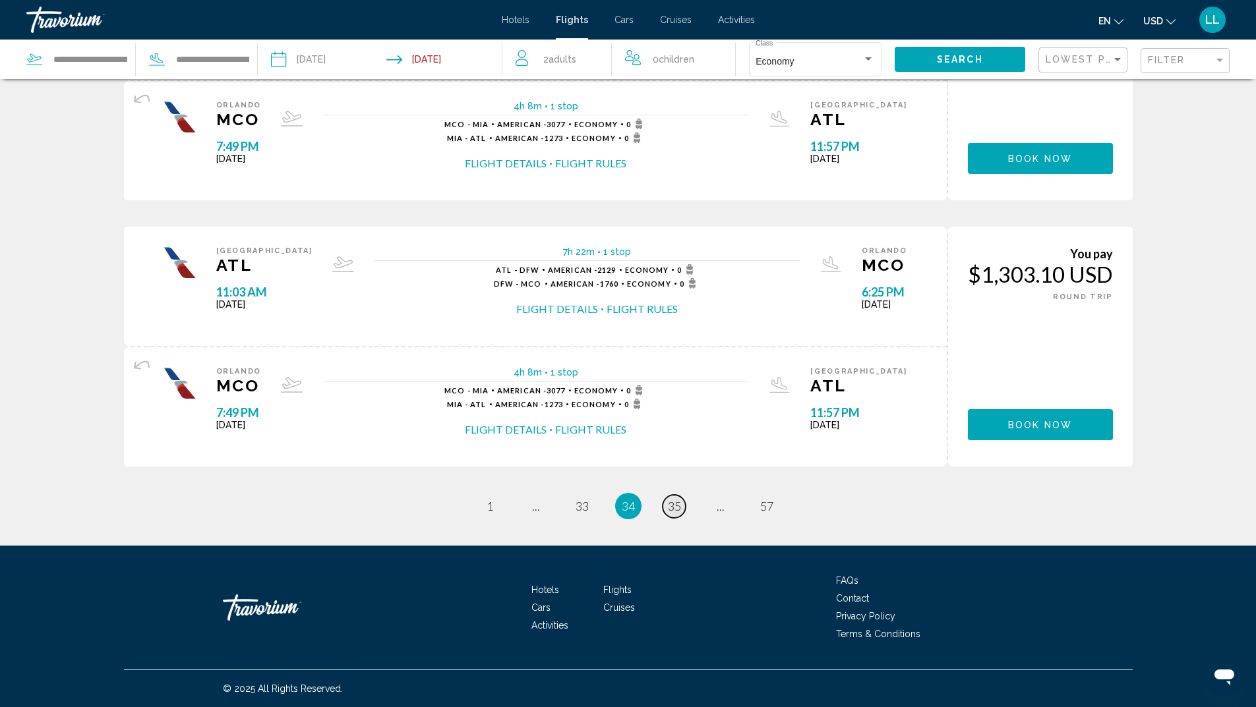
click at [682, 509] on link "page 35" at bounding box center [673, 506] width 23 height 23
click at [675, 502] on span "36" at bounding box center [674, 506] width 13 height 15
click at [673, 506] on span "37" at bounding box center [674, 506] width 13 height 15
click at [680, 512] on span "38" at bounding box center [674, 506] width 13 height 15
click at [674, 510] on span "39" at bounding box center [674, 506] width 13 height 15
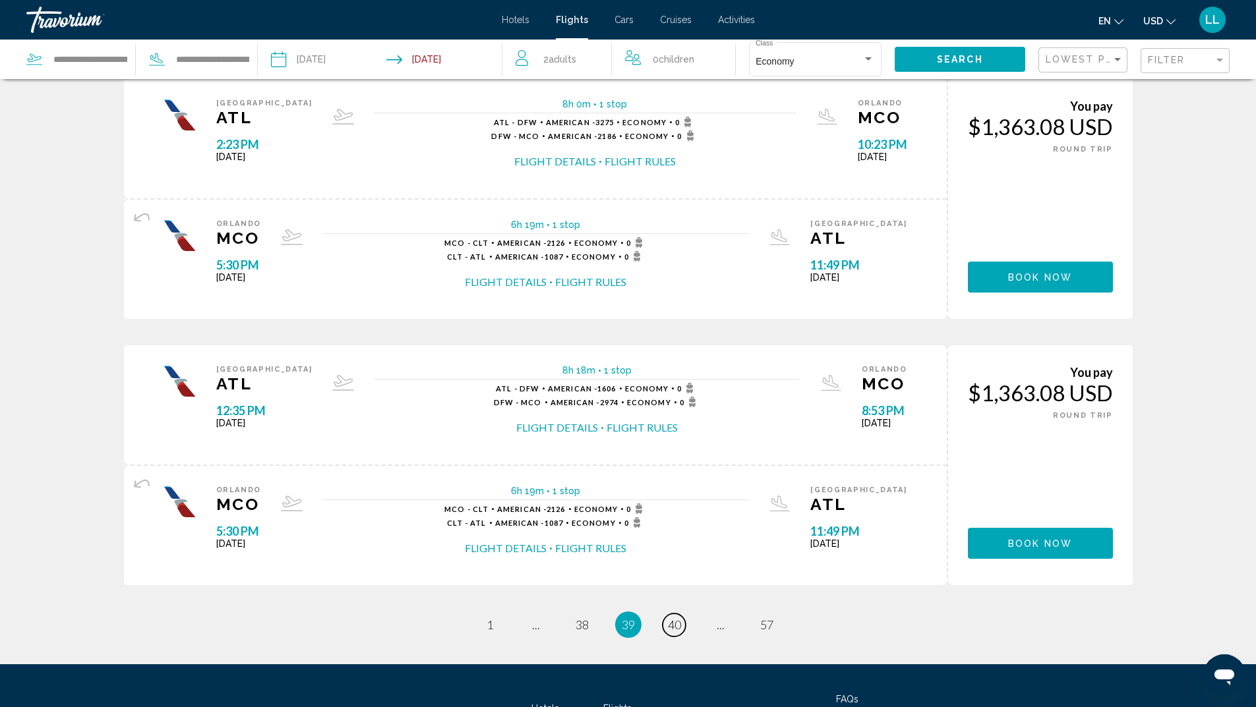
scroll to position [1120, 0]
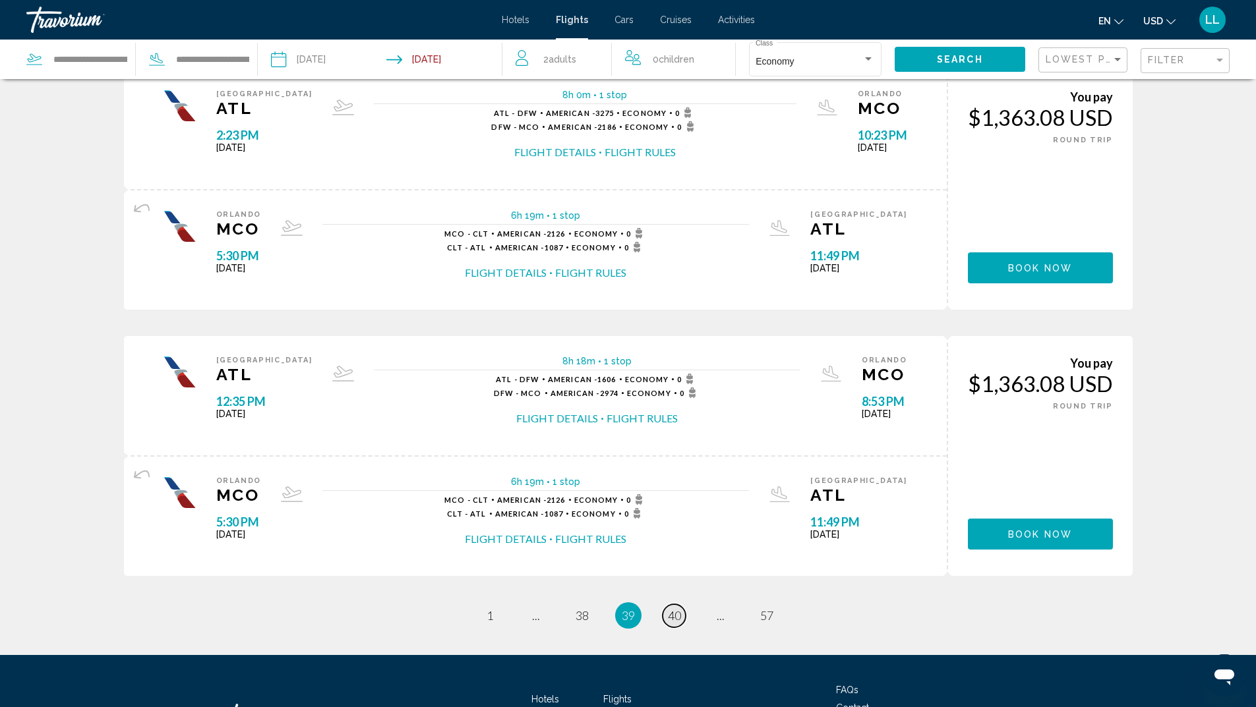
click at [678, 615] on span "40" at bounding box center [674, 615] width 13 height 15
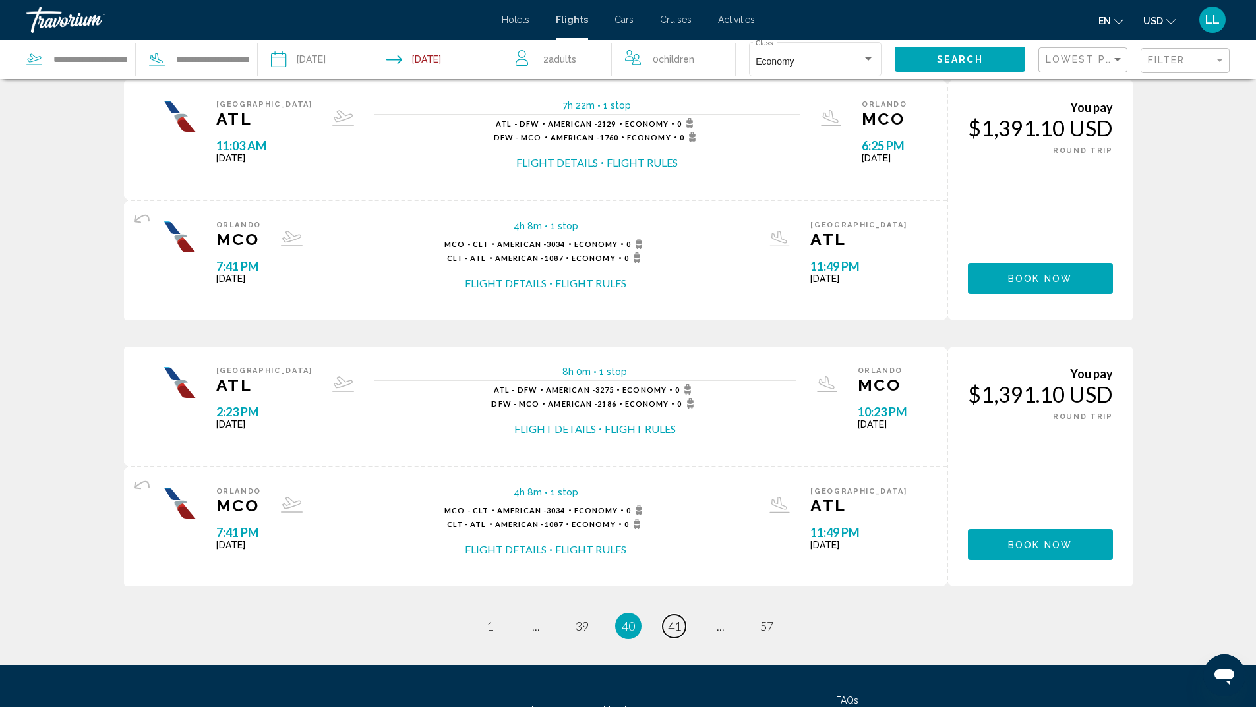
scroll to position [1120, 0]
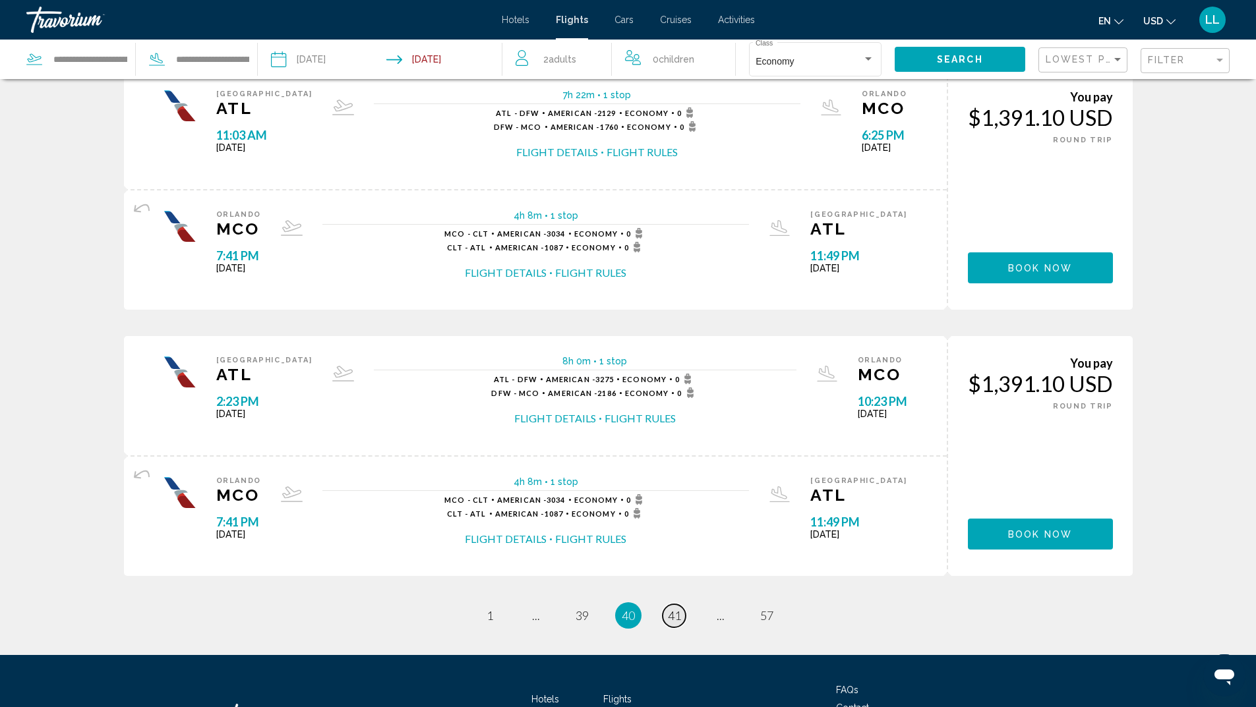
click at [676, 614] on span "41" at bounding box center [674, 615] width 13 height 15
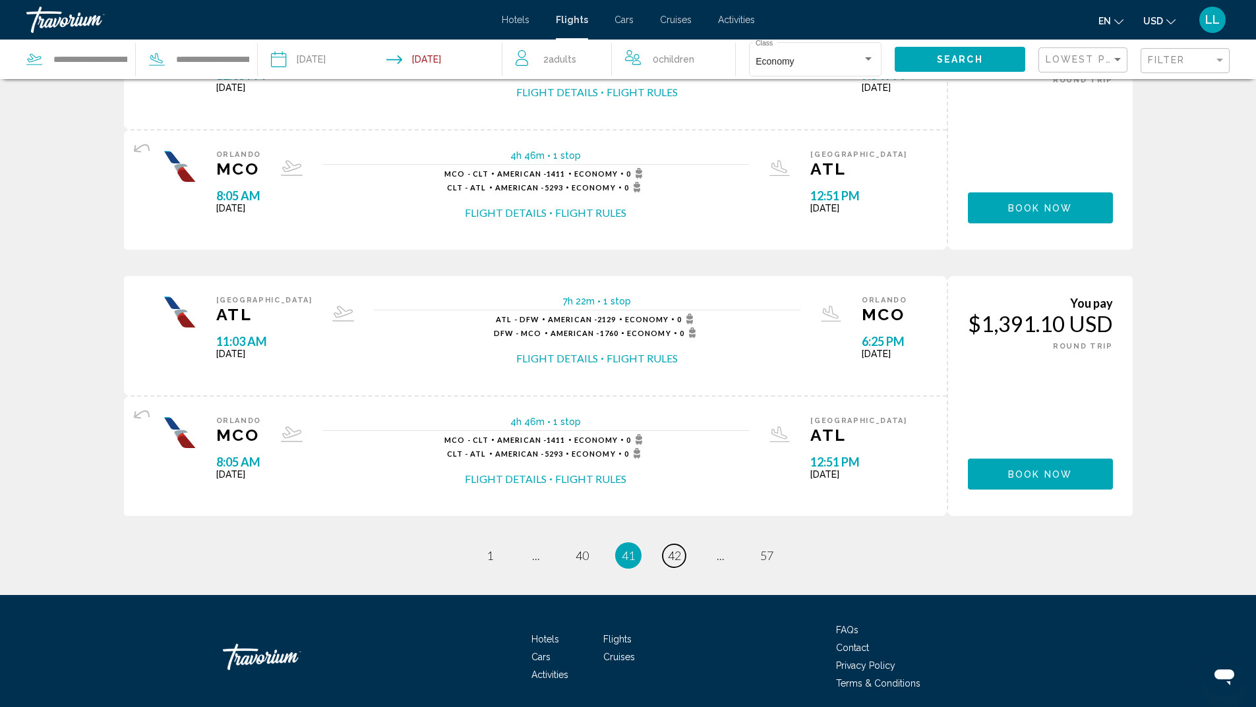
scroll to position [1186, 0]
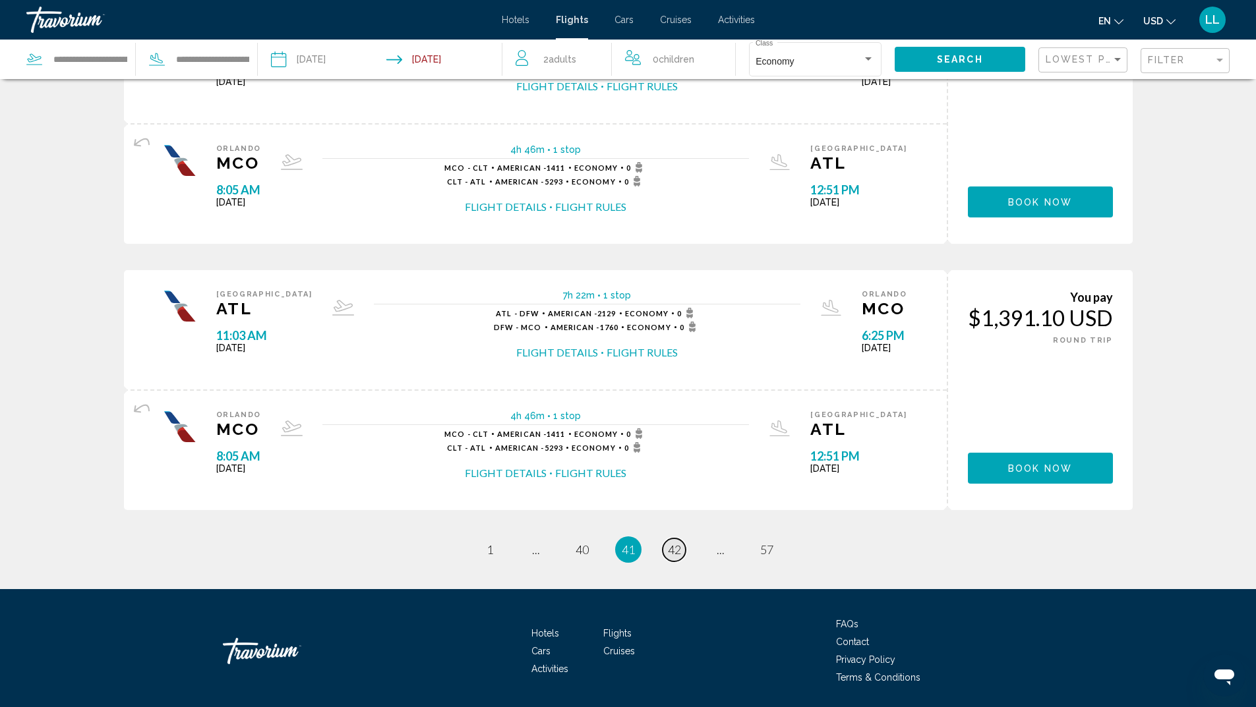
click at [676, 555] on span "42" at bounding box center [674, 549] width 13 height 15
click at [669, 551] on span "43" at bounding box center [674, 549] width 13 height 15
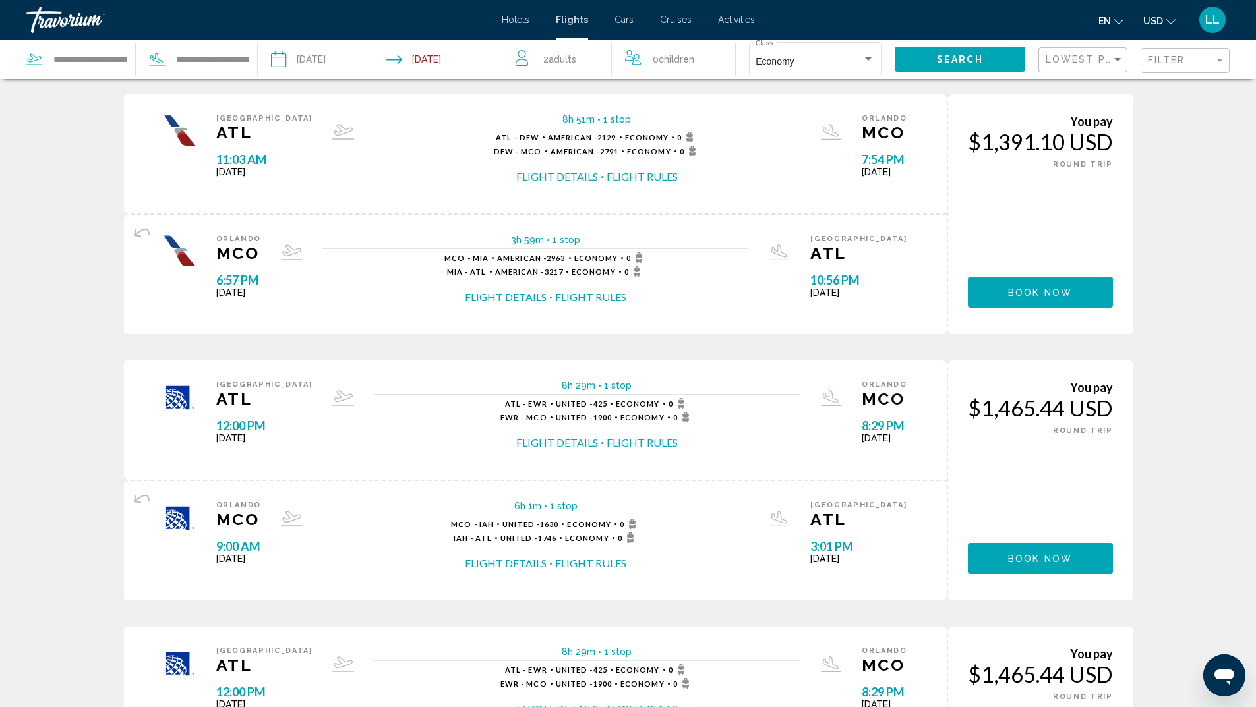
scroll to position [989, 0]
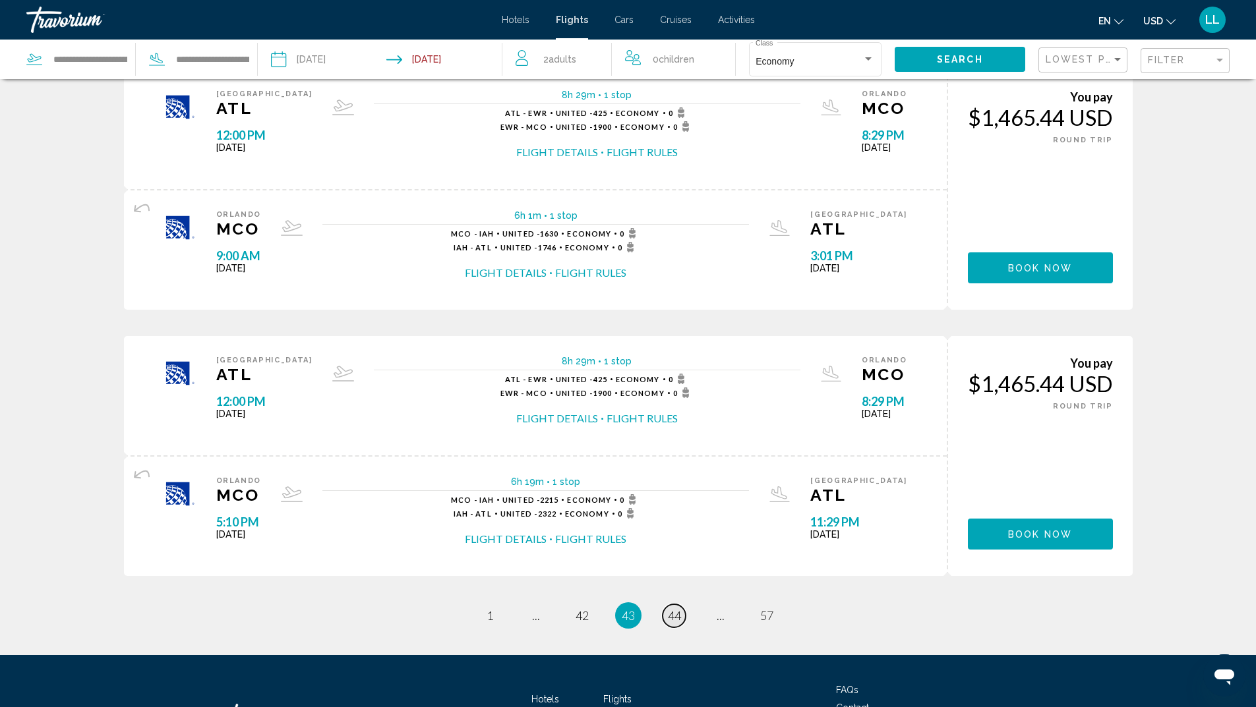
click at [676, 613] on span "44" at bounding box center [674, 615] width 13 height 15
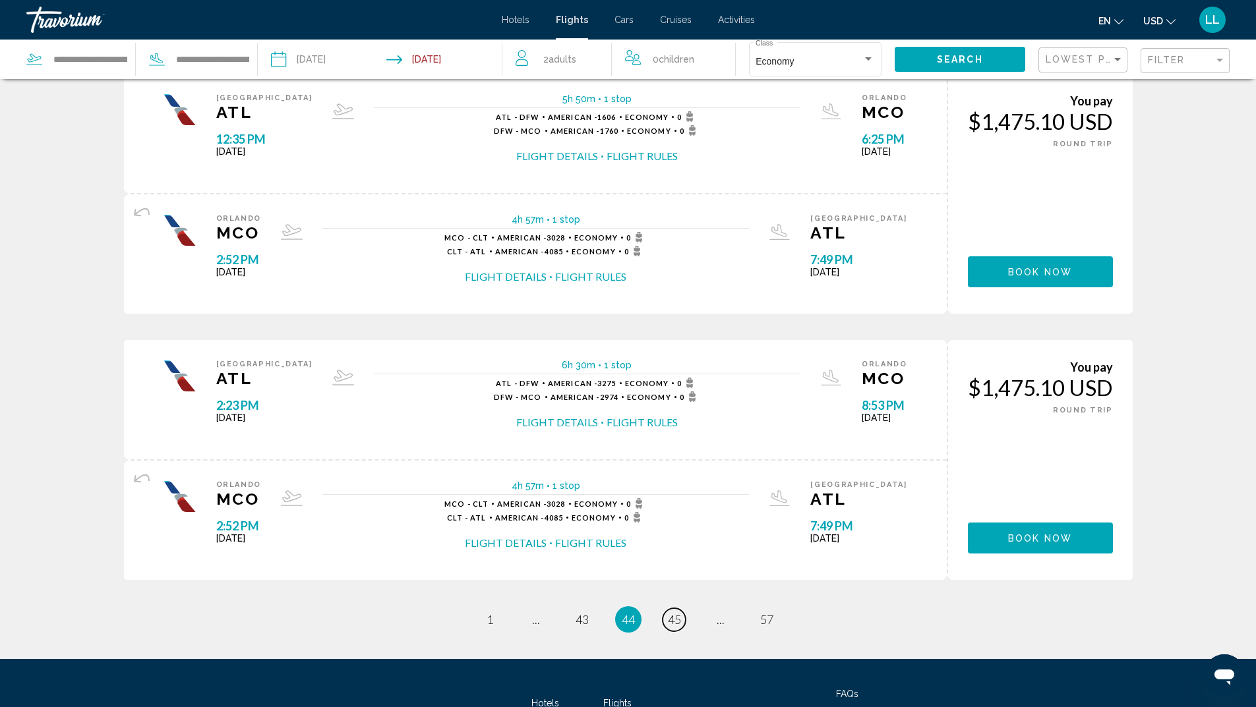
scroll to position [1120, 0]
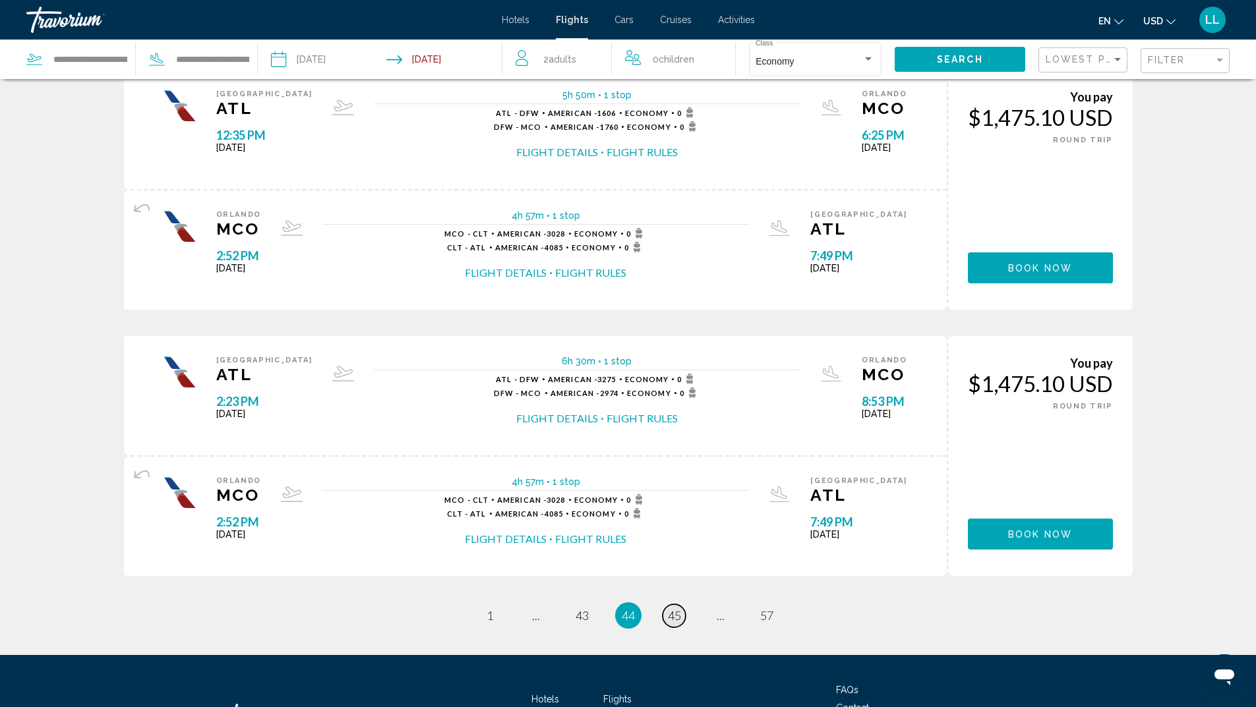
click at [680, 619] on span "45" at bounding box center [674, 615] width 13 height 15
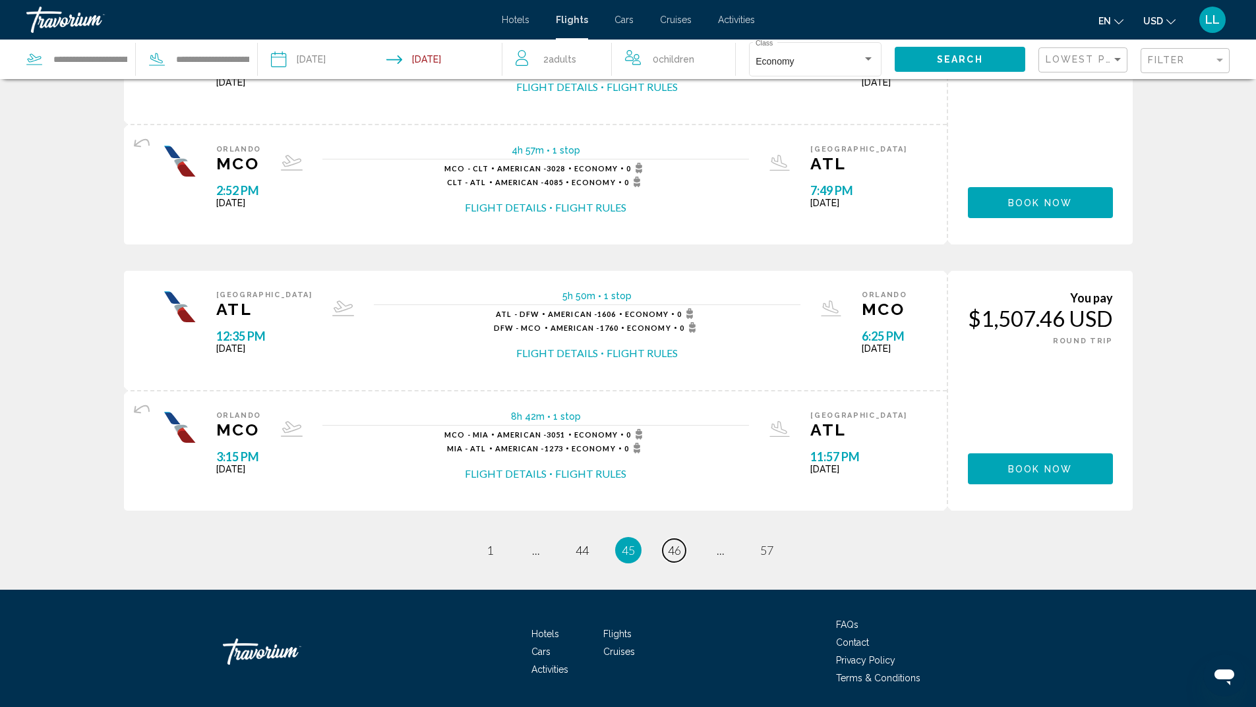
scroll to position [1186, 0]
click at [673, 548] on span "46" at bounding box center [674, 549] width 13 height 15
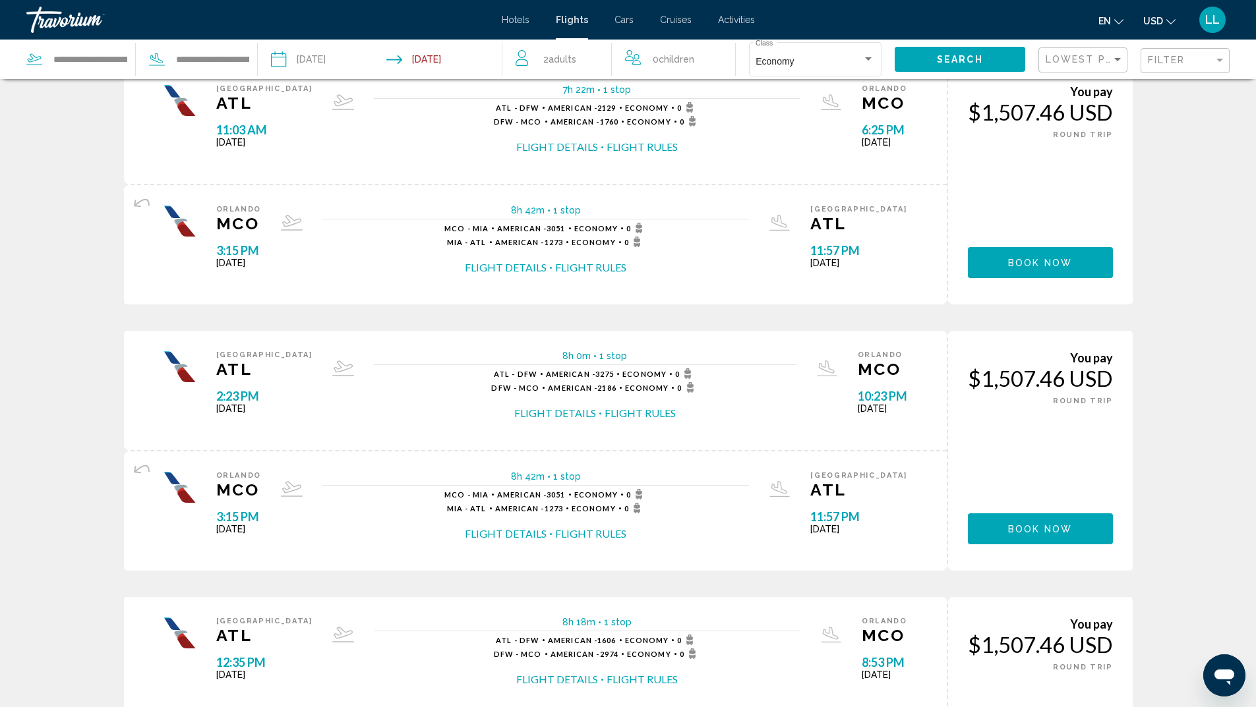
scroll to position [275, 0]
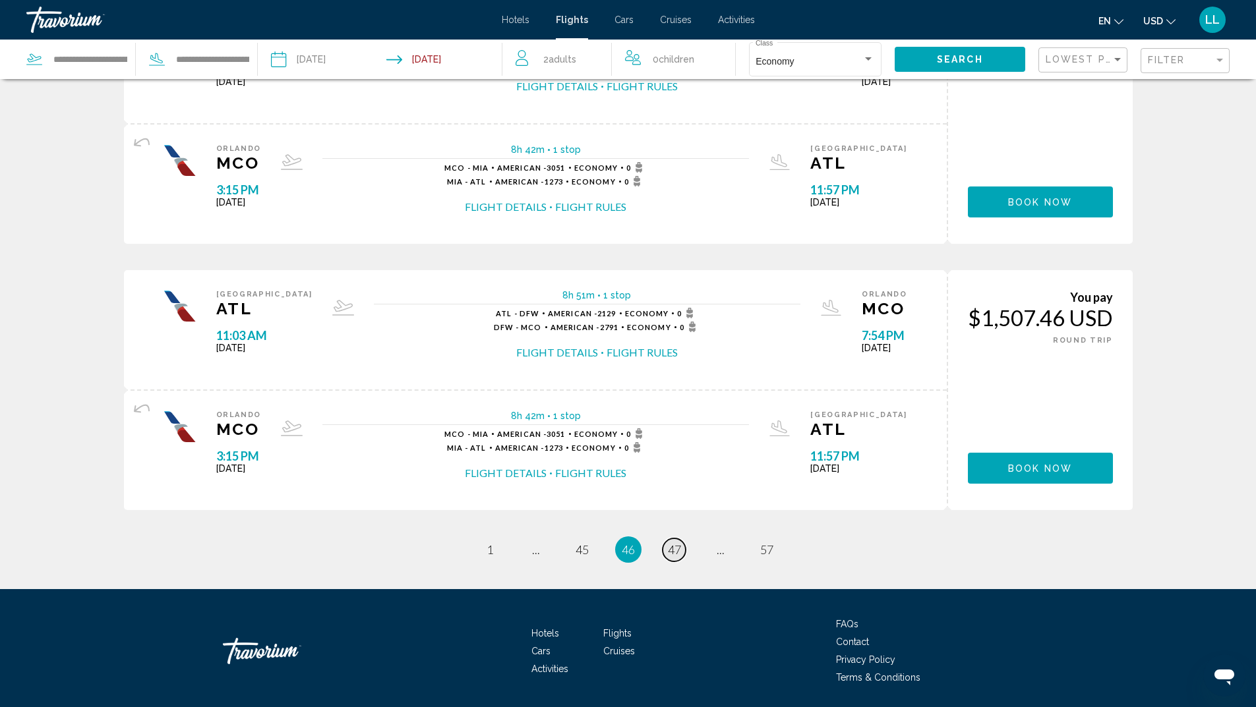
click at [674, 554] on span "47" at bounding box center [674, 549] width 13 height 15
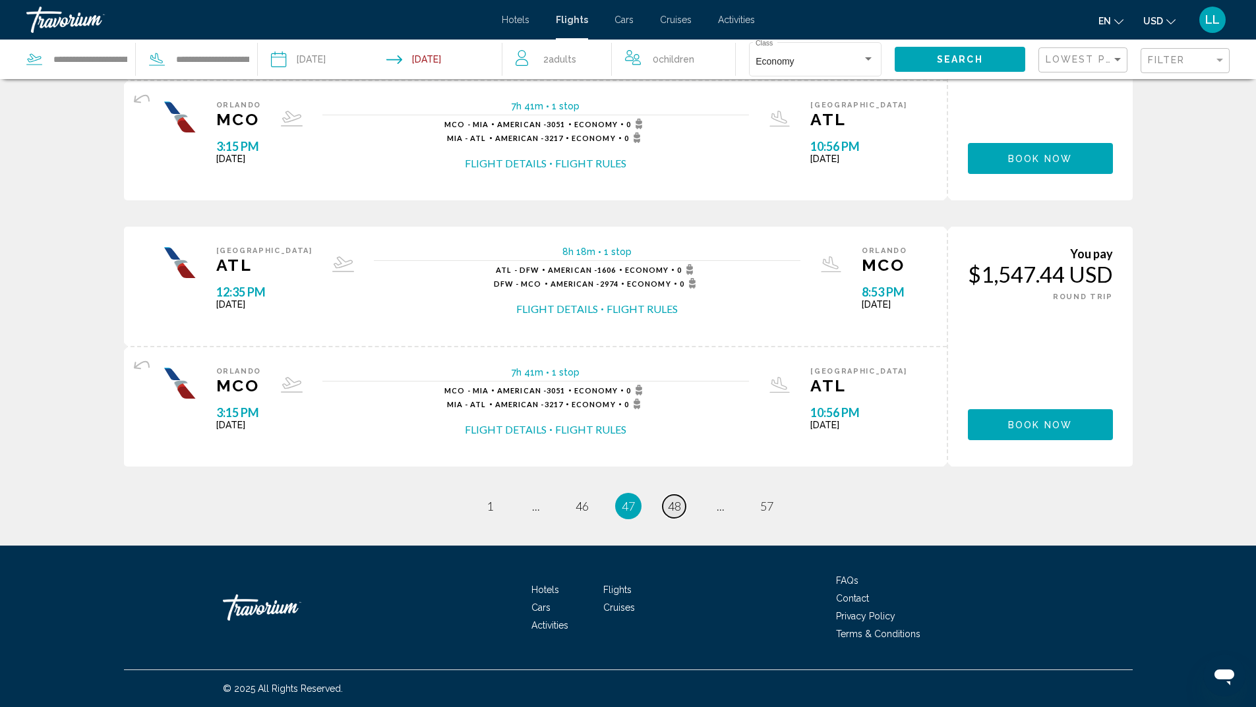
click at [674, 510] on span "48" at bounding box center [674, 506] width 13 height 15
click at [671, 508] on span "49" at bounding box center [674, 506] width 13 height 15
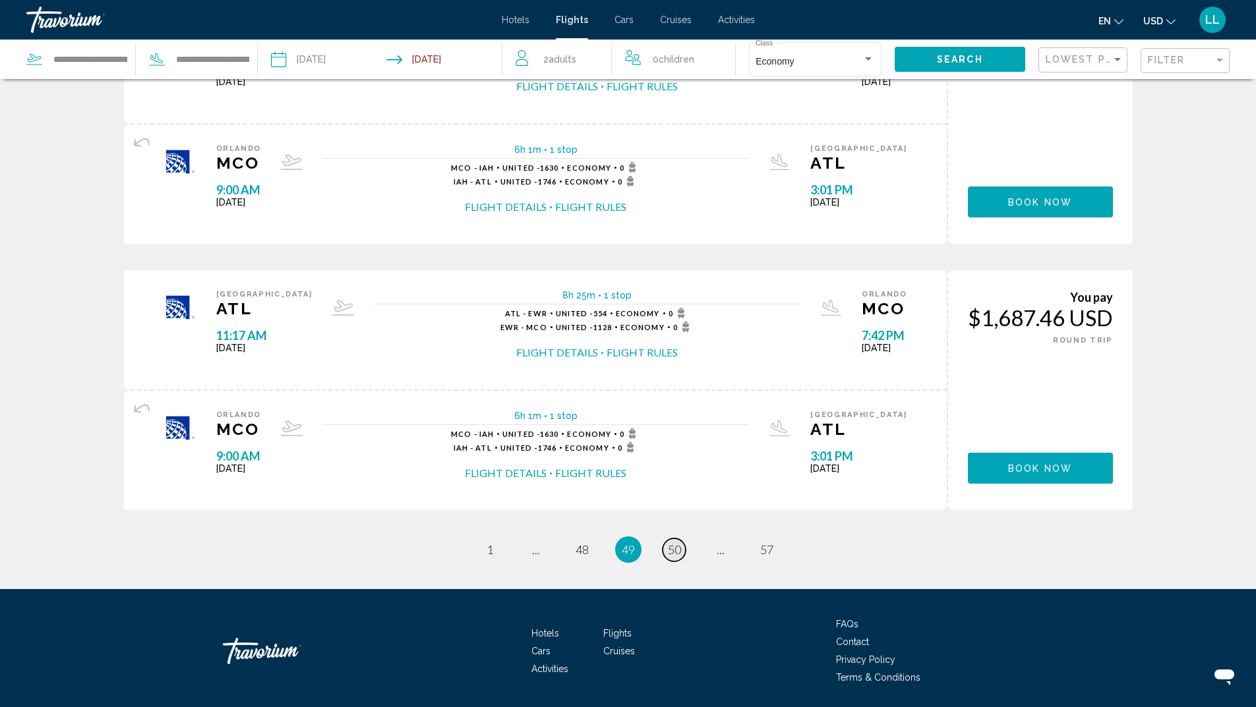
click at [676, 552] on span "50" at bounding box center [674, 549] width 13 height 15
click at [682, 547] on link "page 51" at bounding box center [673, 549] width 23 height 23
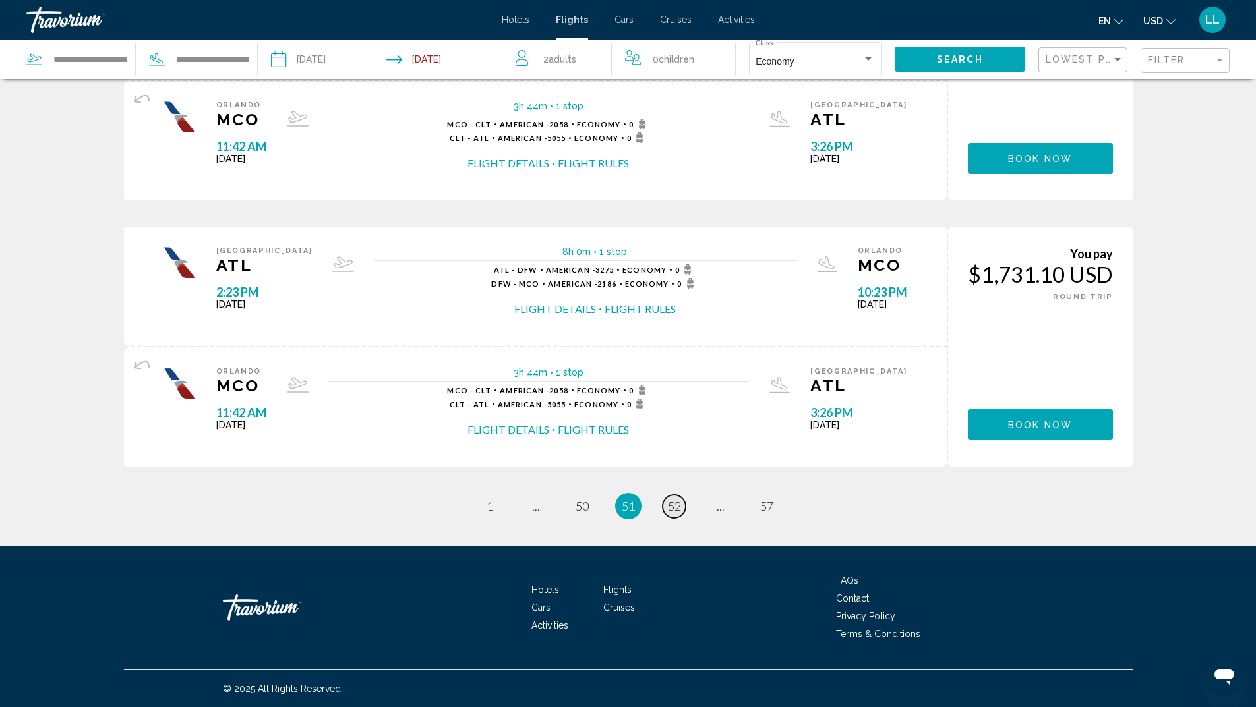
click at [678, 511] on span "52" at bounding box center [674, 506] width 13 height 15
click at [671, 503] on span "53" at bounding box center [674, 506] width 13 height 15
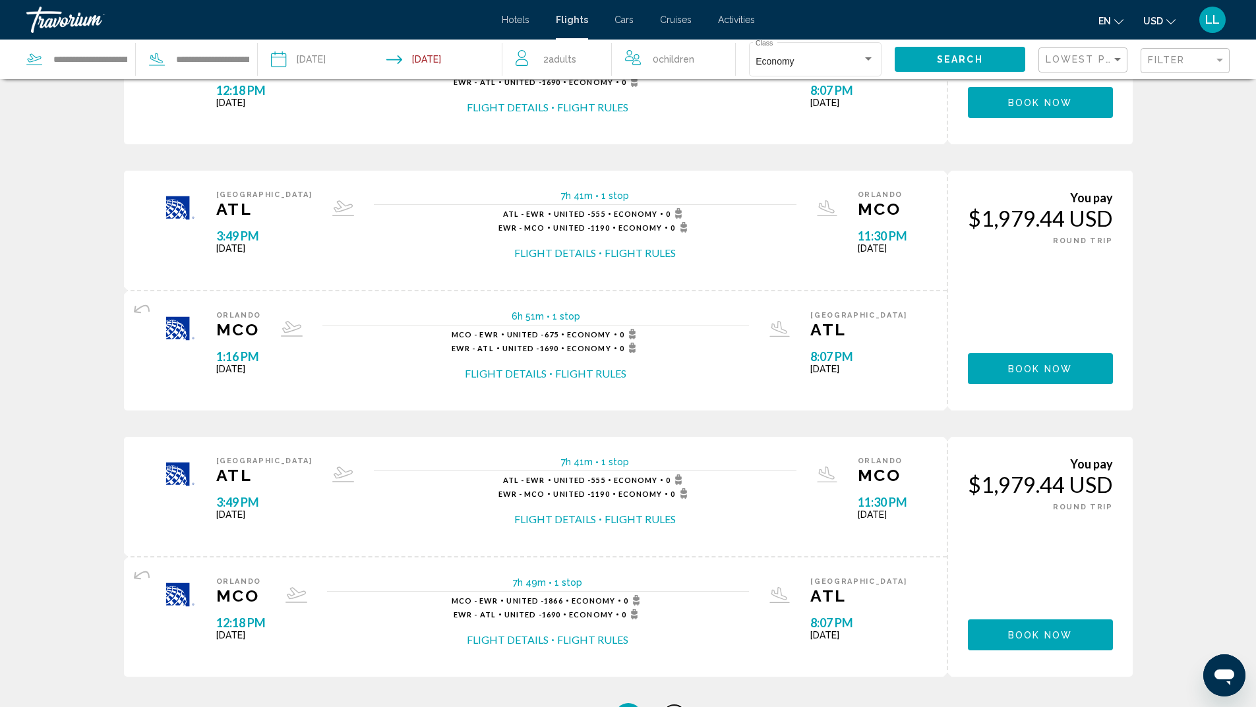
scroll to position [1186, 0]
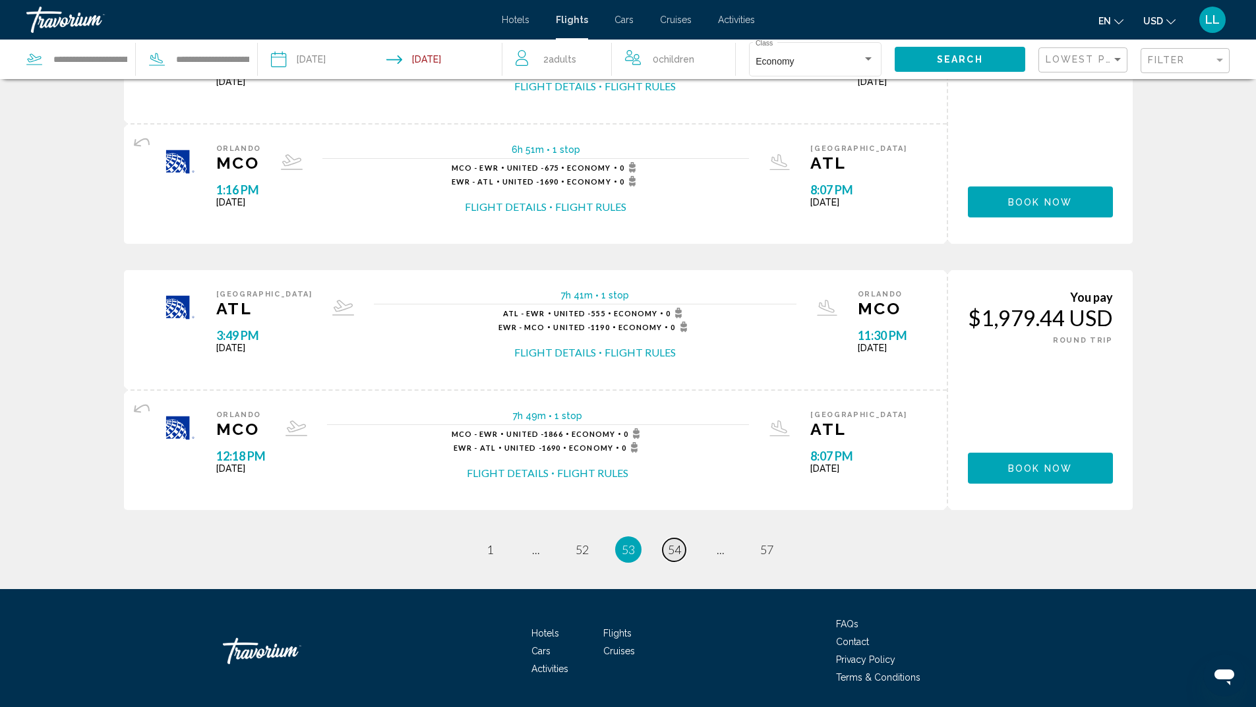
click at [680, 553] on span "54" at bounding box center [674, 549] width 13 height 15
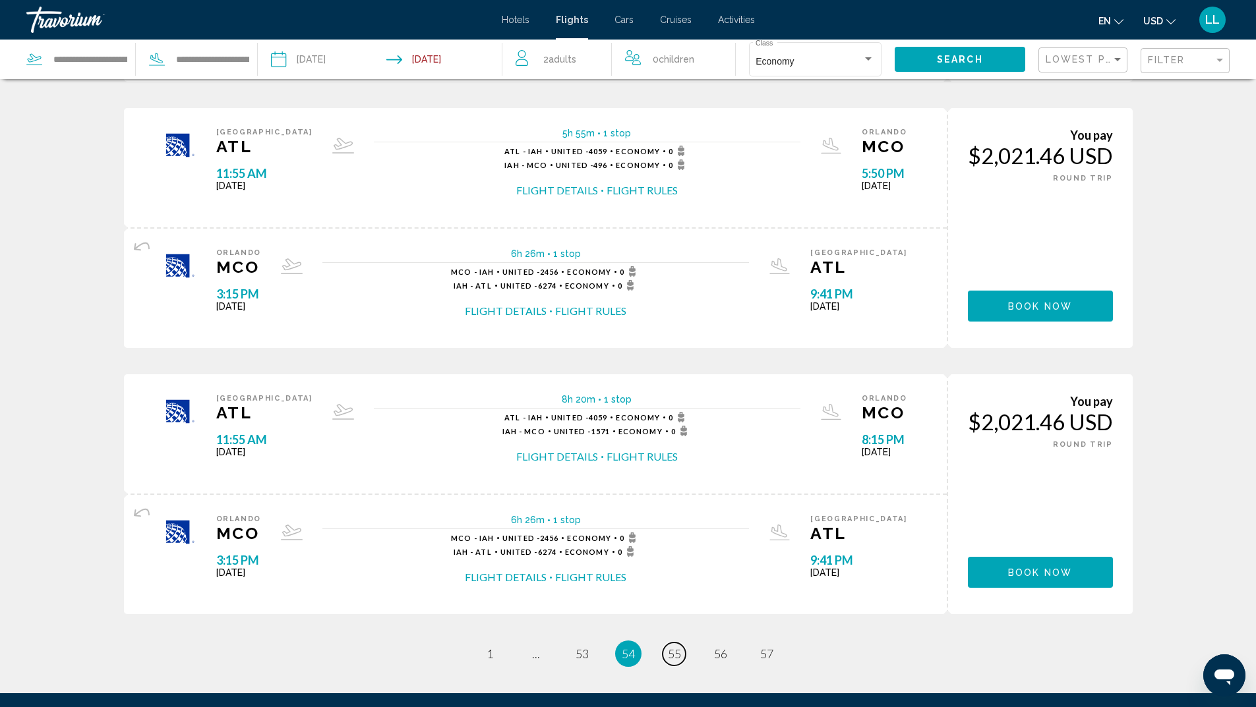
scroll to position [1230, 0]
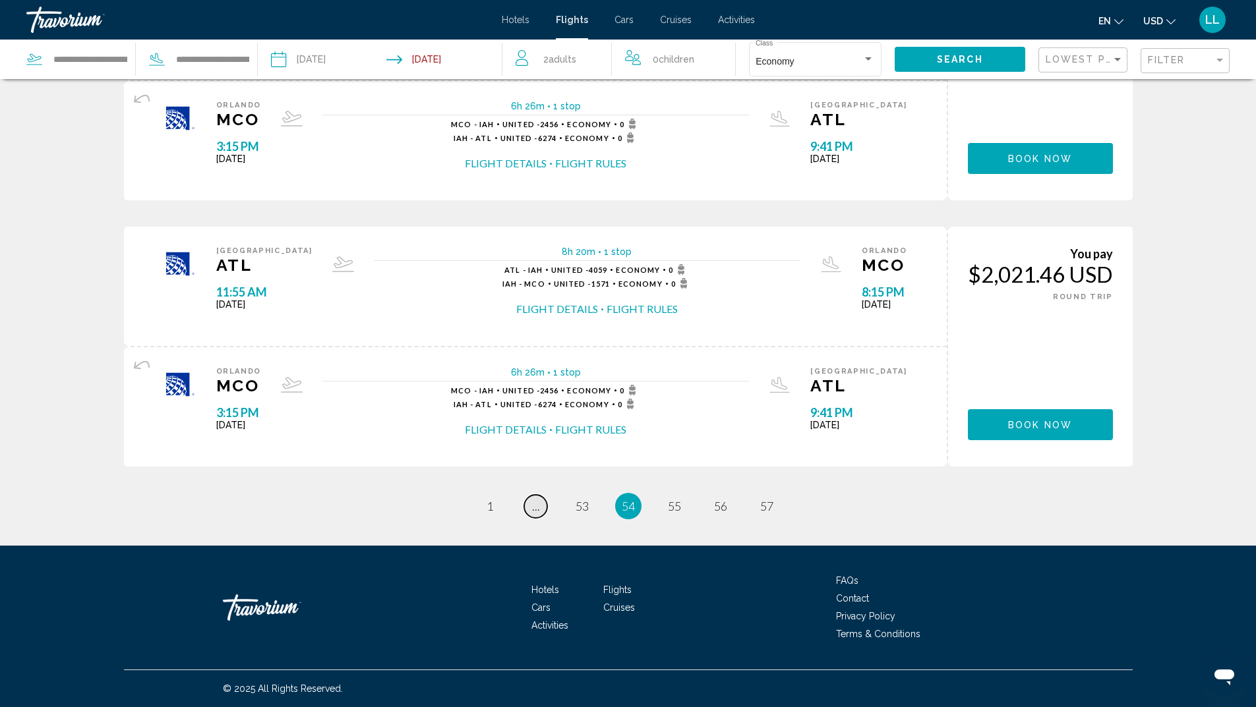
click at [536, 511] on span "..." at bounding box center [536, 506] width 8 height 15
click at [539, 511] on link "page ..." at bounding box center [535, 506] width 23 height 23
click at [532, 509] on span "..." at bounding box center [536, 506] width 8 height 15
click at [537, 506] on span "..." at bounding box center [536, 506] width 8 height 15
click at [540, 511] on link "page ..." at bounding box center [535, 506] width 23 height 23
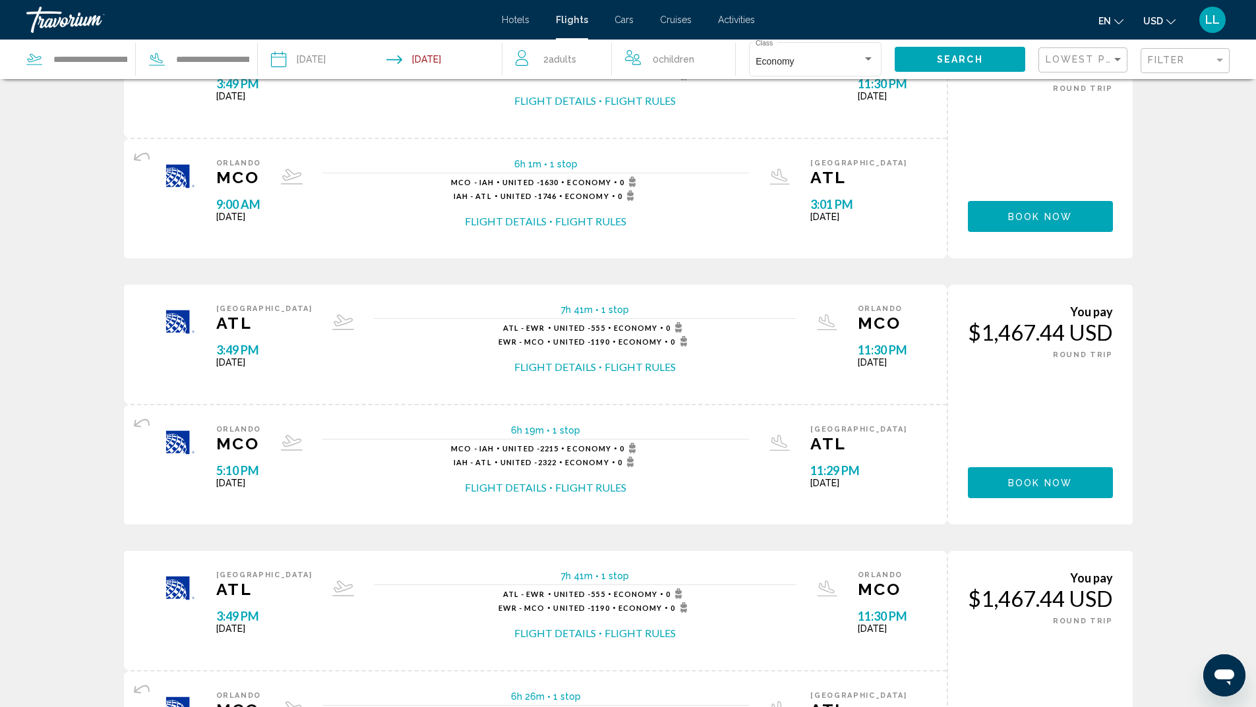
scroll to position [6, 0]
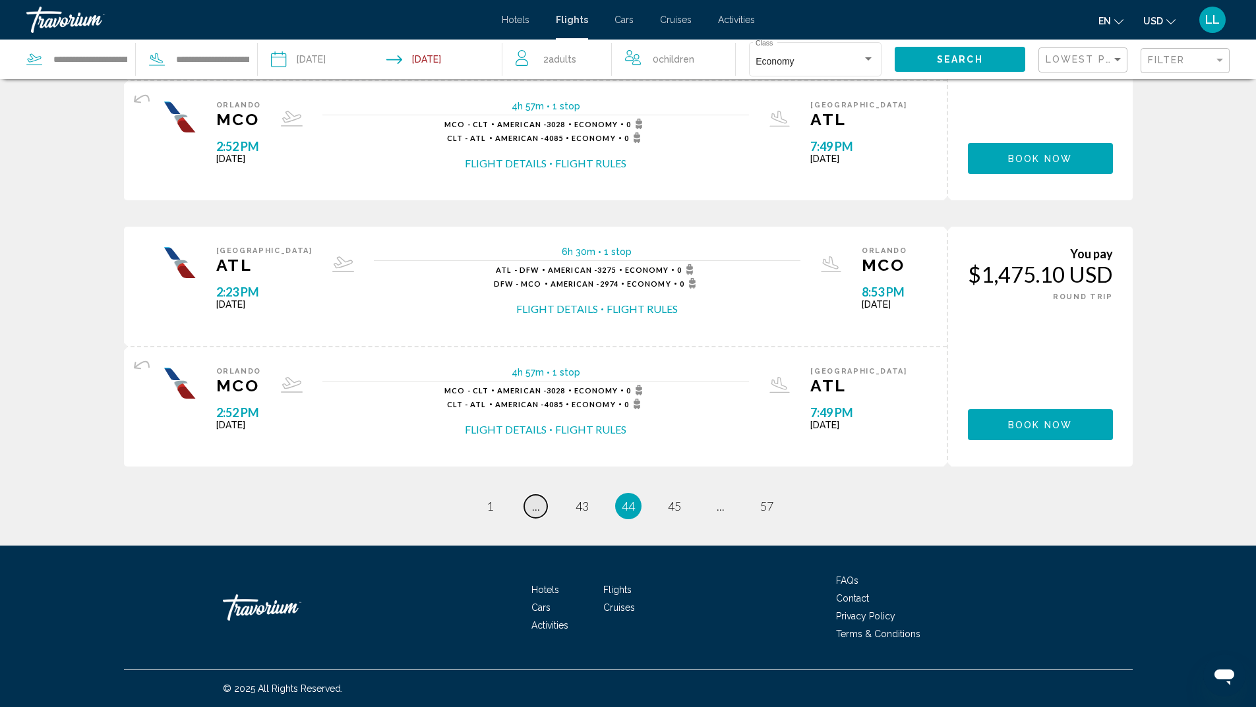
click at [529, 505] on link "page ..." at bounding box center [535, 506] width 23 height 23
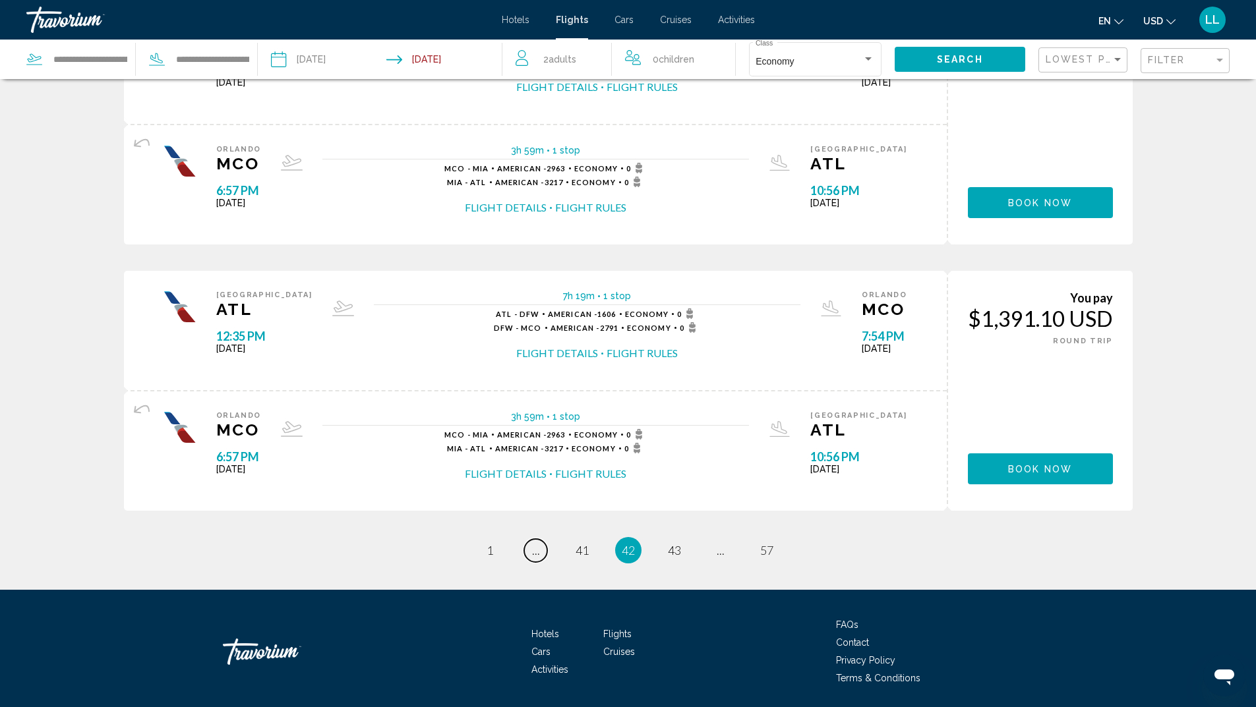
scroll to position [1186, 0]
click at [544, 558] on link "page ..." at bounding box center [535, 549] width 23 height 23
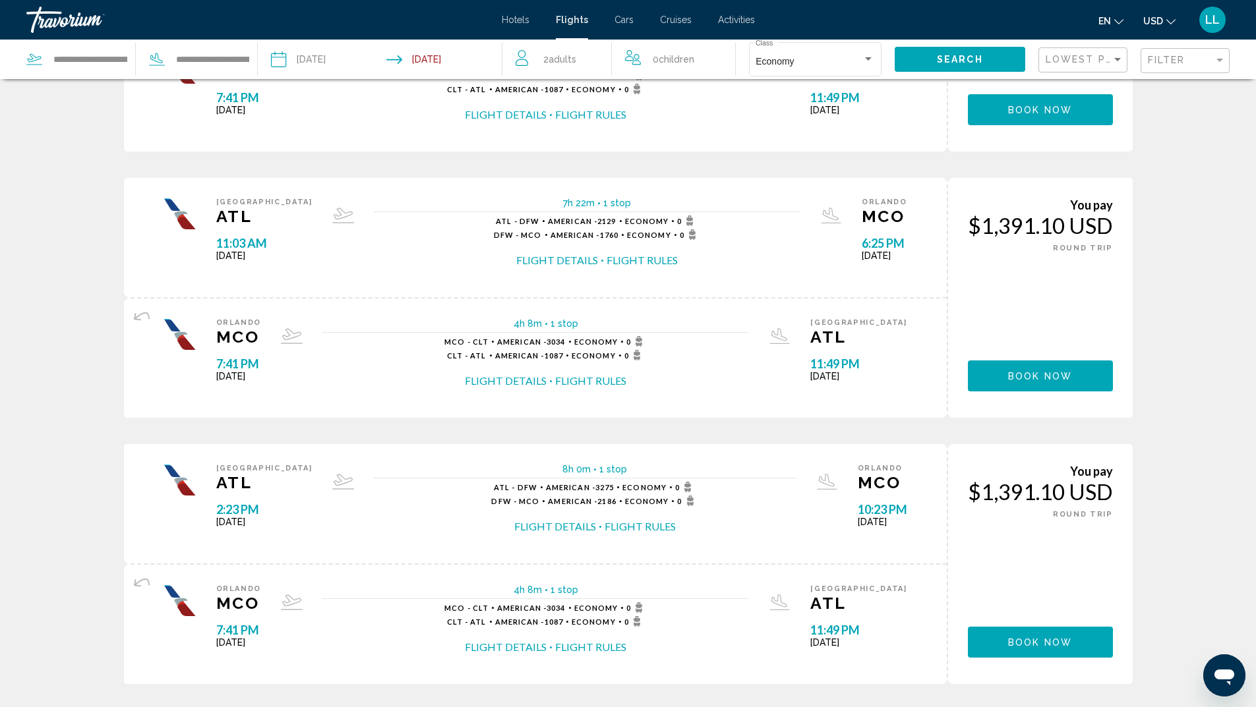
scroll to position [1186, 0]
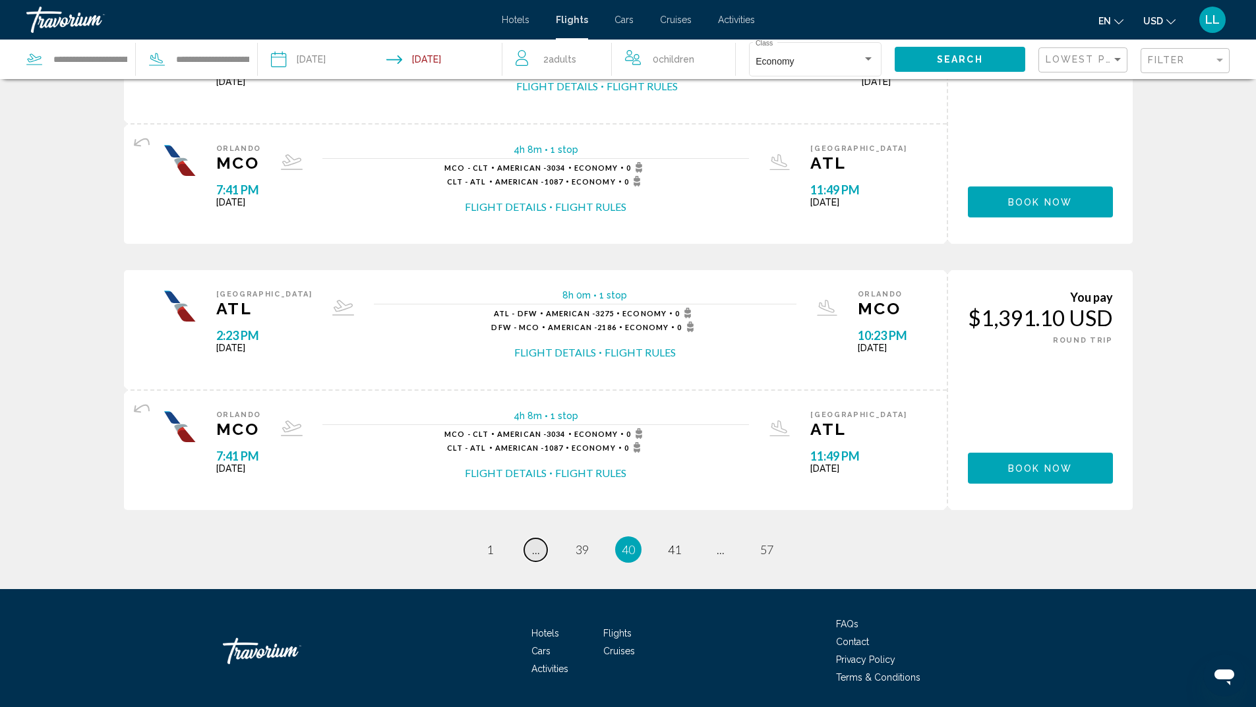
click at [537, 552] on span "..." at bounding box center [536, 549] width 8 height 15
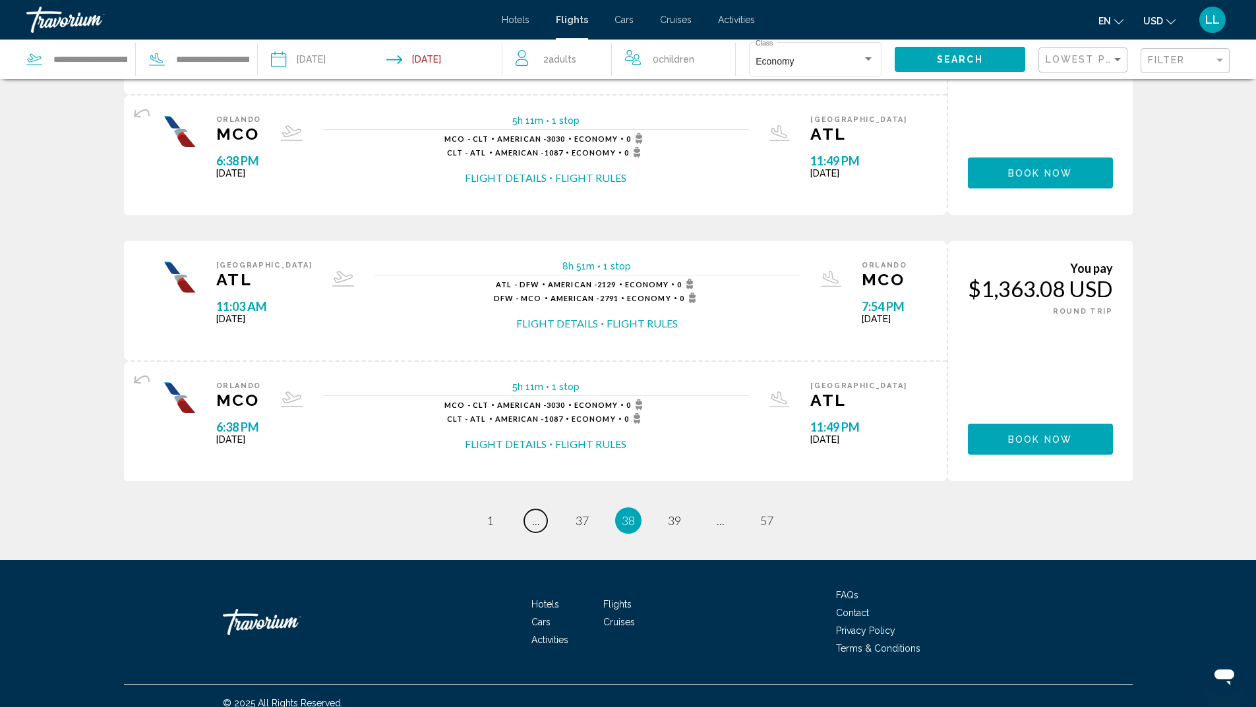
scroll to position [1230, 0]
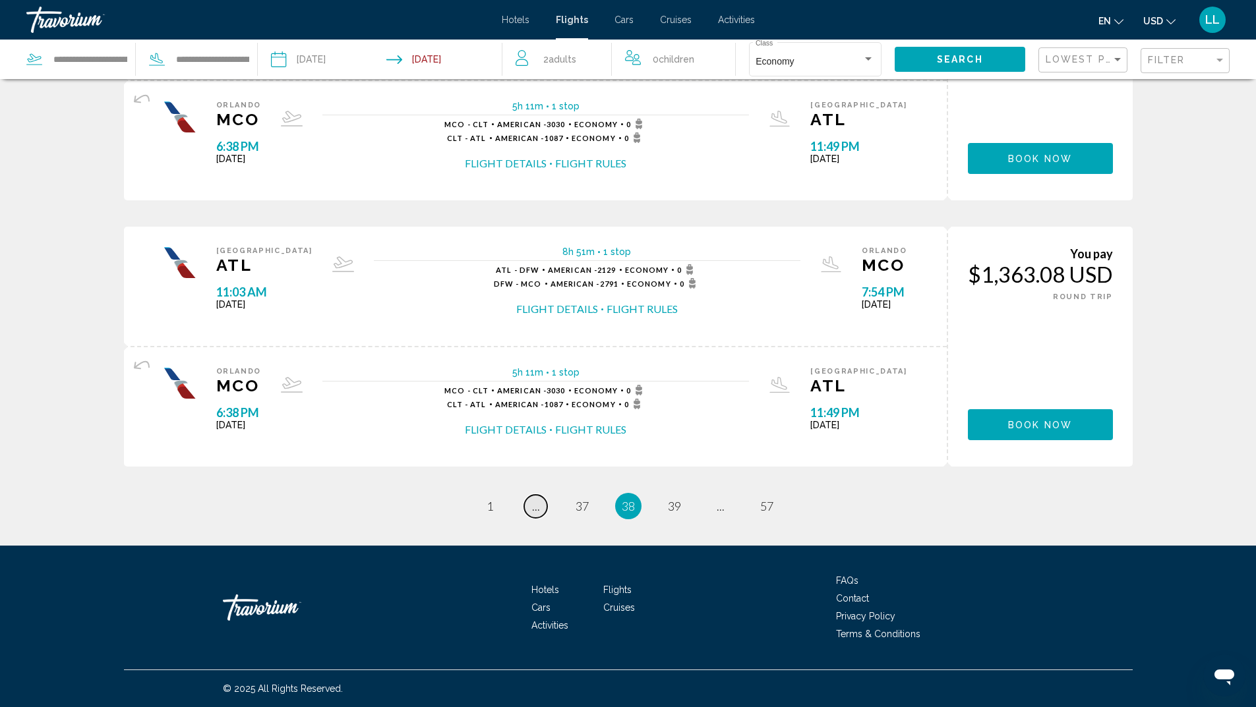
click at [535, 511] on span "..." at bounding box center [536, 506] width 8 height 15
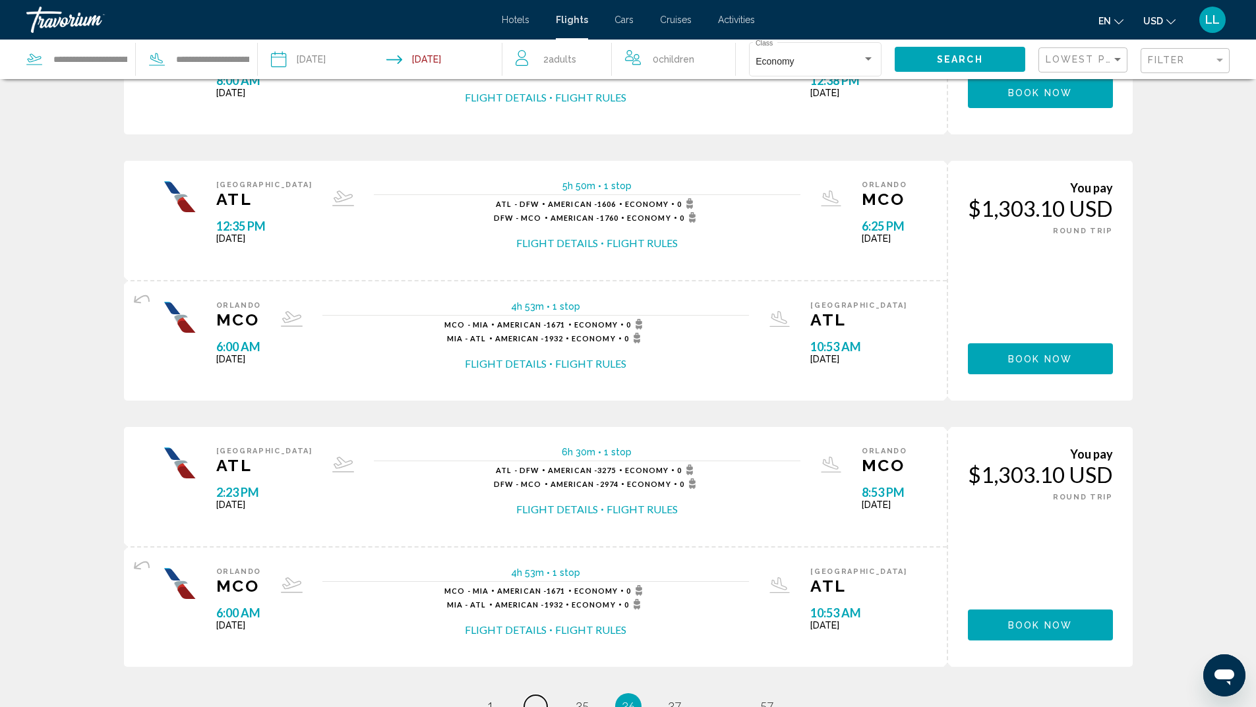
scroll to position [1230, 0]
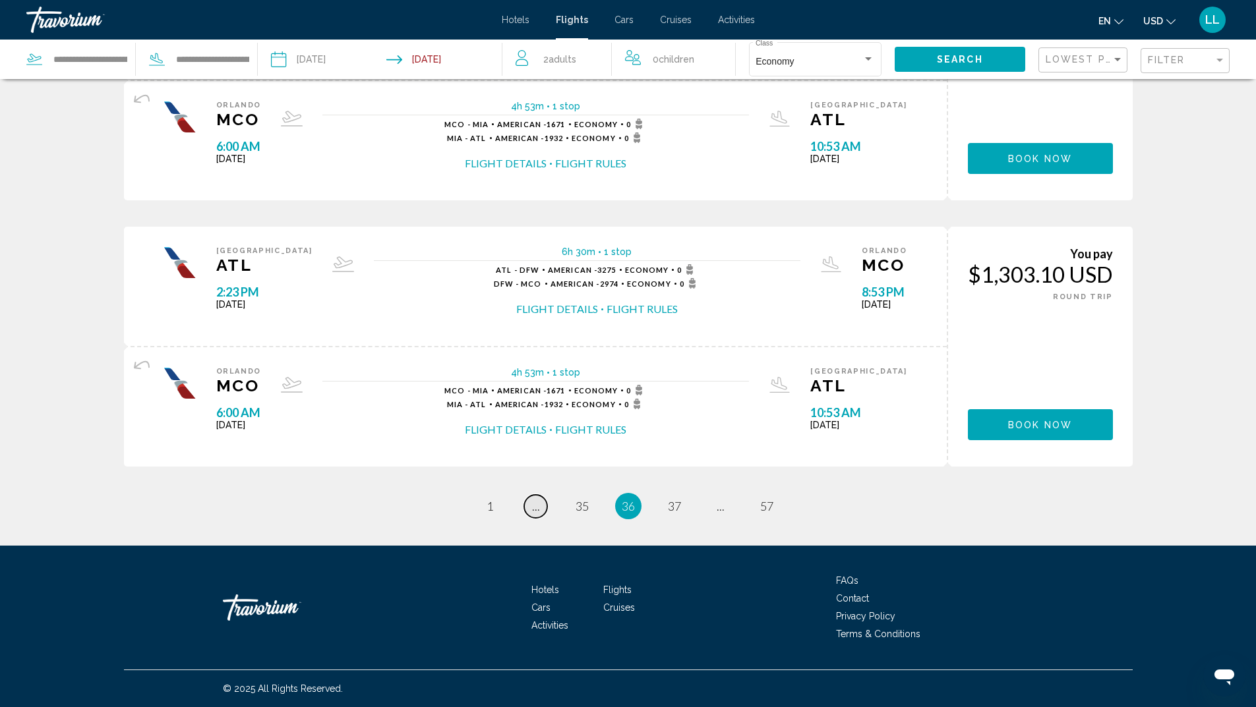
click at [532, 509] on span "..." at bounding box center [536, 506] width 8 height 15
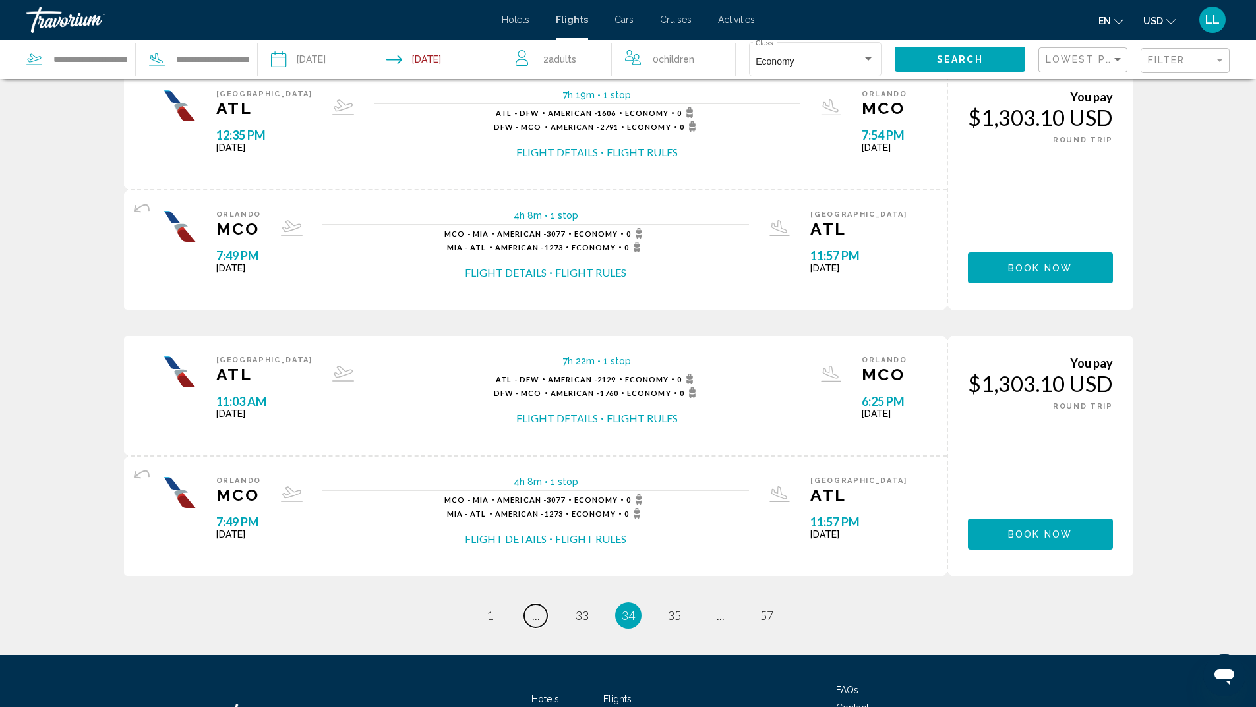
scroll to position [1186, 0]
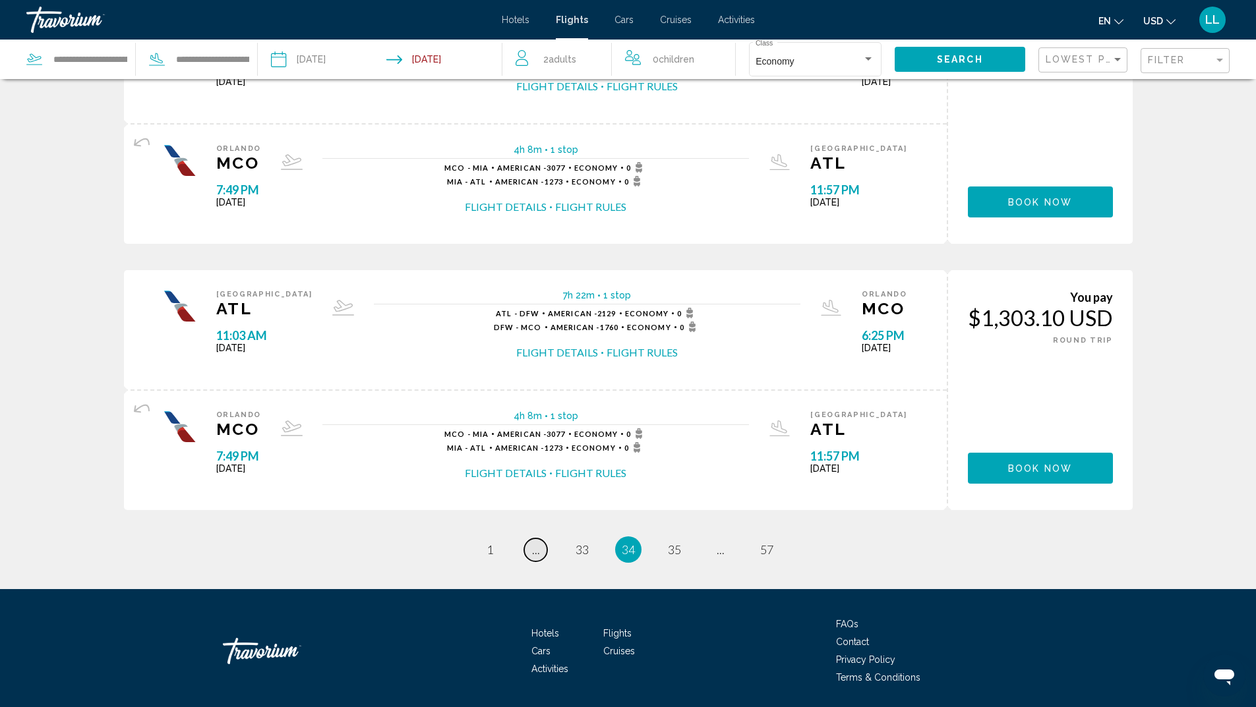
click at [533, 555] on span "..." at bounding box center [536, 549] width 8 height 15
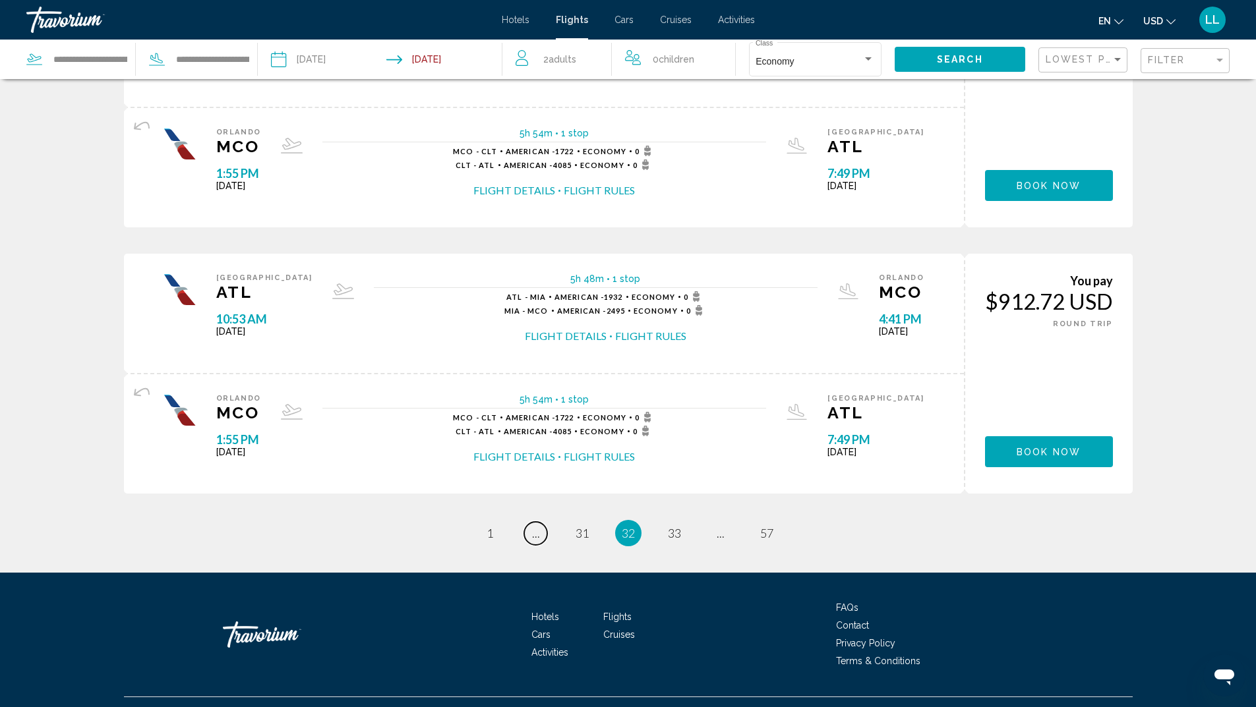
scroll to position [1230, 0]
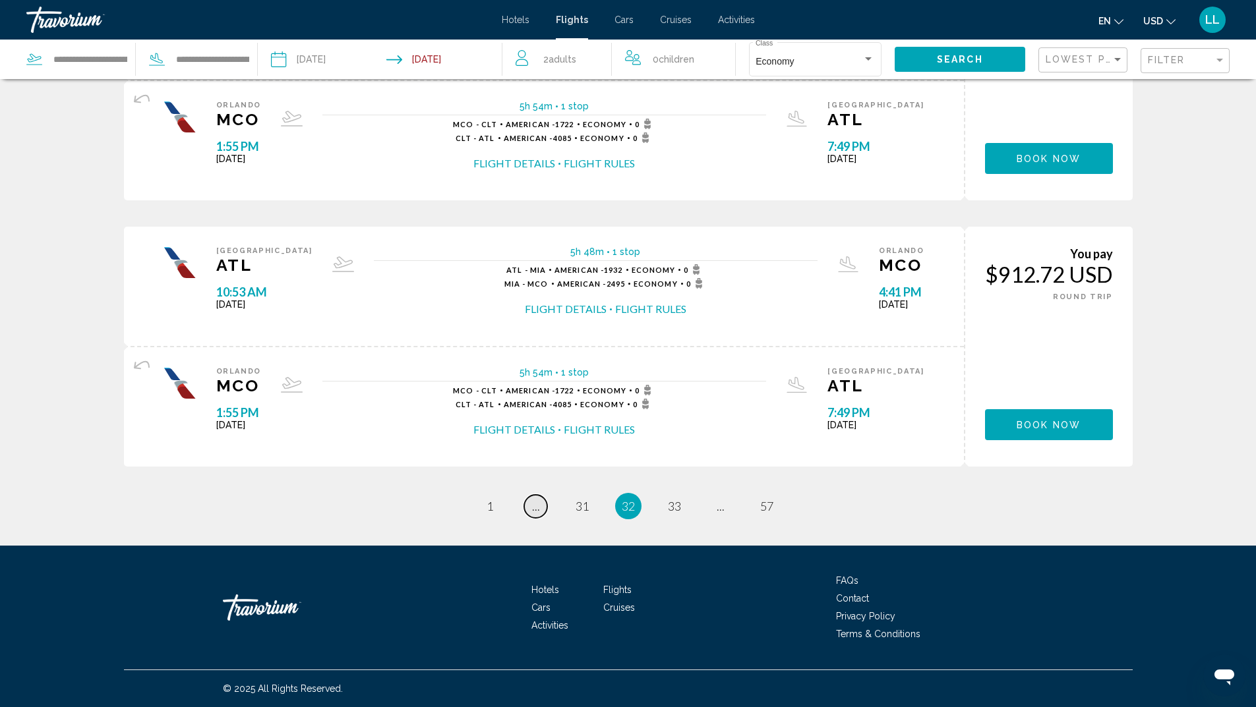
click at [537, 509] on span "..." at bounding box center [536, 506] width 8 height 15
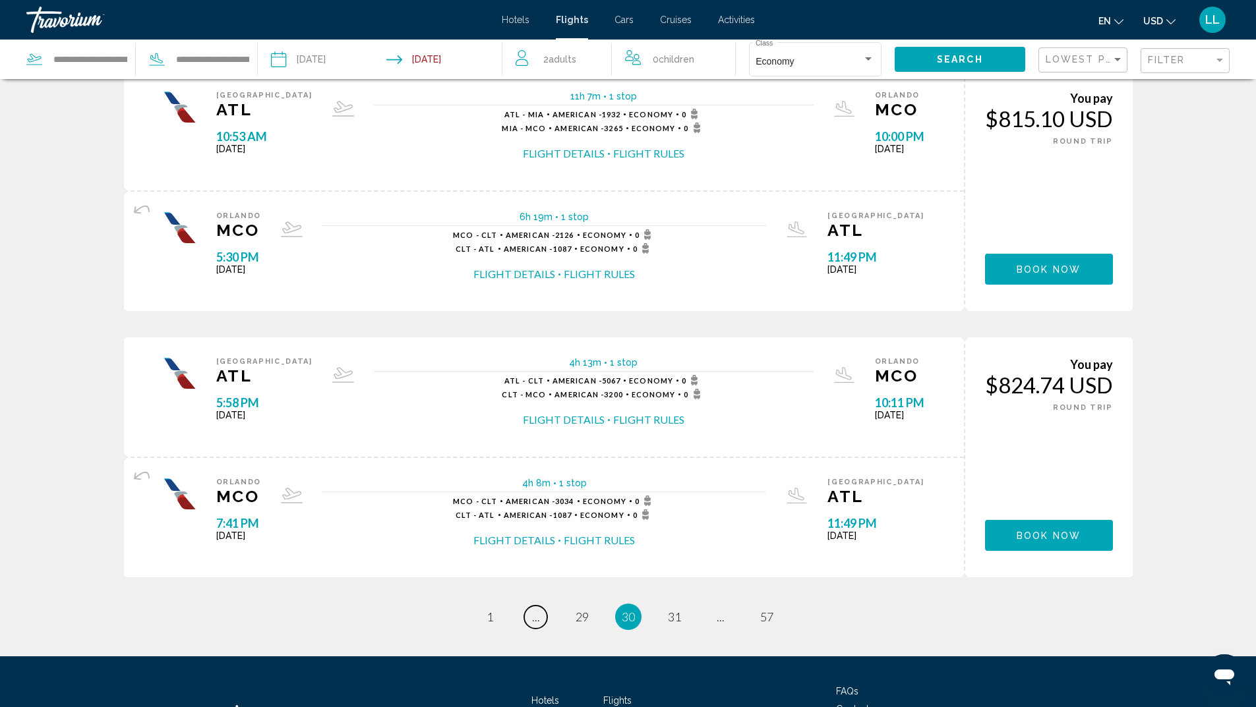
scroll to position [1230, 0]
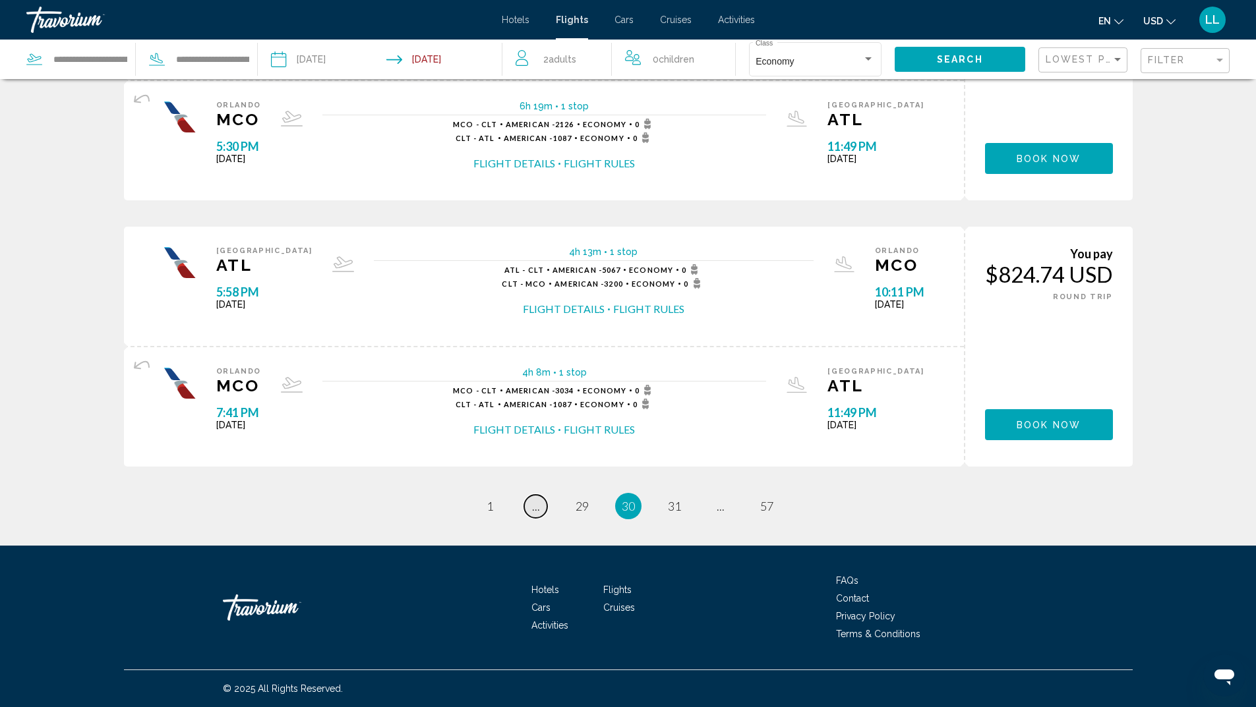
click at [537, 509] on span "..." at bounding box center [536, 506] width 8 height 15
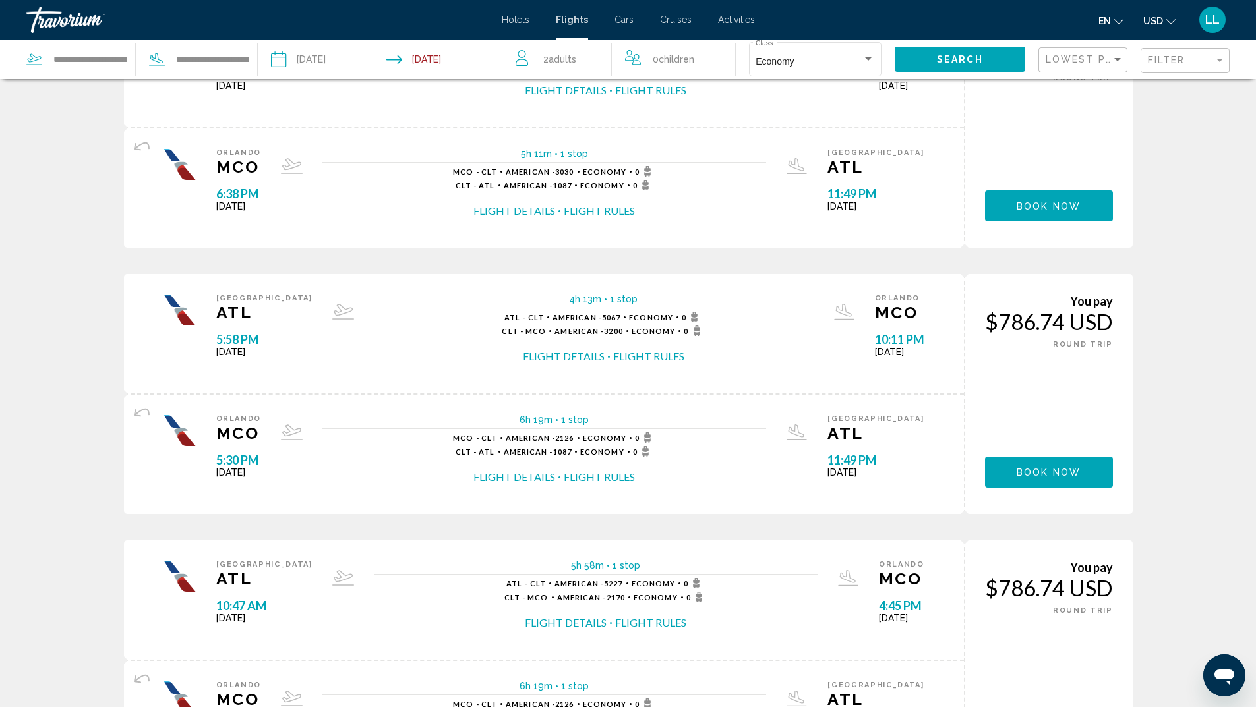
scroll to position [1120, 0]
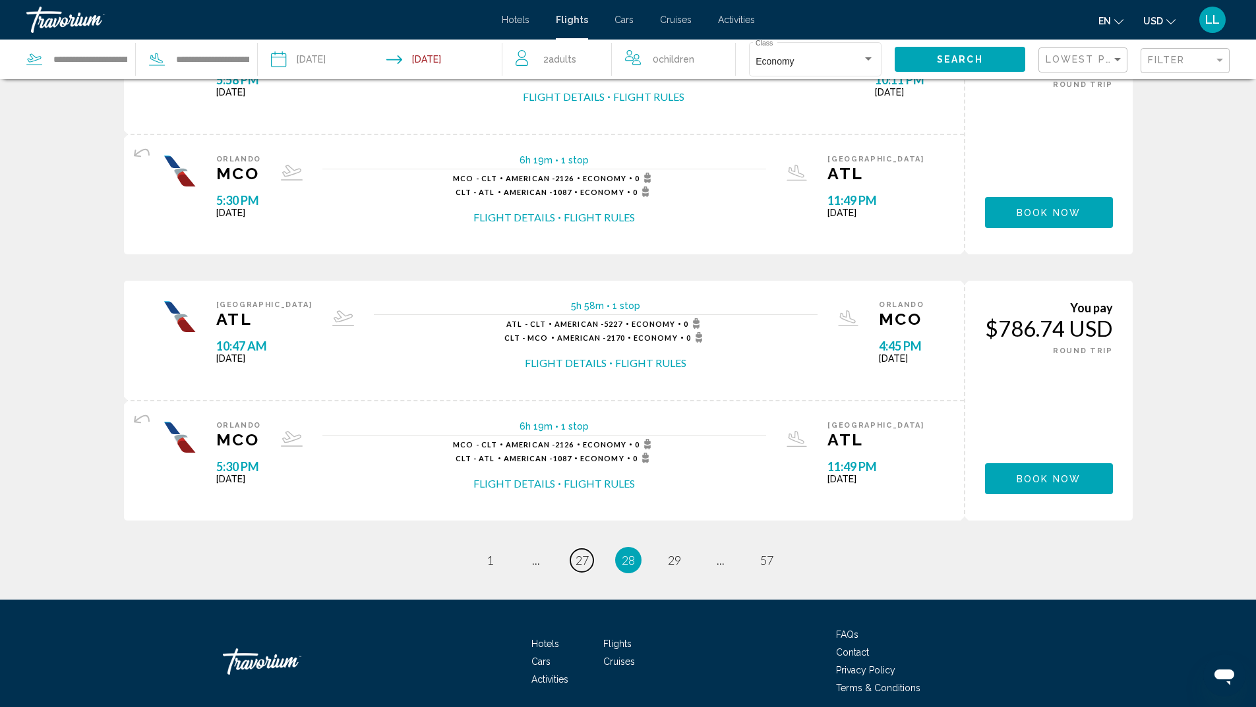
click at [576, 562] on span "27" at bounding box center [581, 560] width 13 height 15
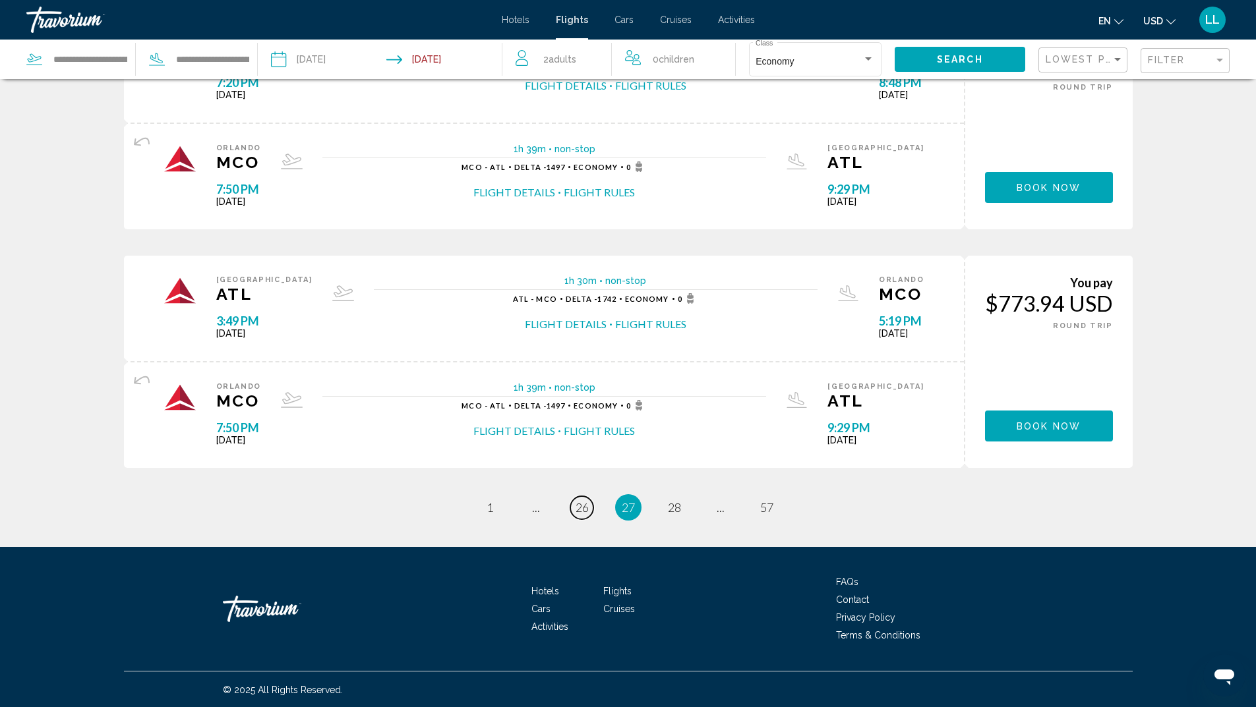
scroll to position [1064, 0]
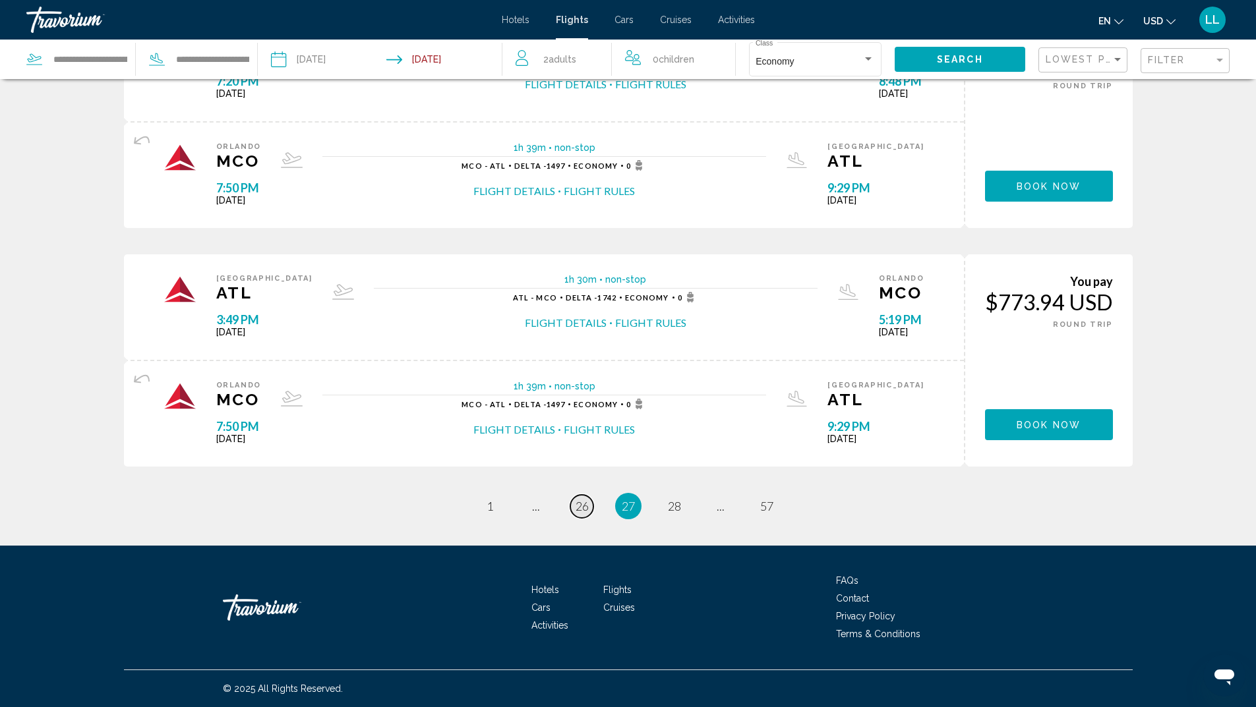
click at [581, 510] on span "26" at bounding box center [581, 506] width 13 height 15
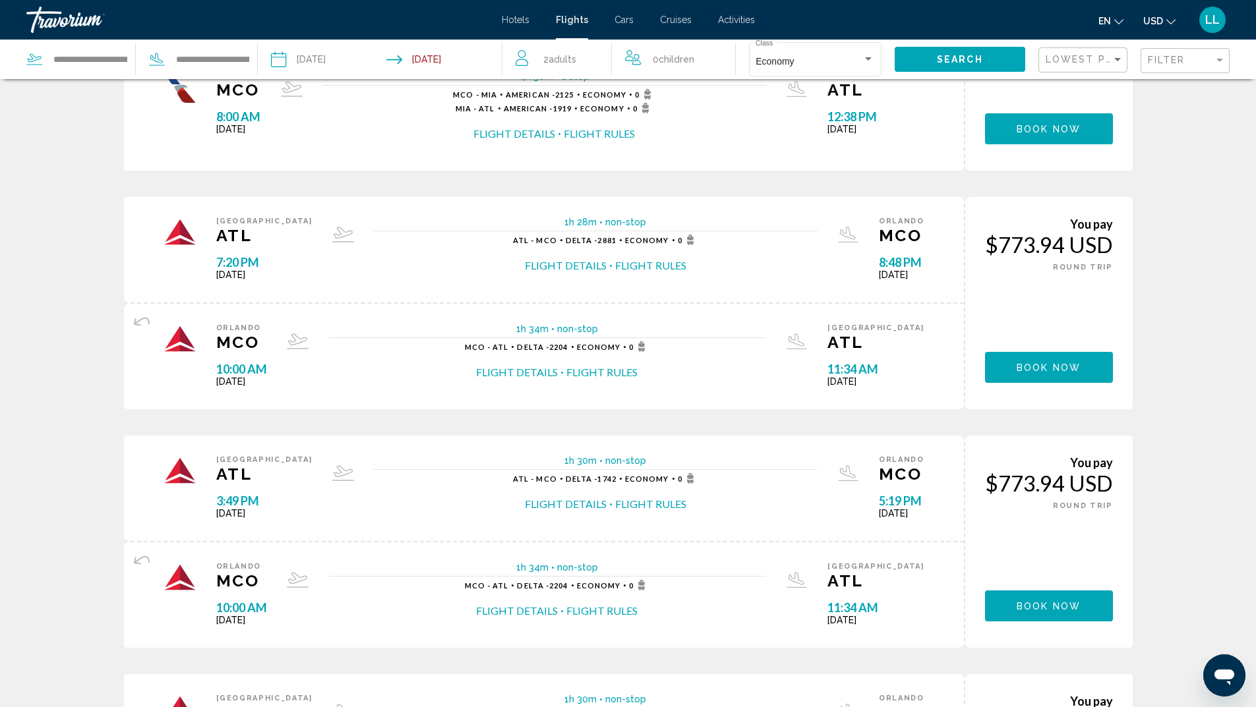
scroll to position [461, 0]
click at [1033, 600] on span "Book now" at bounding box center [1048, 605] width 64 height 11
